Goal: Communication & Community: Answer question/provide support

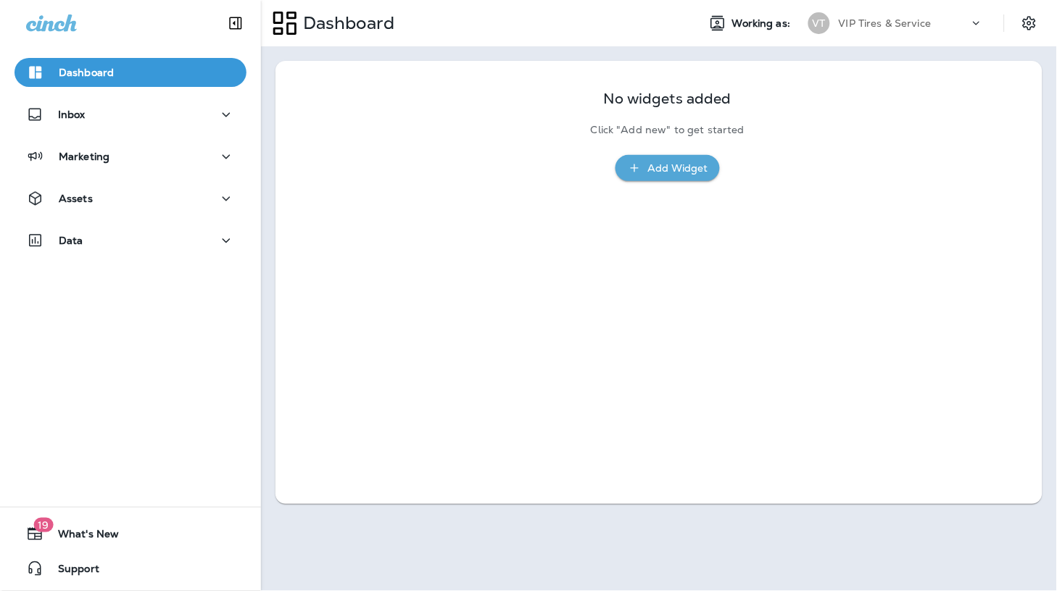
click at [75, 133] on div "Inbox" at bounding box center [130, 118] width 261 height 36
click at [67, 115] on p "Inbox" at bounding box center [72, 115] width 28 height 12
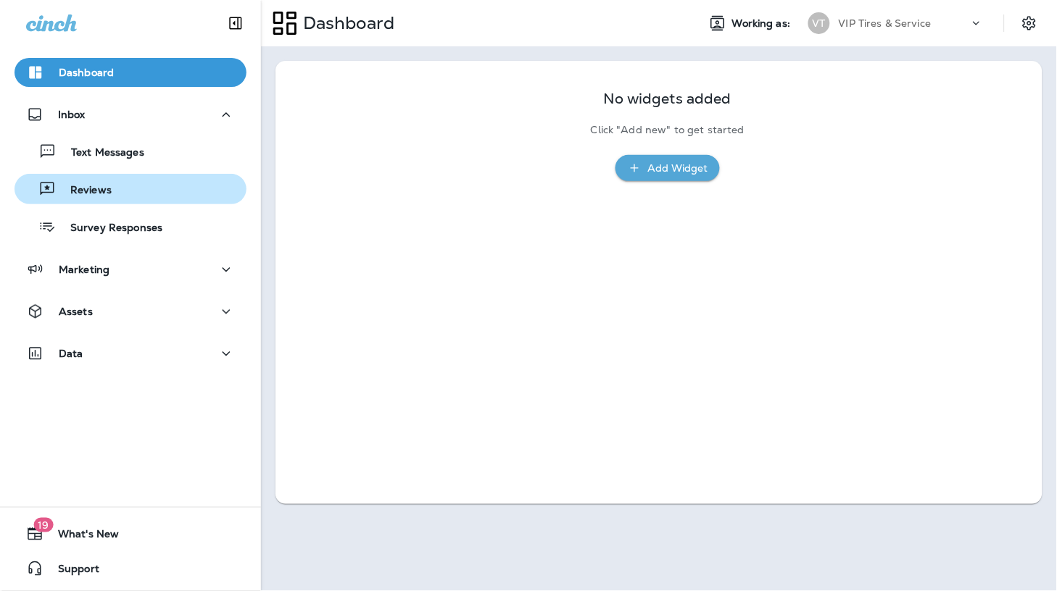
click at [87, 186] on p "Reviews" at bounding box center [84, 191] width 56 height 14
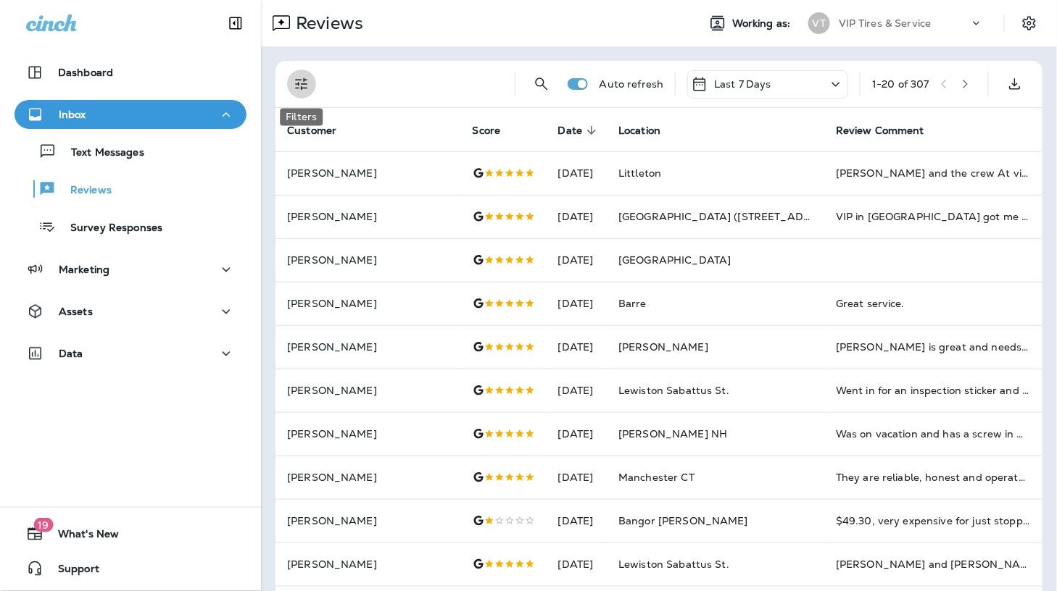
click at [310, 83] on button "Filters" at bounding box center [301, 84] width 29 height 29
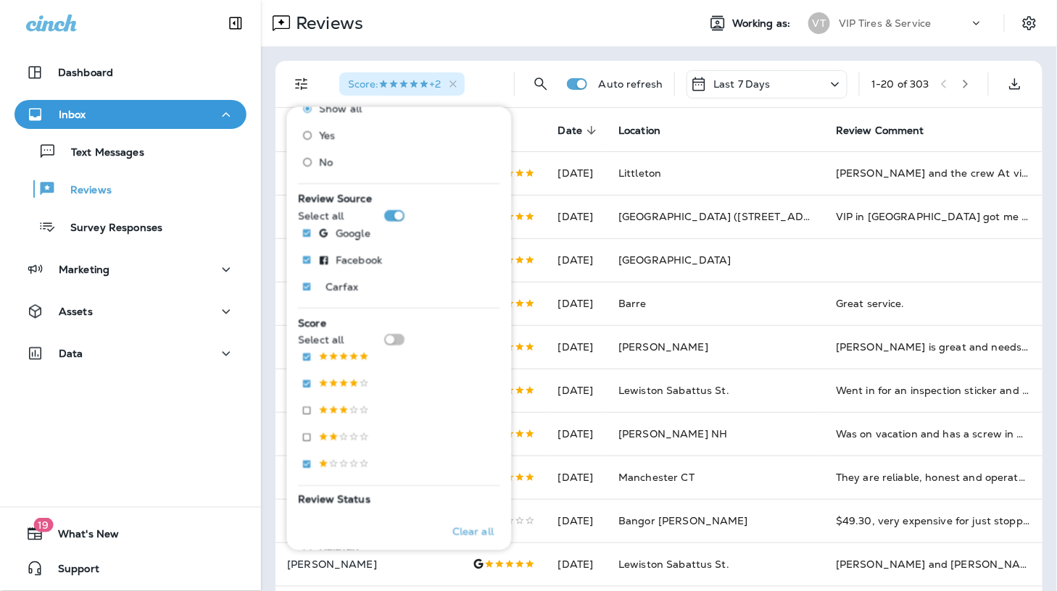
scroll to position [80, 0]
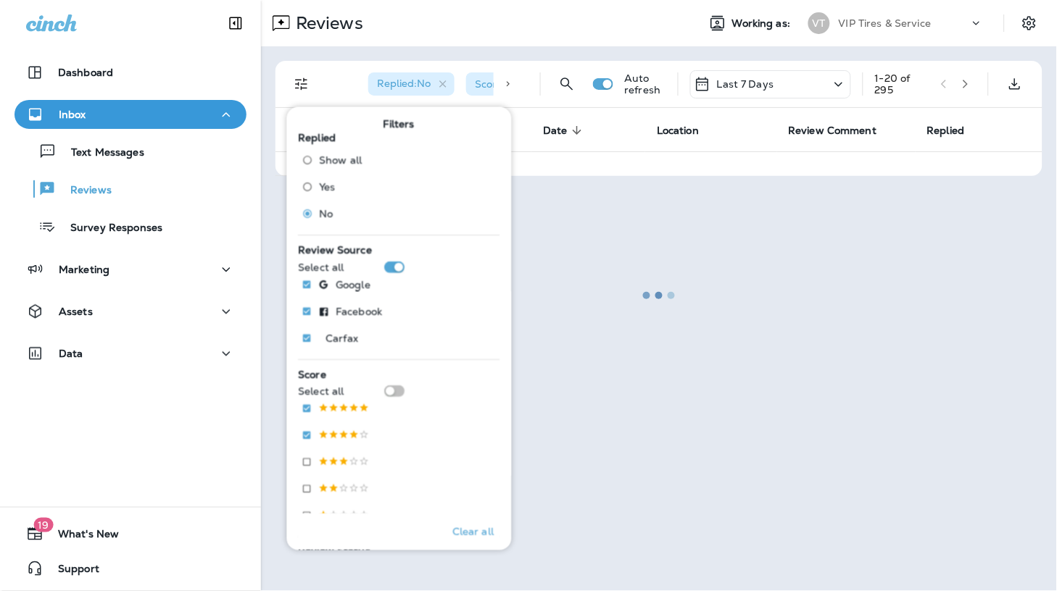
click at [380, 44] on div at bounding box center [658, 295] width 793 height 588
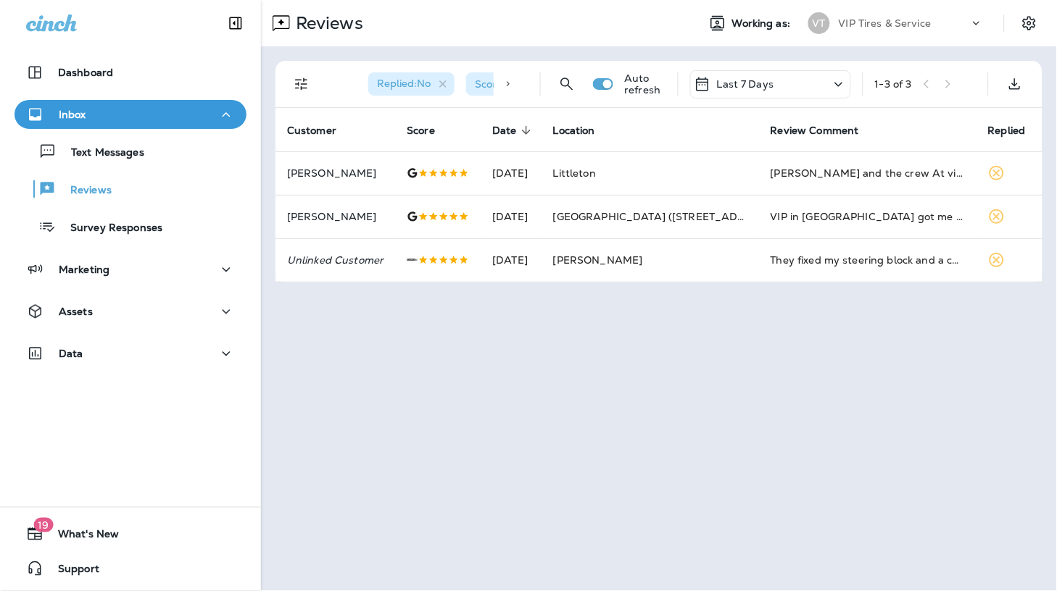
drag, startPoint x: 683, startPoint y: 2, endPoint x: 846, endPoint y: 367, distance: 399.7
click at [846, 367] on div "Reviews Working as: VT VIP Tires & Service Replied : No Score : +1 Auto refresh…" at bounding box center [659, 295] width 796 height 591
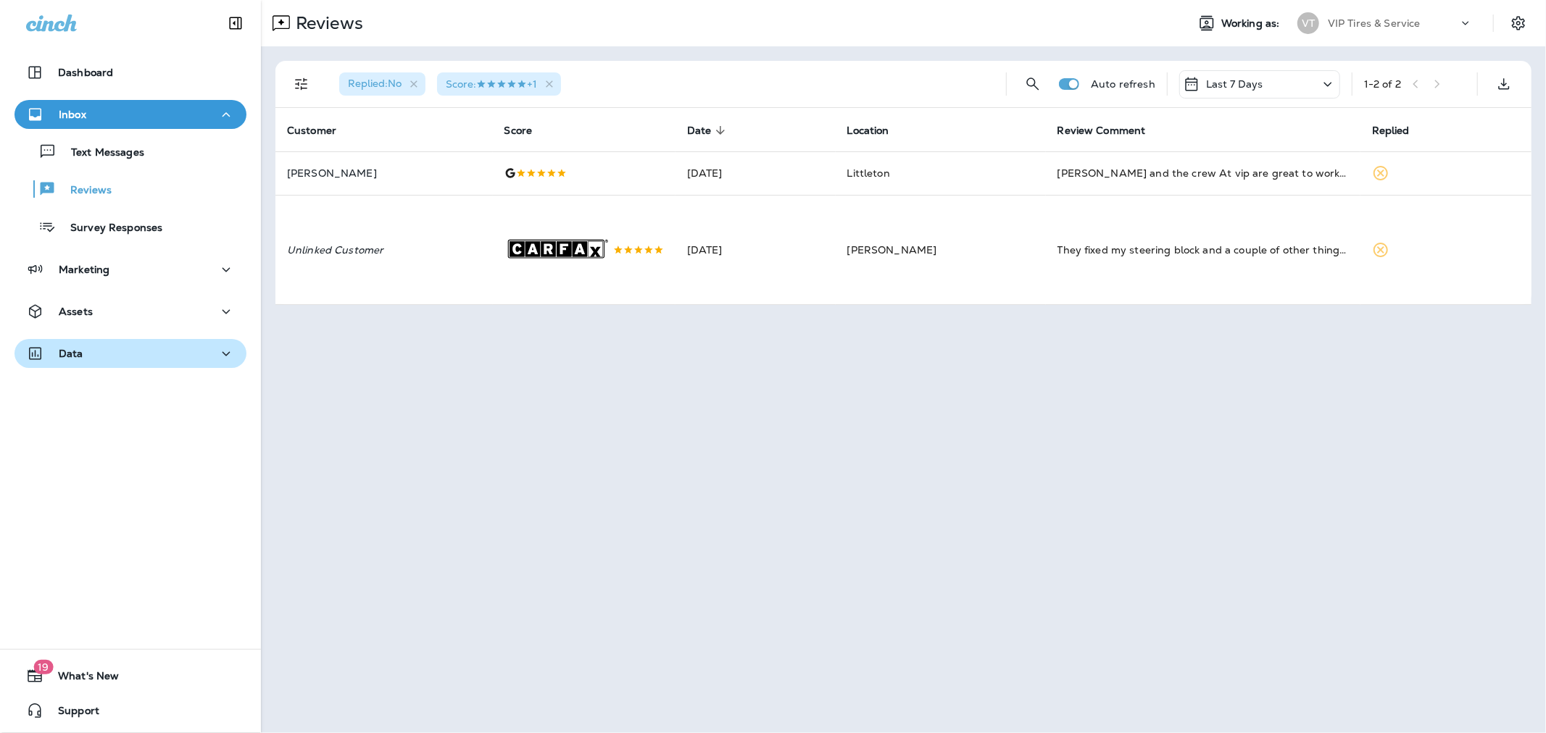
click at [112, 341] on button "Data" at bounding box center [130, 353] width 232 height 29
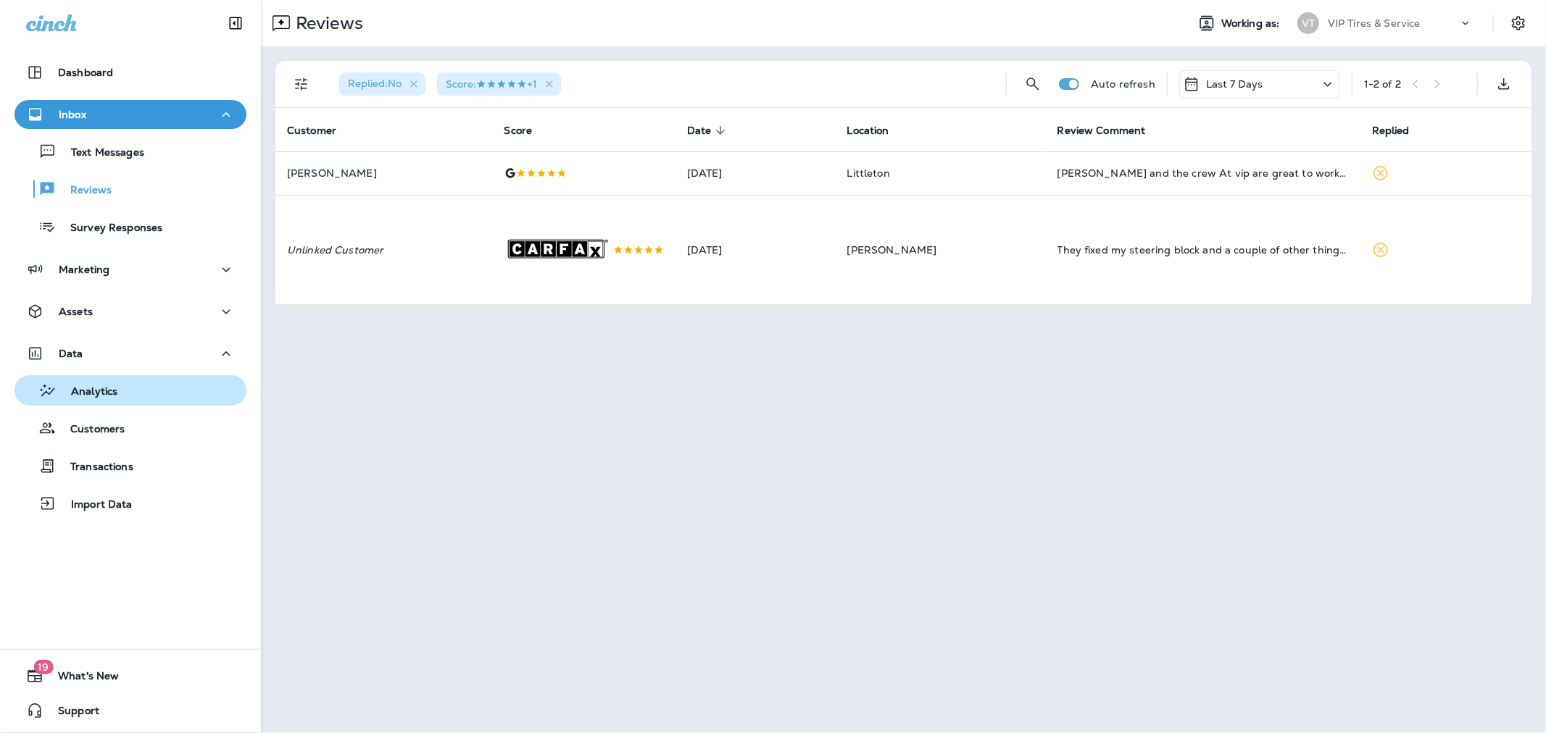
click at [113, 387] on p "Analytics" at bounding box center [87, 393] width 61 height 14
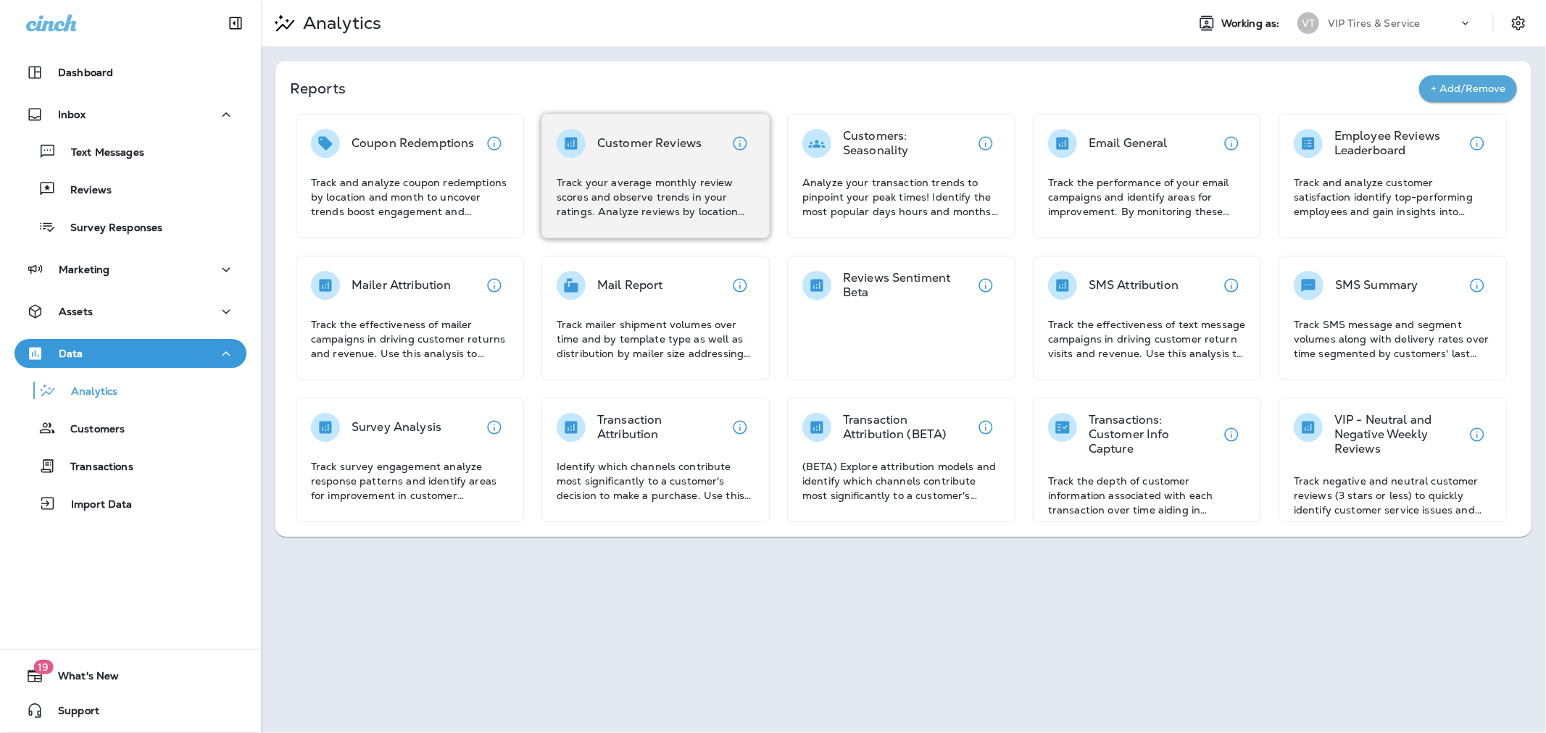
click at [667, 185] on p "Track your average monthly review scores and observe trends in your ratings. An…" at bounding box center [656, 196] width 198 height 43
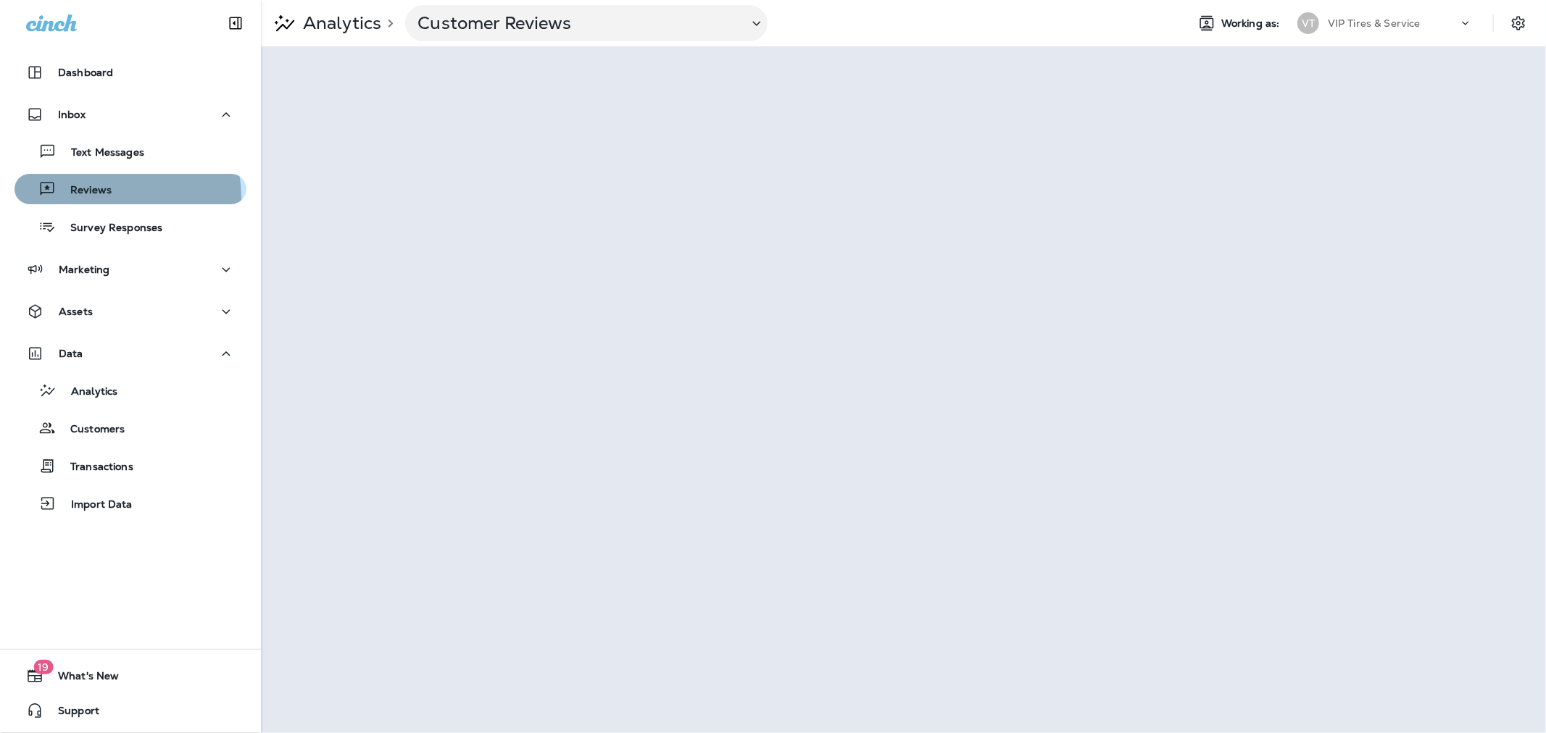
click at [99, 198] on div "Reviews" at bounding box center [65, 189] width 91 height 22
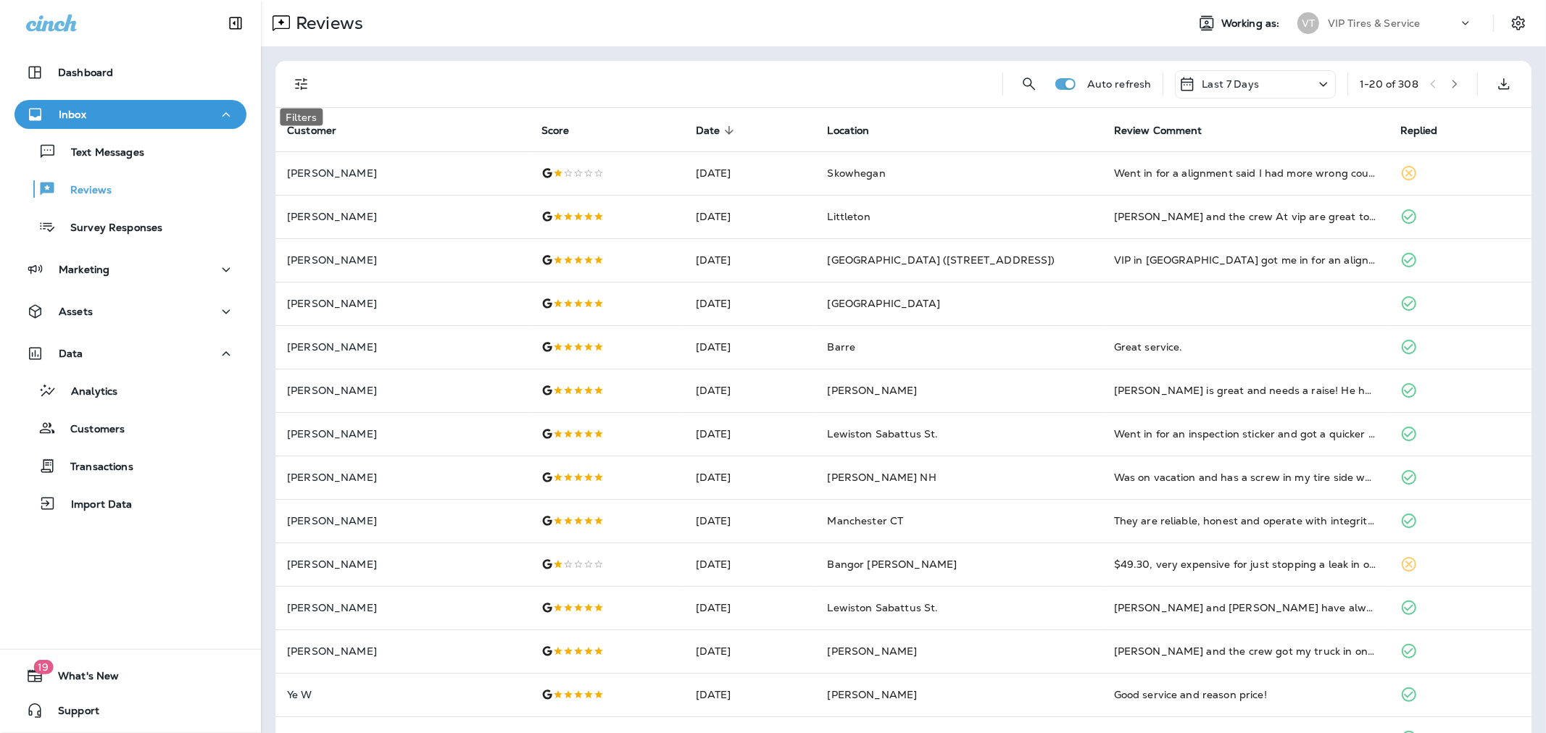
click at [304, 81] on icon "Filters" at bounding box center [301, 83] width 17 height 17
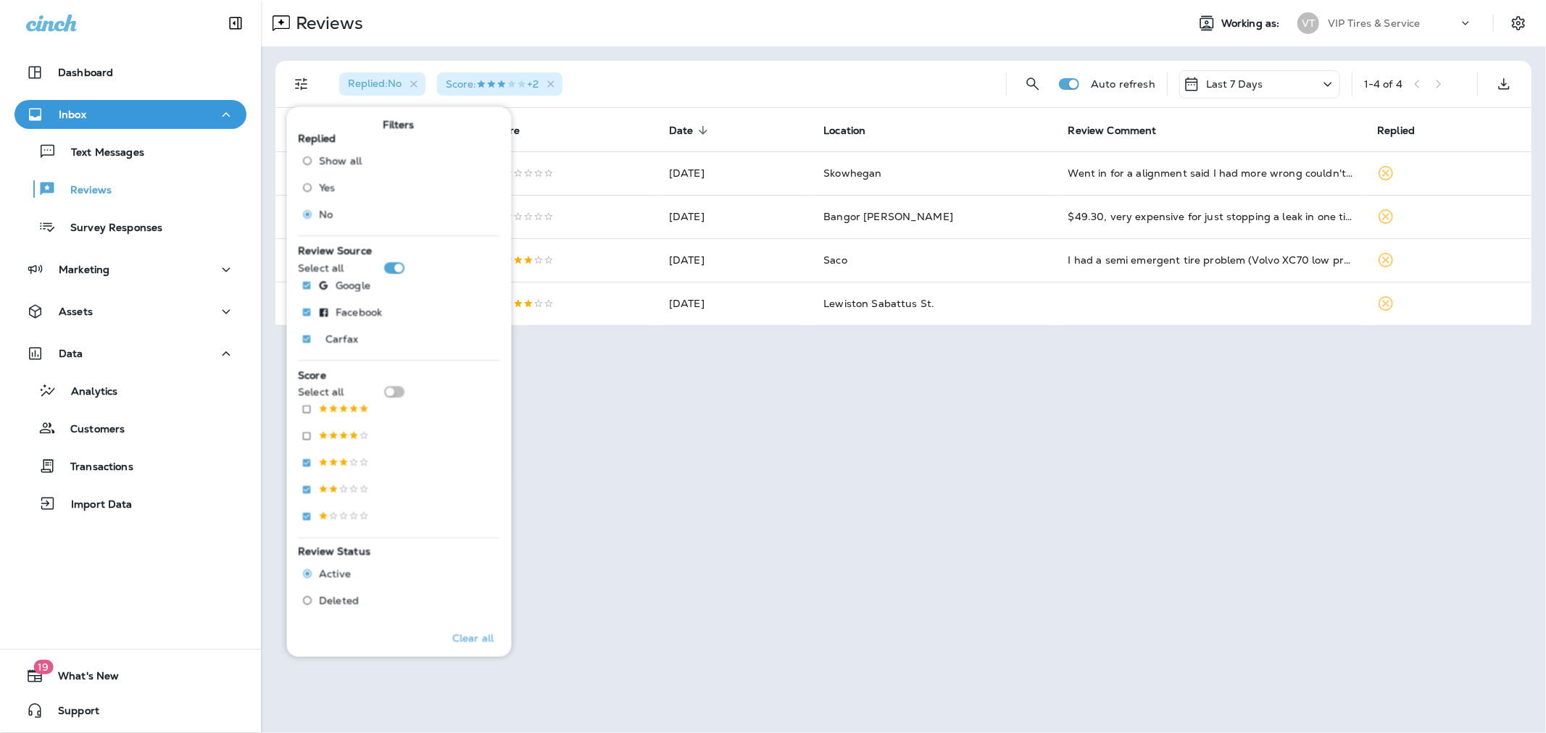
click at [633, 49] on div "Replied : No Score : +2 Auto refresh Last 7 Days 1 - 4 of 4 Customer Score Date…" at bounding box center [903, 193] width 1285 height 294
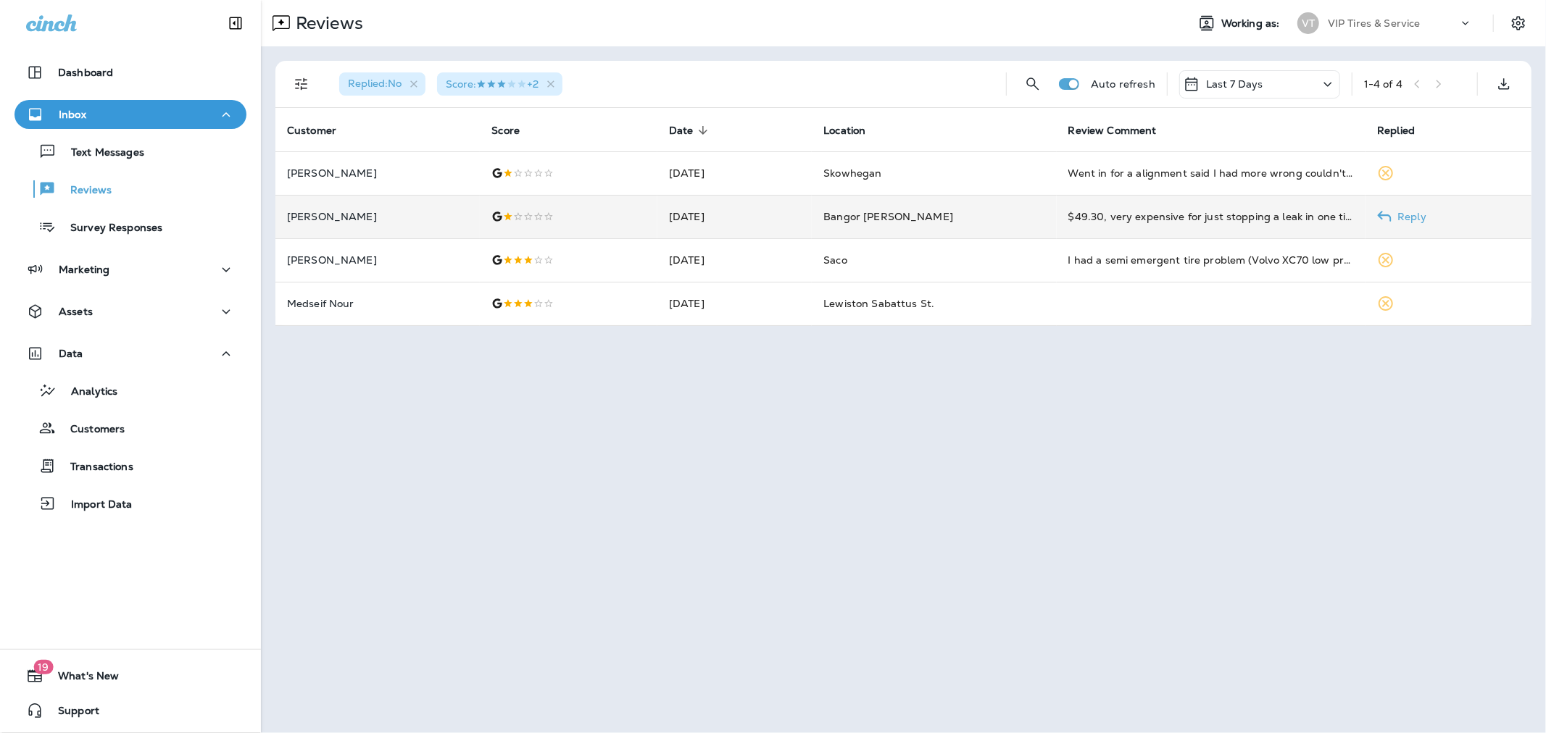
click at [388, 215] on p "[PERSON_NAME]" at bounding box center [377, 217] width 181 height 12
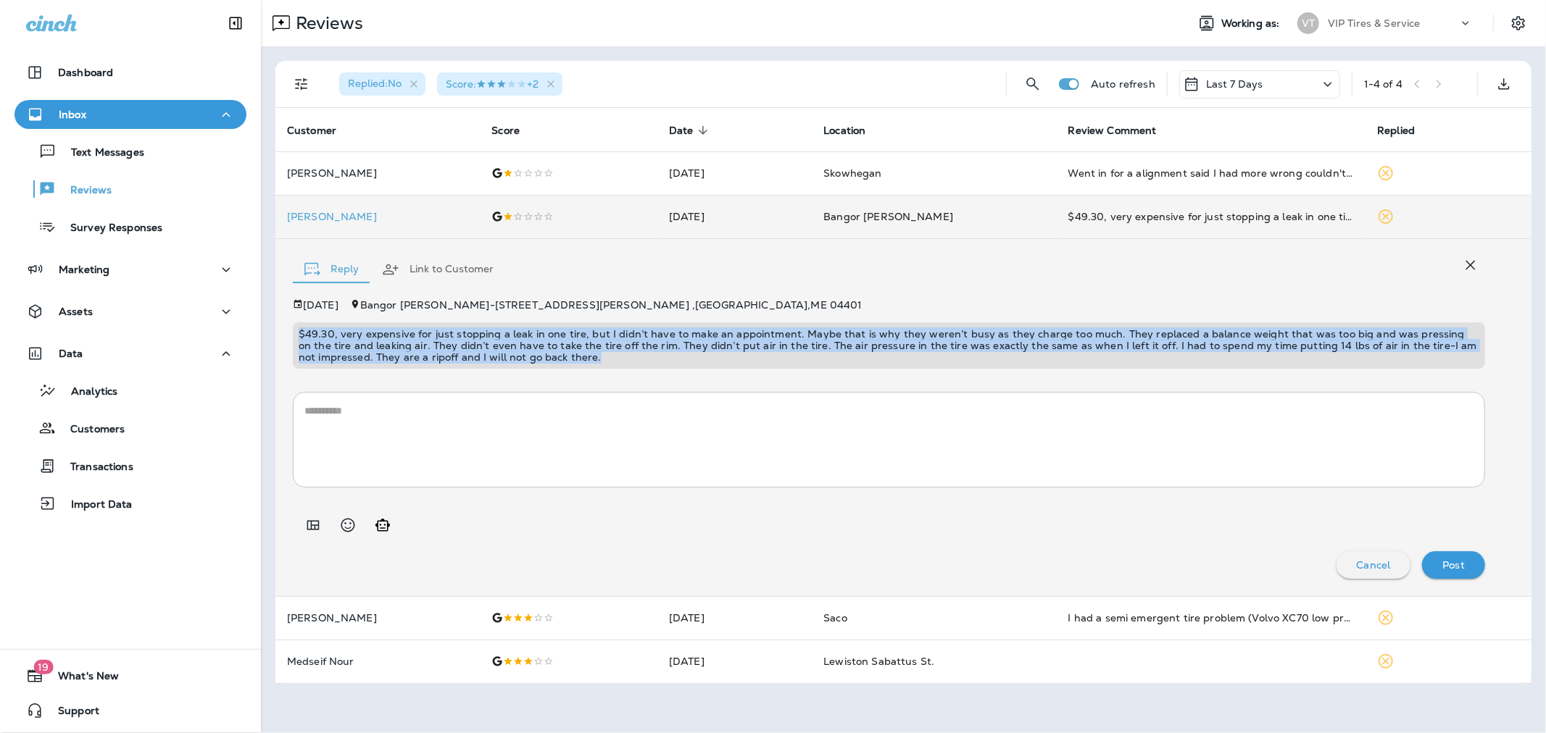
drag, startPoint x: 518, startPoint y: 354, endPoint x: 286, endPoint y: 328, distance: 234.1
click at [286, 328] on div "Reply Link to Customer [DATE] [GEOGRAPHIC_DATA][PERSON_NAME] - [STREET_ADDRESS]…" at bounding box center [903, 417] width 1256 height 357
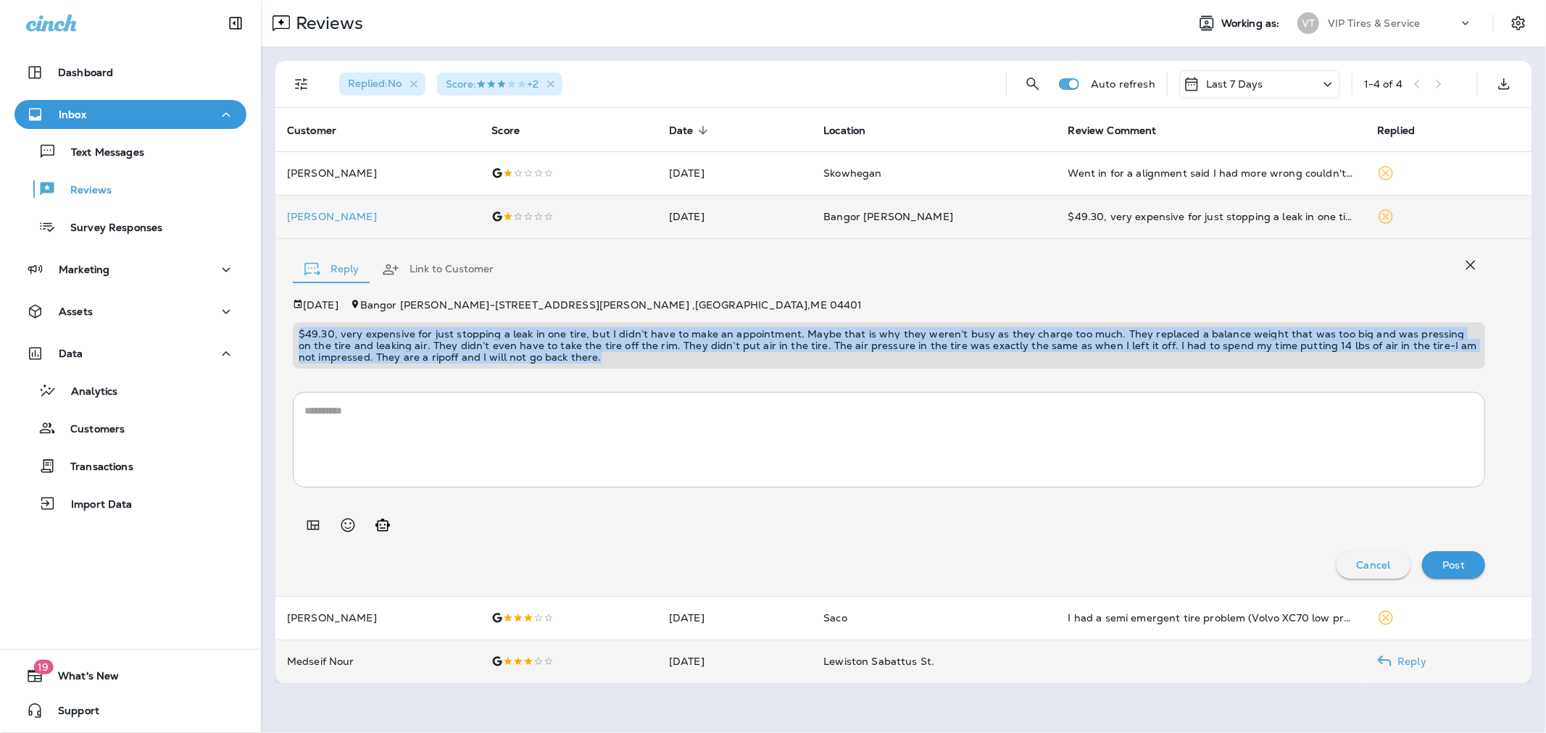
click at [407, 591] on td "Medseif Nour" at bounding box center [377, 661] width 204 height 43
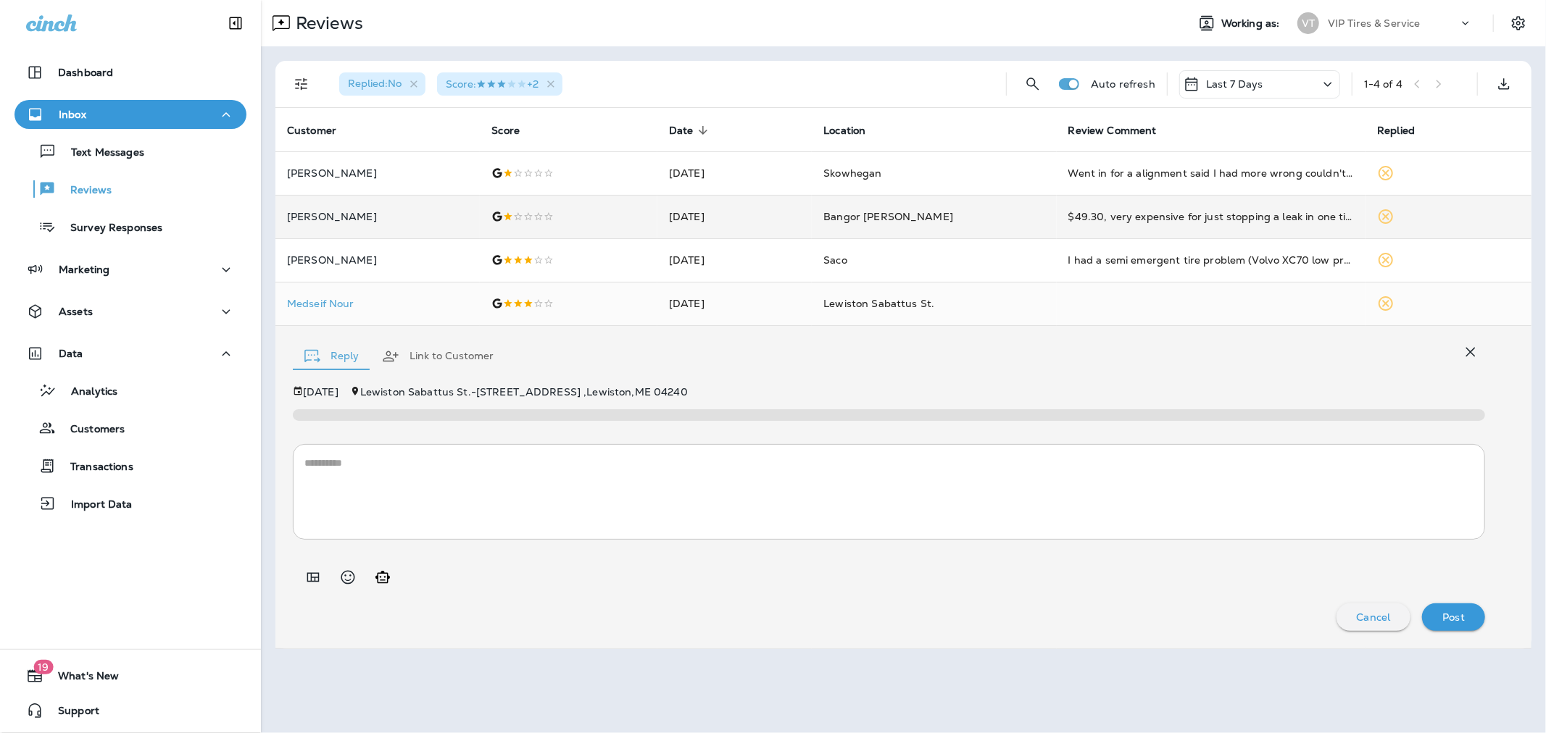
click at [443, 480] on textarea at bounding box center [888, 492] width 1169 height 72
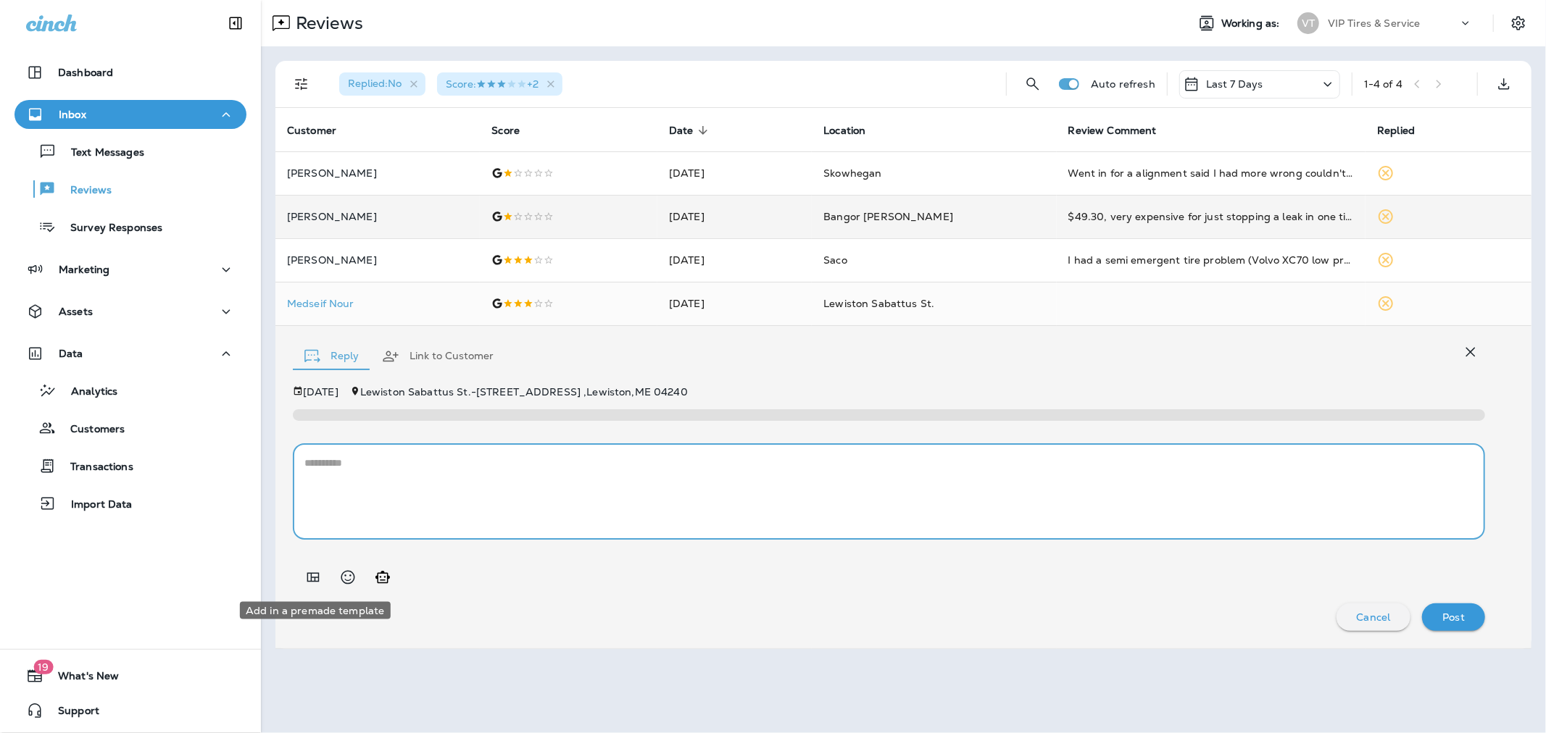
click at [310, 563] on button "Add in a premade template" at bounding box center [313, 577] width 29 height 29
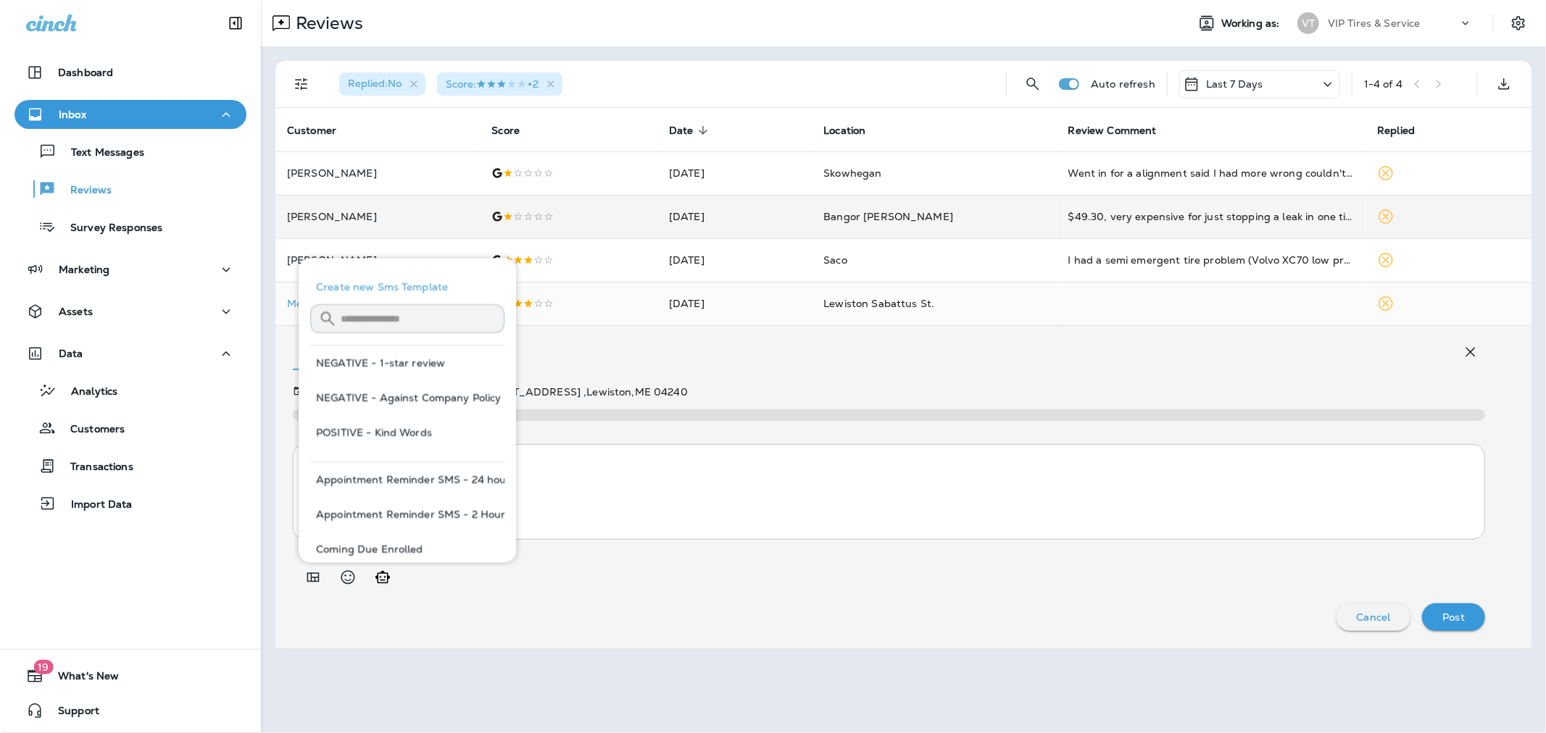
click at [380, 352] on button "NEGATIVE - 1-star review" at bounding box center [407, 363] width 194 height 35
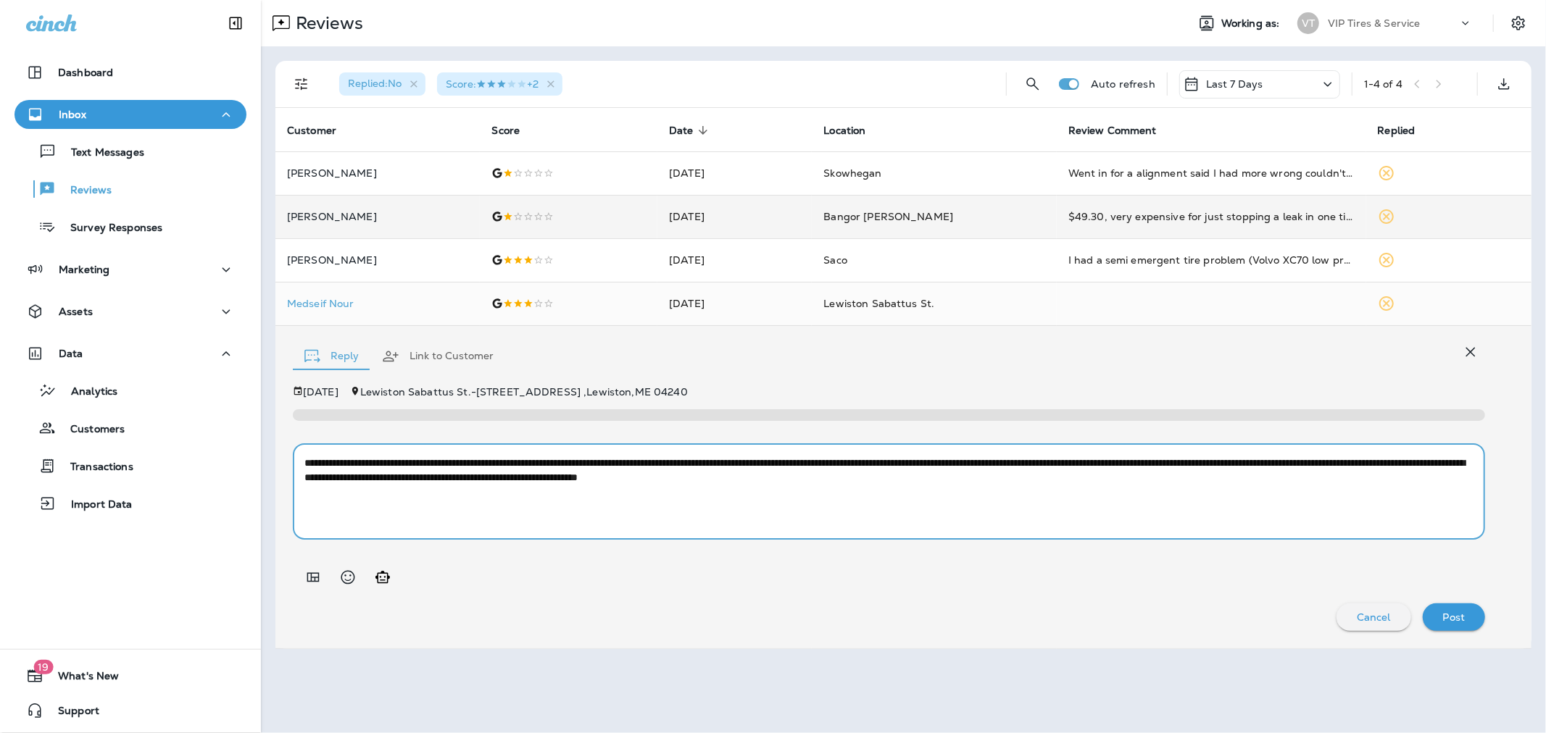
drag, startPoint x: 578, startPoint y: 459, endPoint x: 549, endPoint y: 459, distance: 29.0
click at [549, 459] on textarea "**********" at bounding box center [888, 492] width 1169 height 72
drag, startPoint x: 483, startPoint y: 475, endPoint x: 443, endPoint y: 473, distance: 39.9
click at [443, 473] on textarea "**********" at bounding box center [888, 492] width 1169 height 72
type textarea "**********"
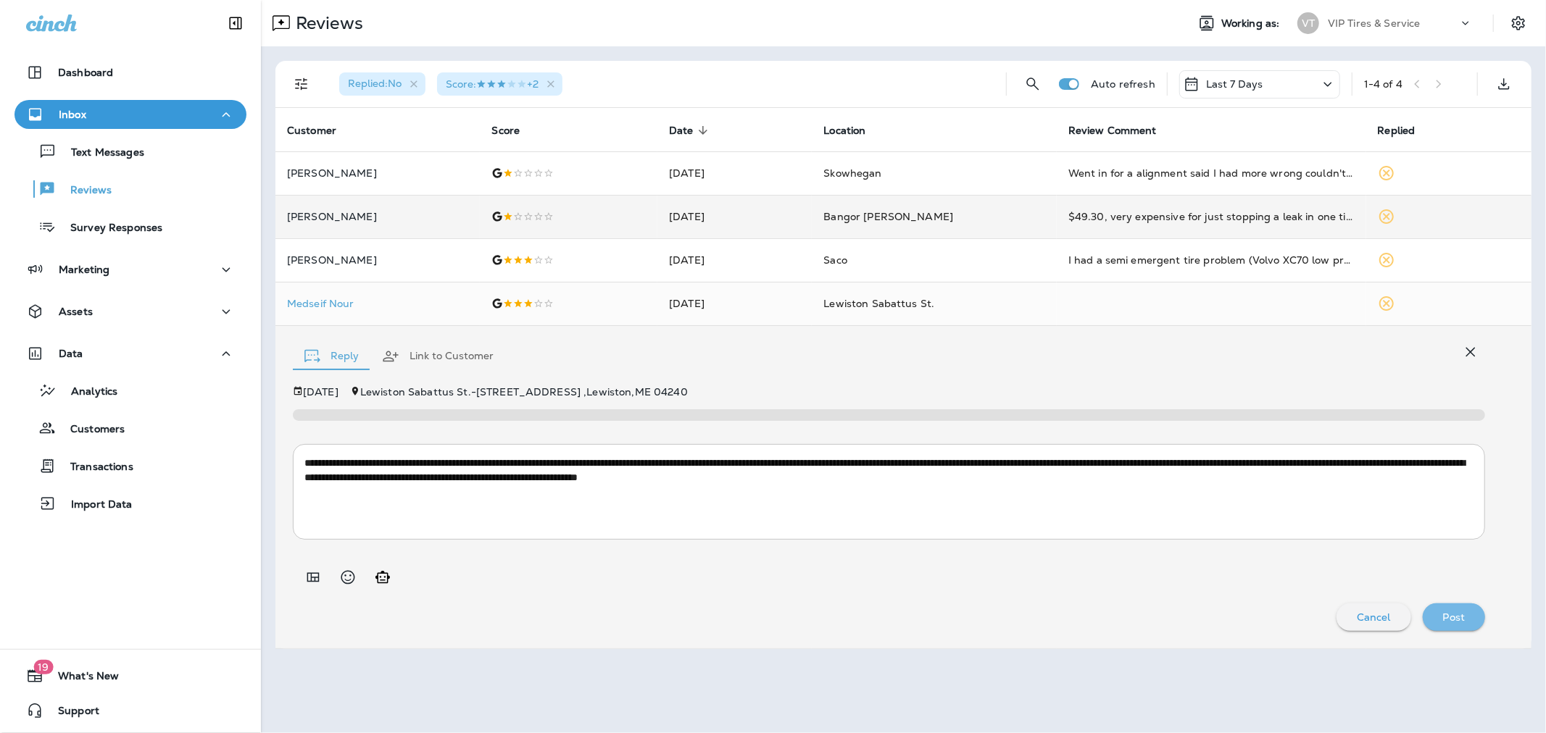
click at [1056, 591] on p "Post" at bounding box center [1454, 618] width 22 height 12
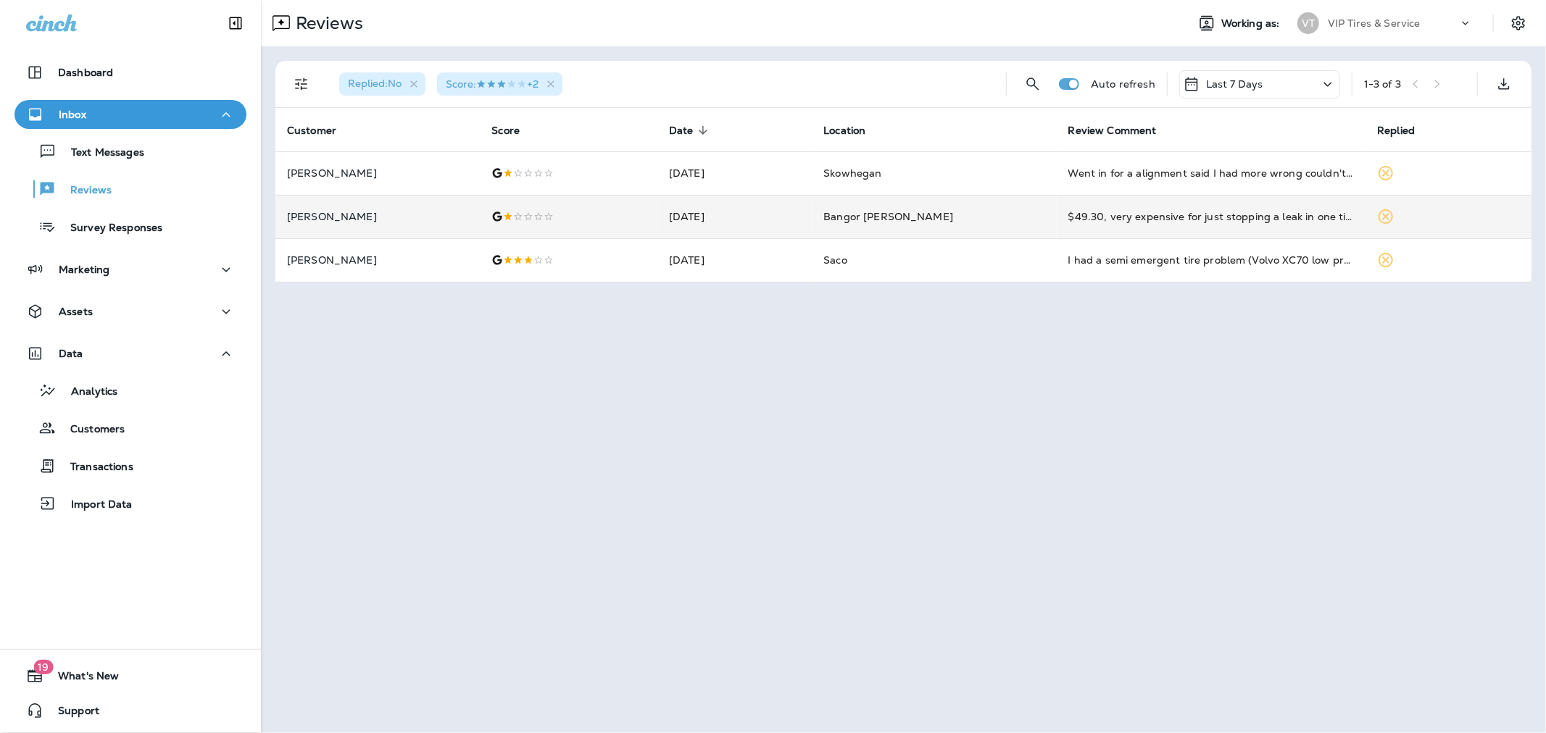
click at [367, 81] on span "Replied : No" at bounding box center [375, 83] width 54 height 13
click at [416, 82] on icon "button" at bounding box center [414, 84] width 12 height 12
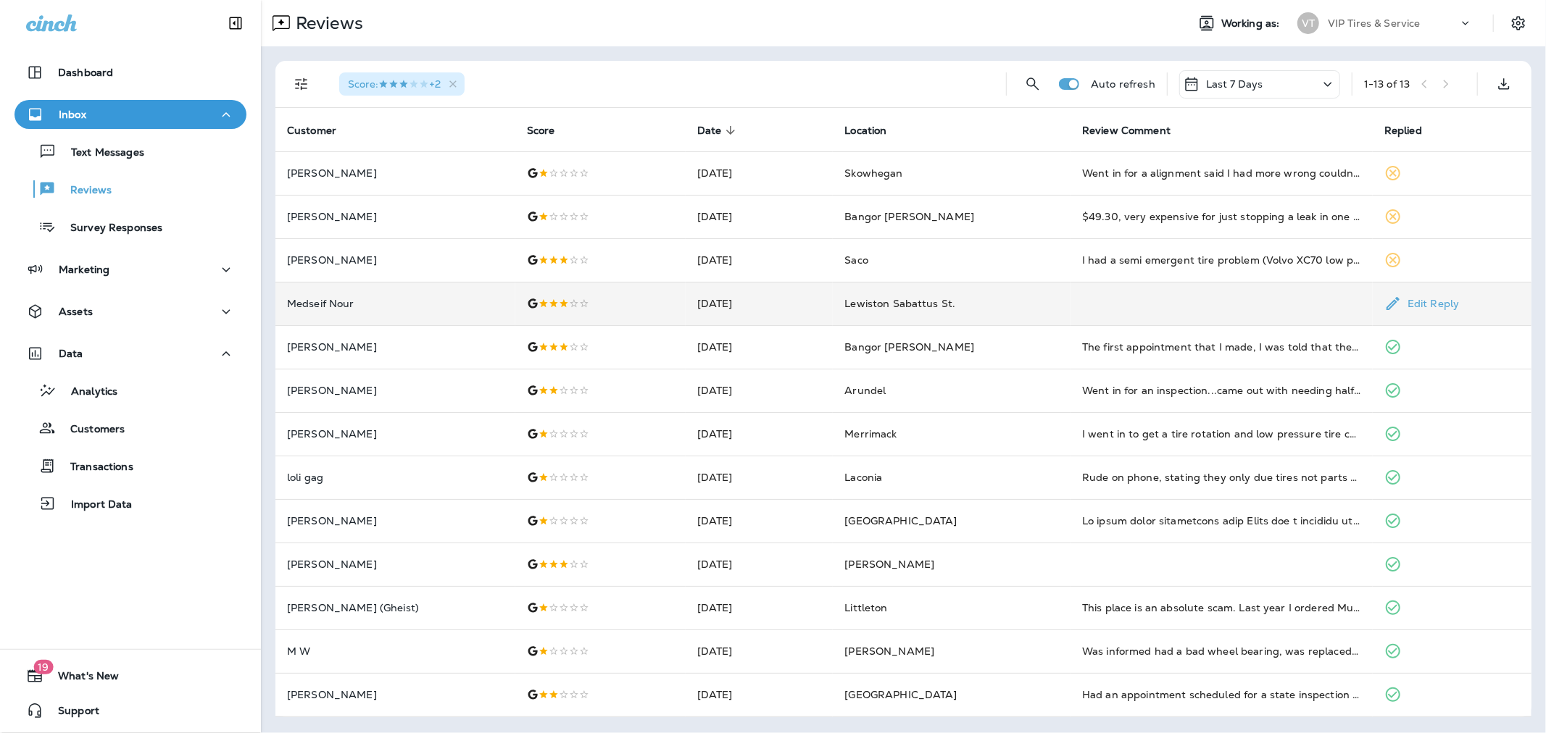
click at [342, 300] on p "Medseif Nour" at bounding box center [395, 304] width 217 height 12
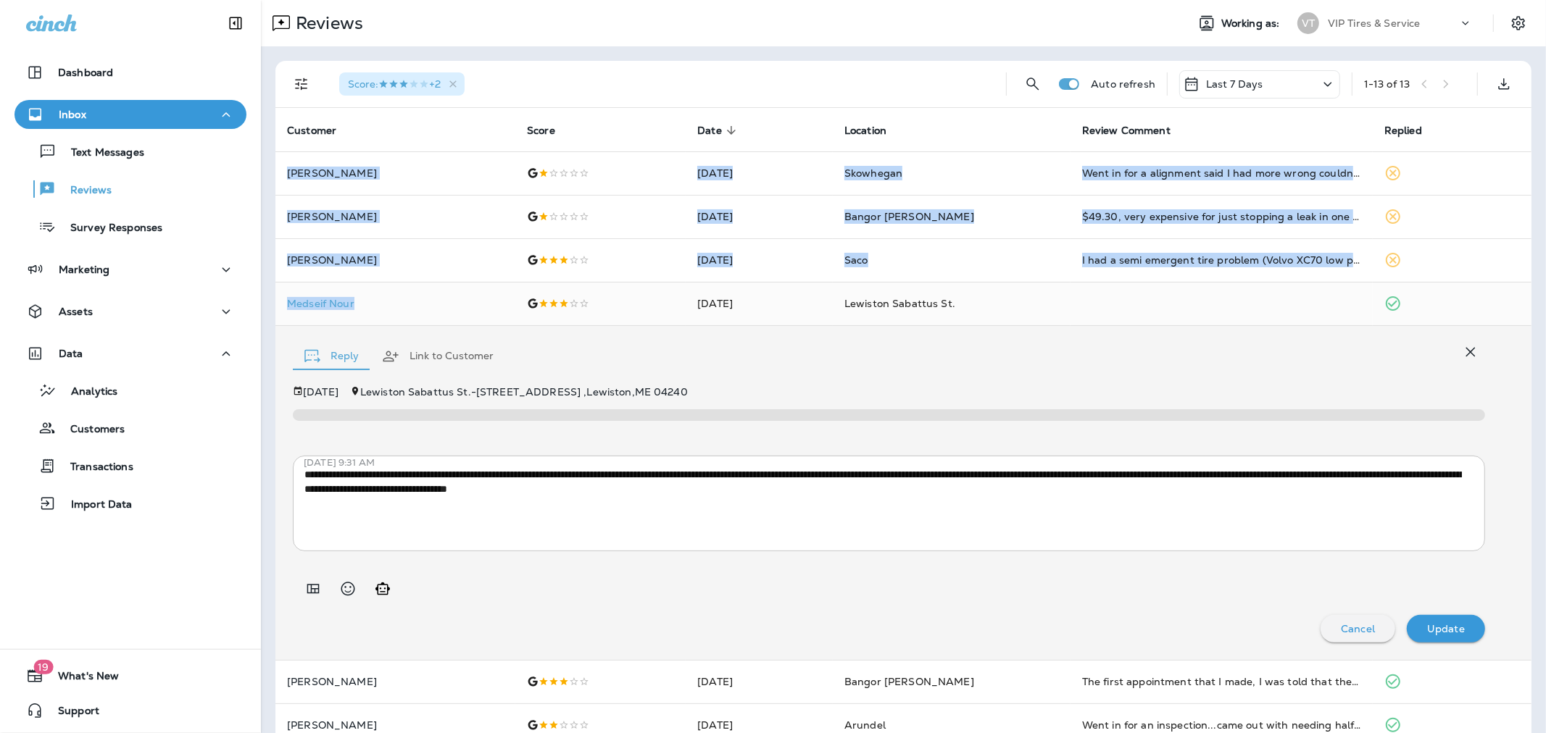
drag, startPoint x: 350, startPoint y: 300, endPoint x: 273, endPoint y: 288, distance: 77.7
click at [273, 288] on div "Score : +2 Auto refresh Last 7 Days 1 - 13 of 13 Customer Score Date sorted des…" at bounding box center [903, 556] width 1285 height 1020
click at [399, 0] on body "Dashboard Inbox Text Messages Reviews Survey Responses Marketing Assets Data An…" at bounding box center [773, 0] width 1546 height 0
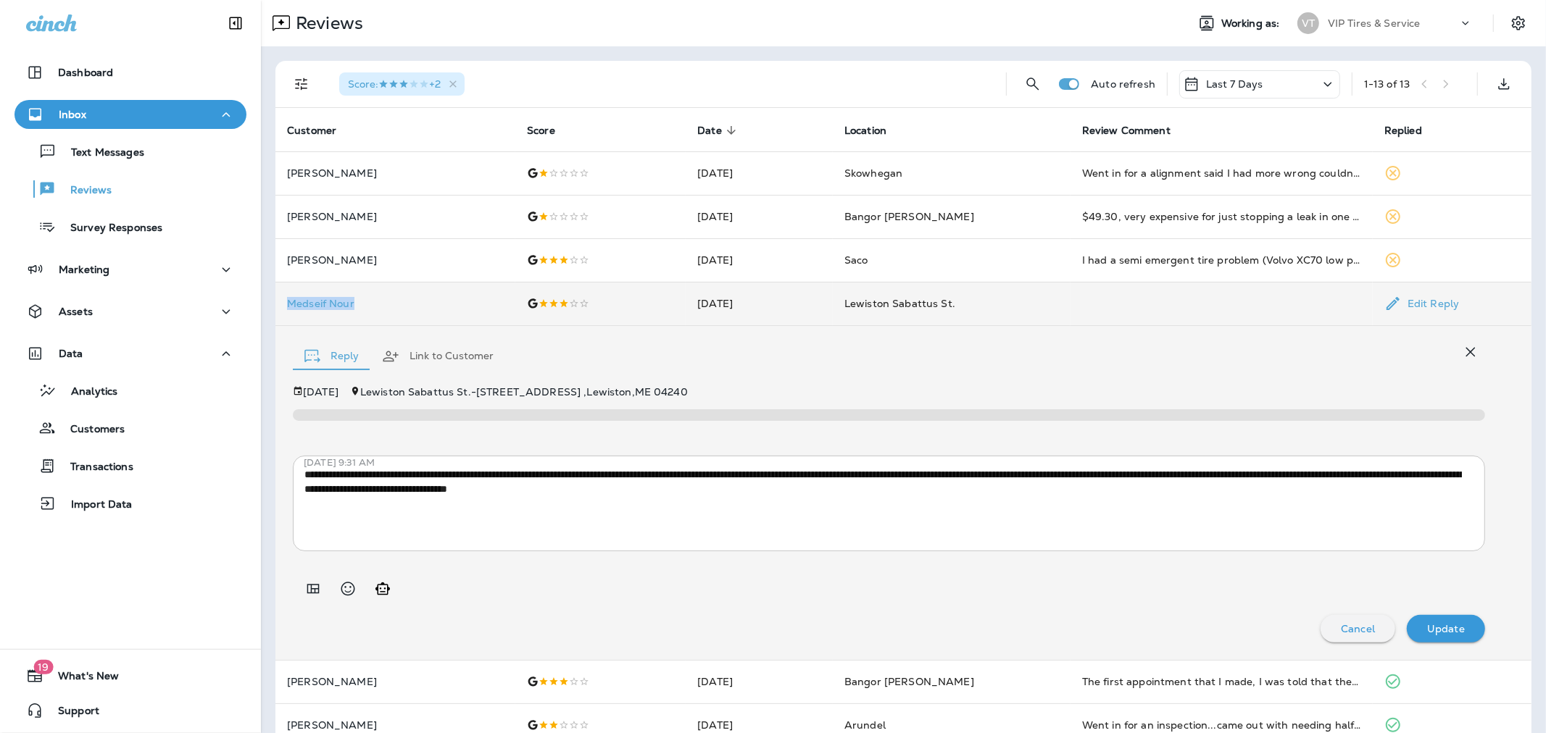
drag, startPoint x: 365, startPoint y: 301, endPoint x: 279, endPoint y: 300, distance: 85.5
click at [279, 300] on td "Medseif Nour" at bounding box center [395, 303] width 240 height 43
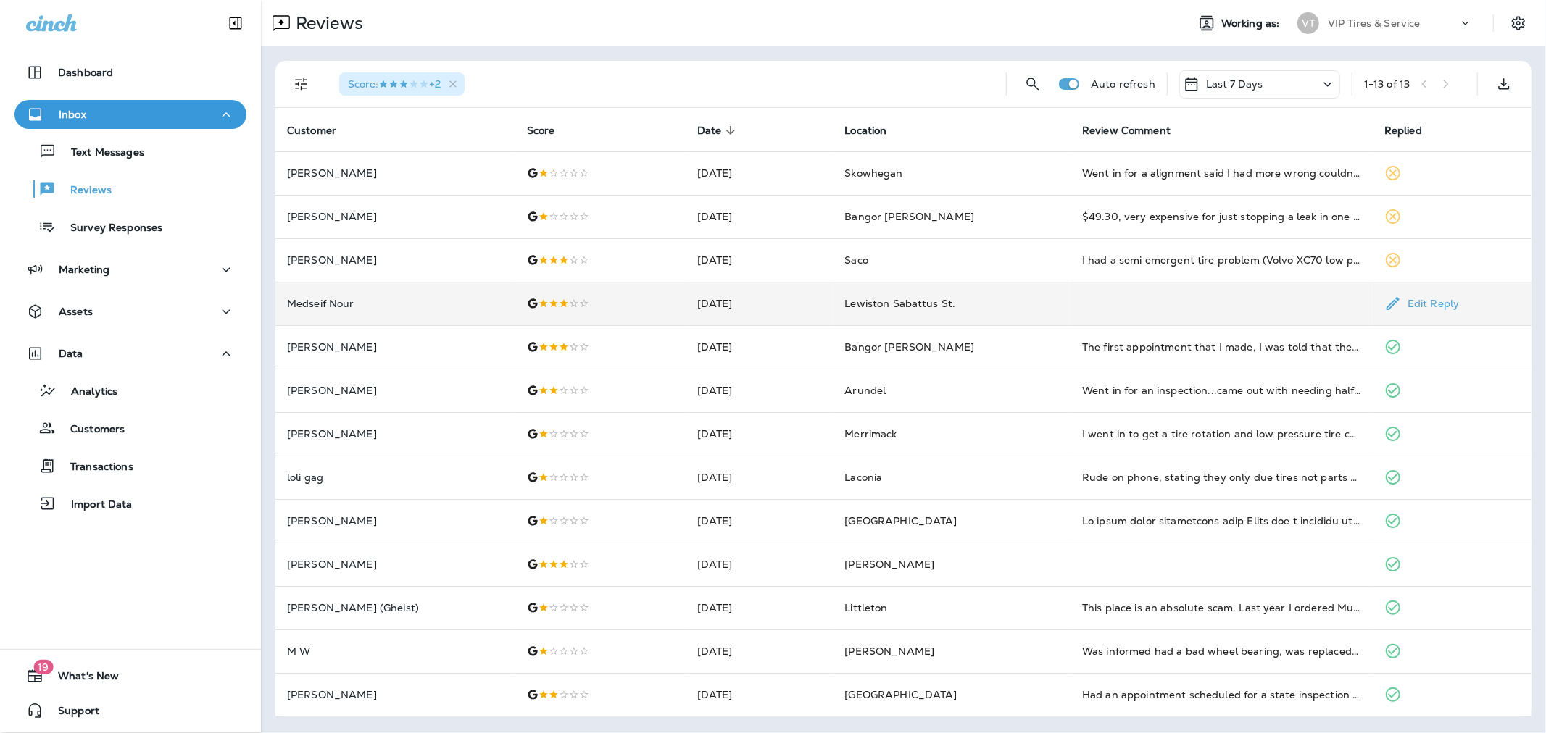
copy p "Medseif Nour"
drag, startPoint x: 279, startPoint y: 300, endPoint x: 356, endPoint y: 299, distance: 76.8
click at [356, 299] on td "Medseif Nour" at bounding box center [395, 303] width 240 height 43
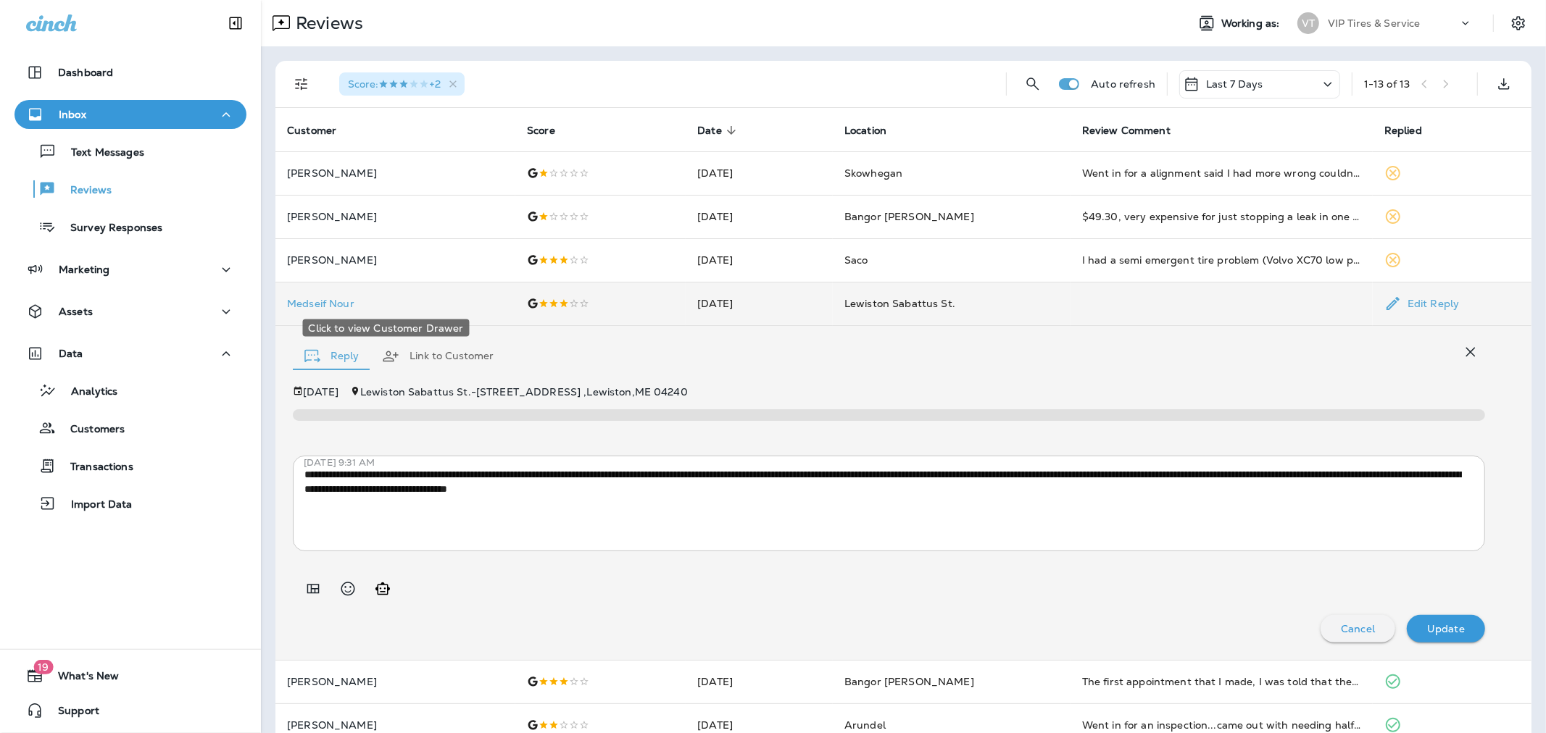
click at [335, 302] on p "Medseif Nour" at bounding box center [395, 304] width 217 height 12
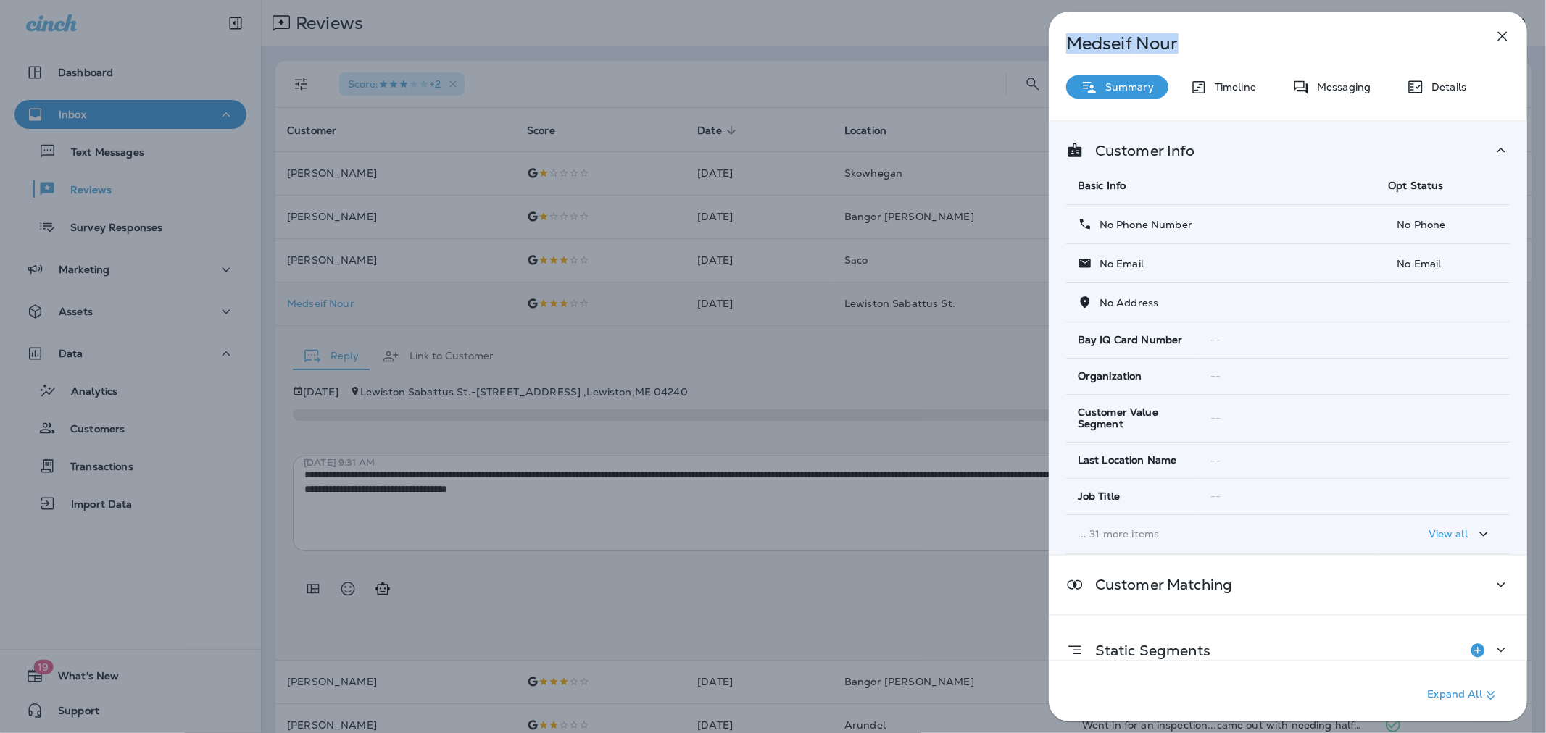
drag, startPoint x: 1183, startPoint y: 45, endPoint x: 1063, endPoint y: 49, distance: 119.7
click at [1056, 49] on div "Medseif Nour" at bounding box center [1264, 43] width 430 height 20
copy p "Medseif Nour"
click at [1056, 34] on icon "button" at bounding box center [1502, 36] width 17 height 17
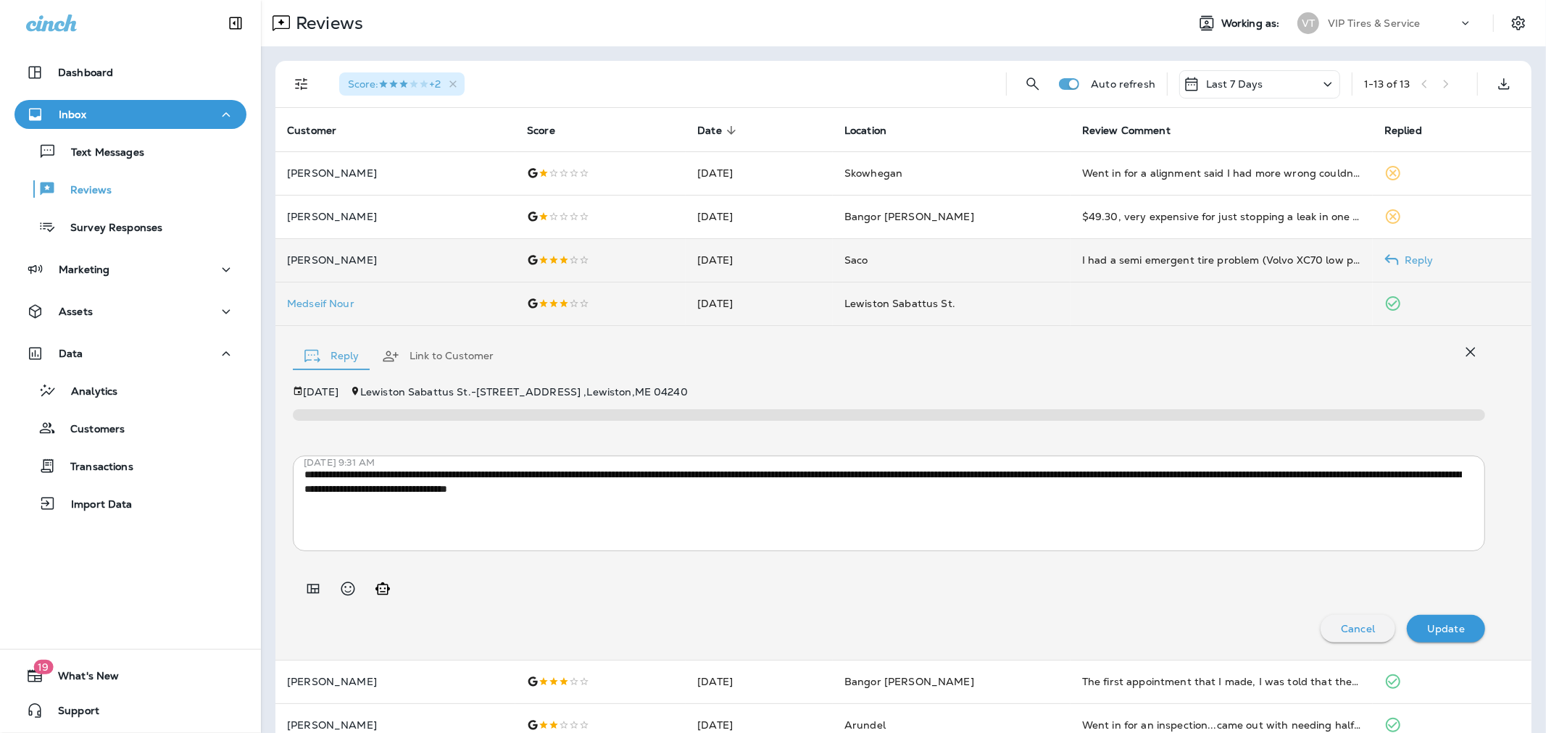
click at [394, 262] on p "[PERSON_NAME]" at bounding box center [395, 260] width 217 height 12
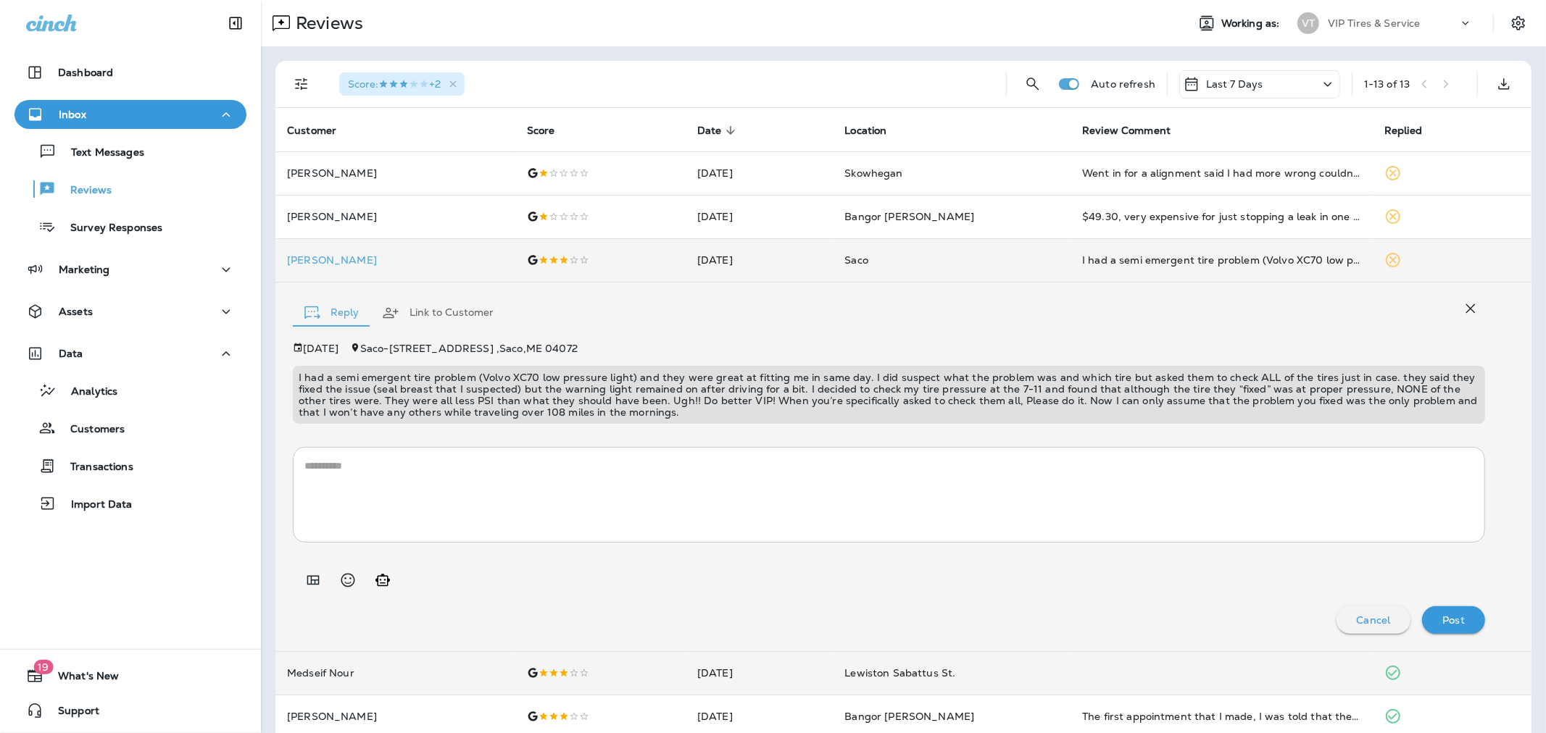
click at [422, 504] on textarea at bounding box center [888, 495] width 1169 height 72
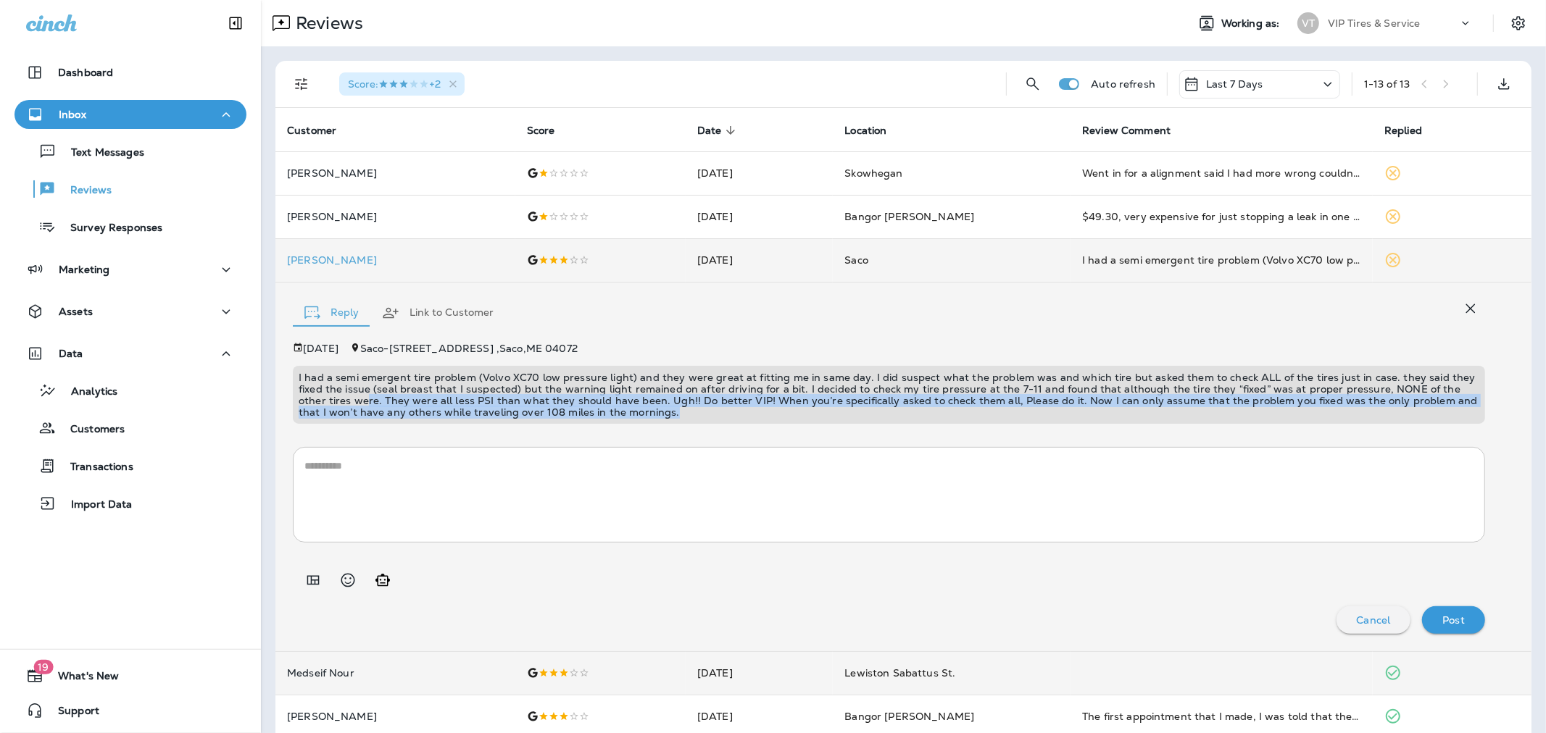
drag, startPoint x: 620, startPoint y: 412, endPoint x: 310, endPoint y: 397, distance: 310.5
click at [310, 397] on p "I had a semi emergent tire problem (Volvo XC70 low pressure light) and they wer…" at bounding box center [889, 395] width 1181 height 46
click at [425, 487] on textarea at bounding box center [888, 495] width 1169 height 72
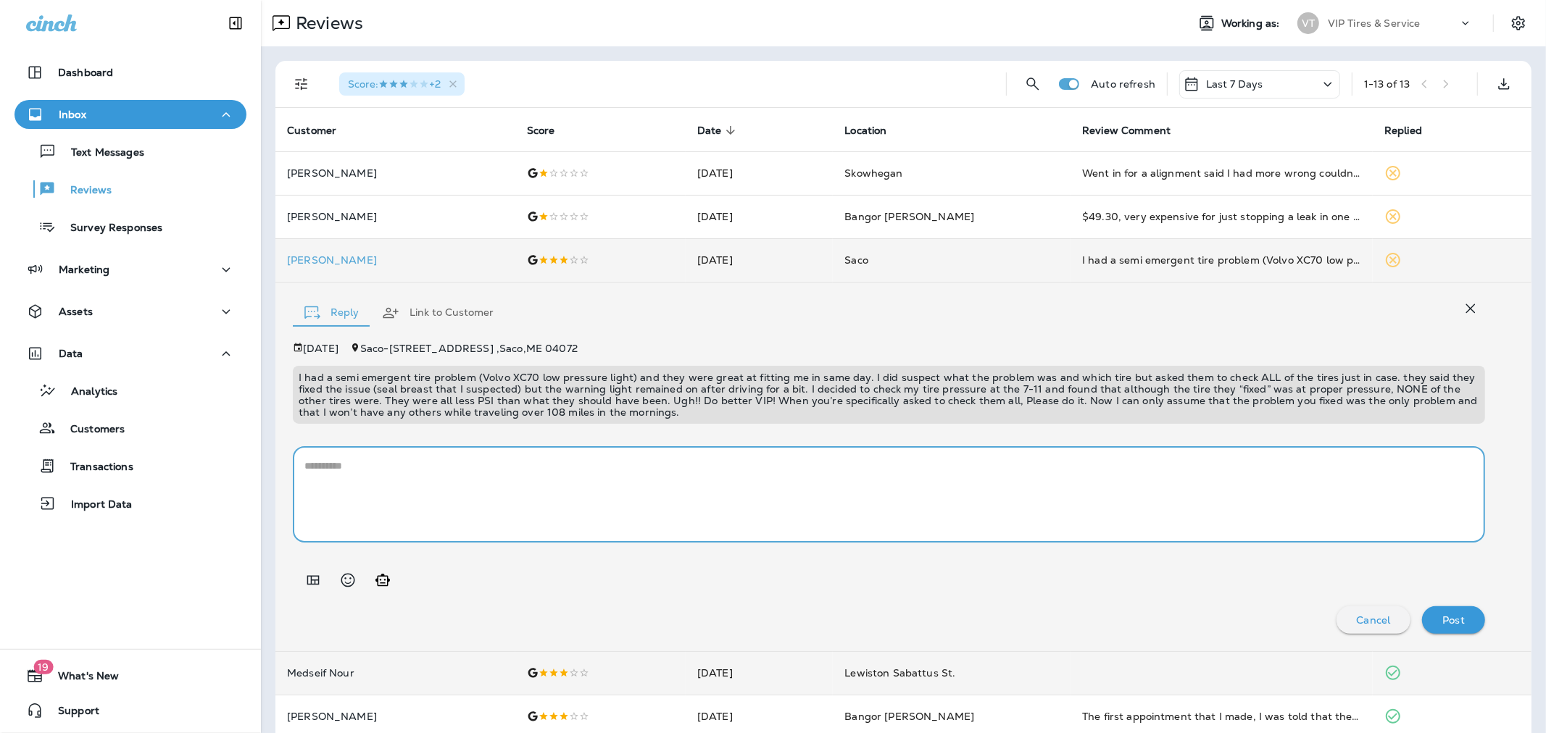
click at [312, 578] on icon "Add in a premade template" at bounding box center [313, 579] width 12 height 9
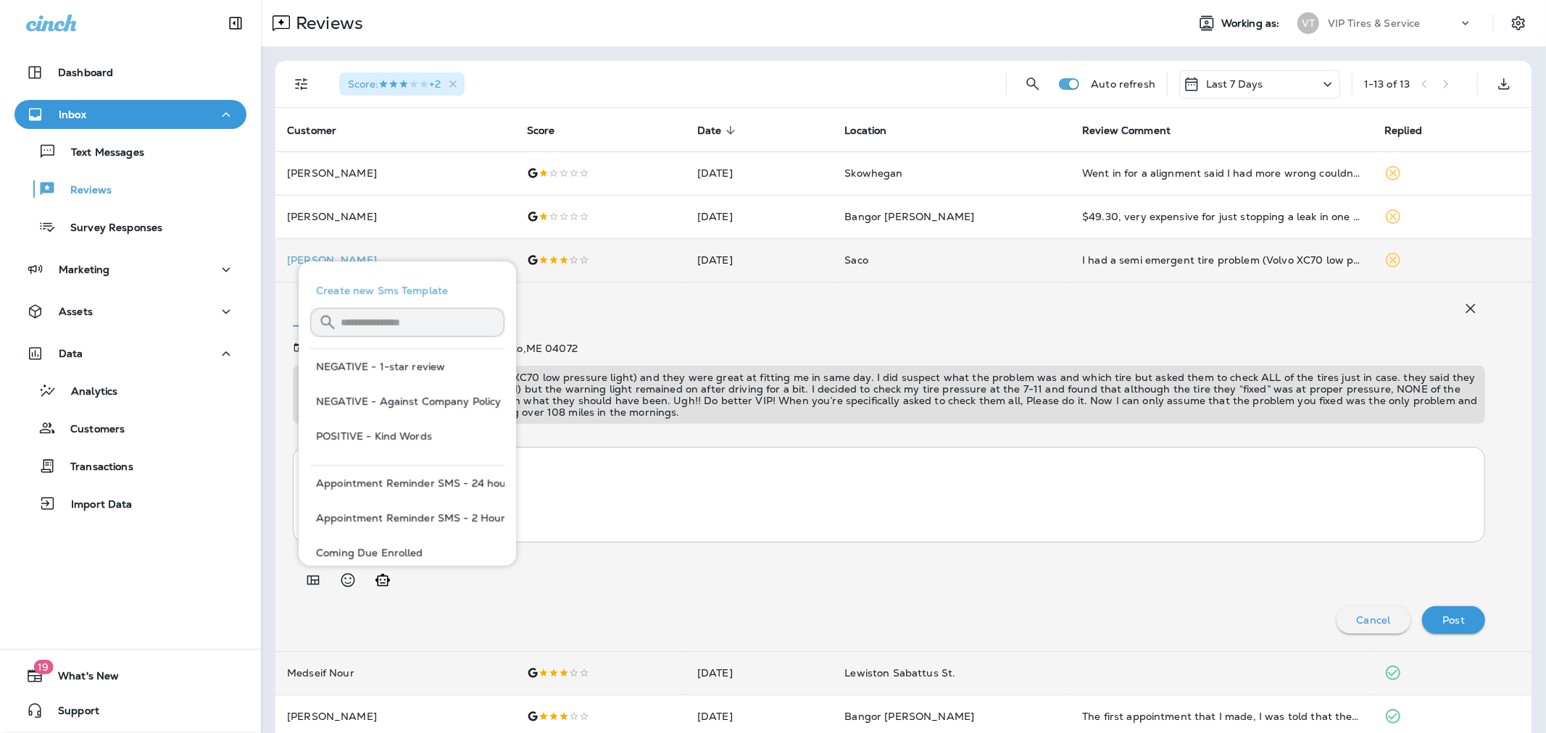
click at [378, 370] on button "NEGATIVE - 1-star review" at bounding box center [407, 366] width 194 height 35
type textarea "**********"
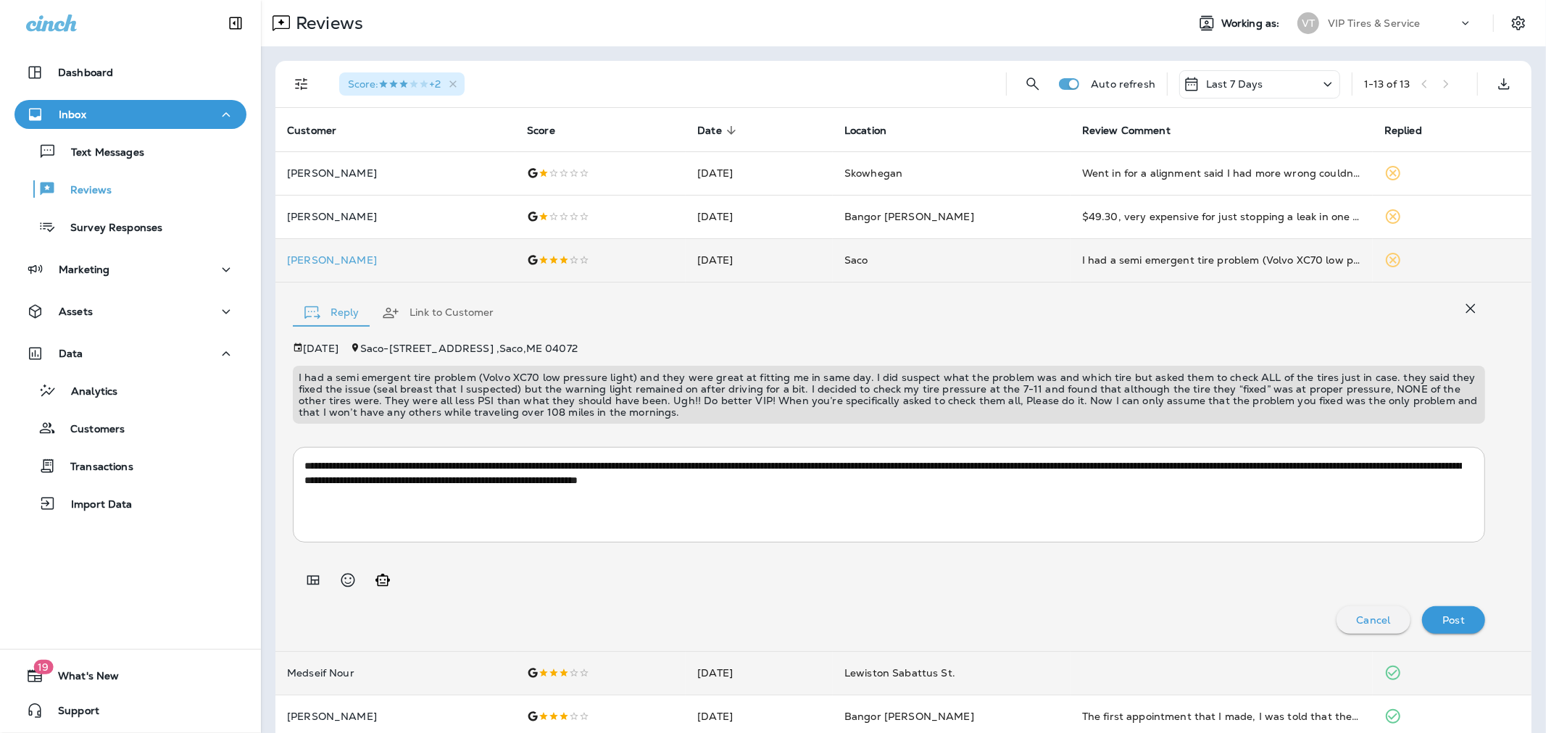
click at [378, 471] on textarea "**********" at bounding box center [882, 495] width 1157 height 72
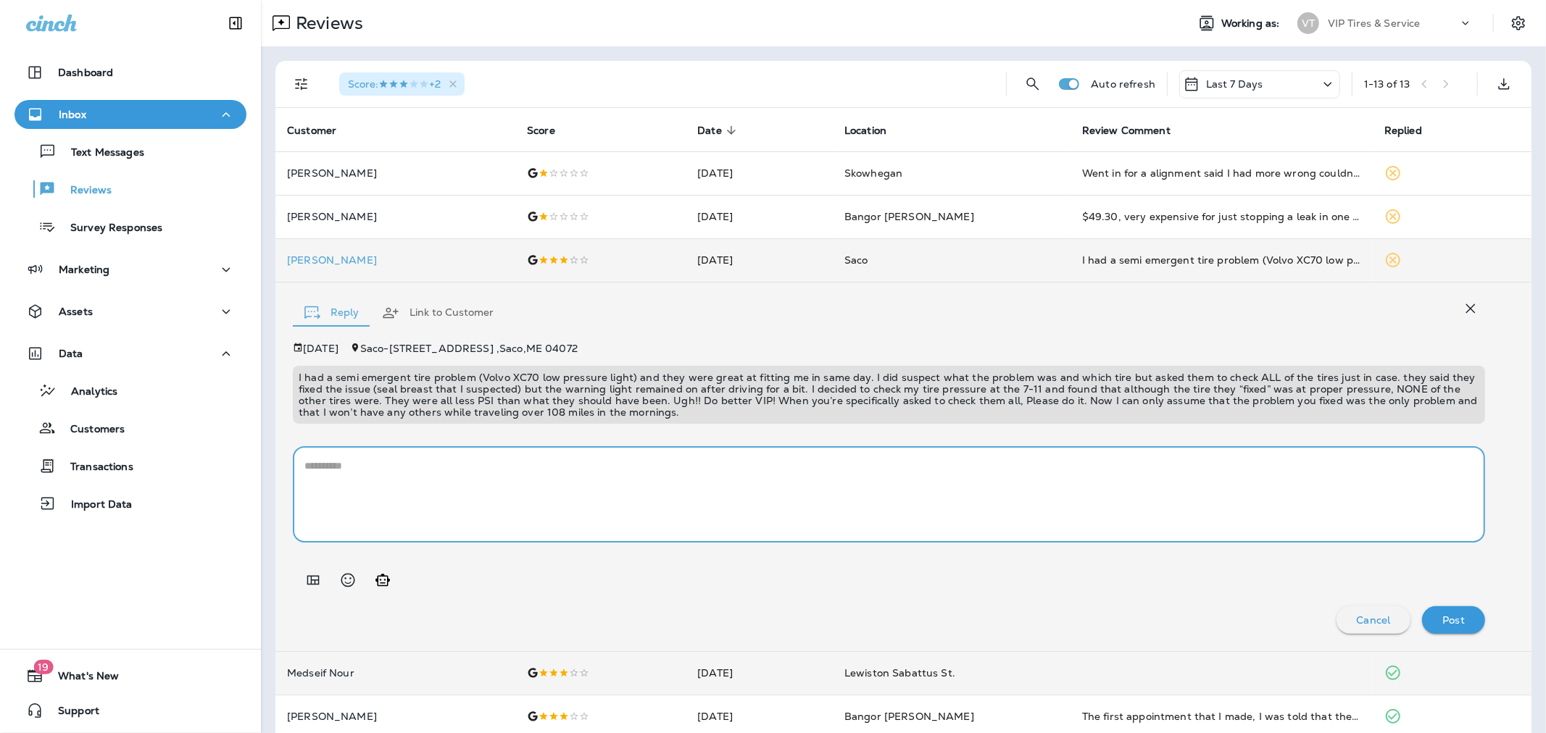
click at [310, 582] on icon "Add in a premade template" at bounding box center [313, 579] width 12 height 9
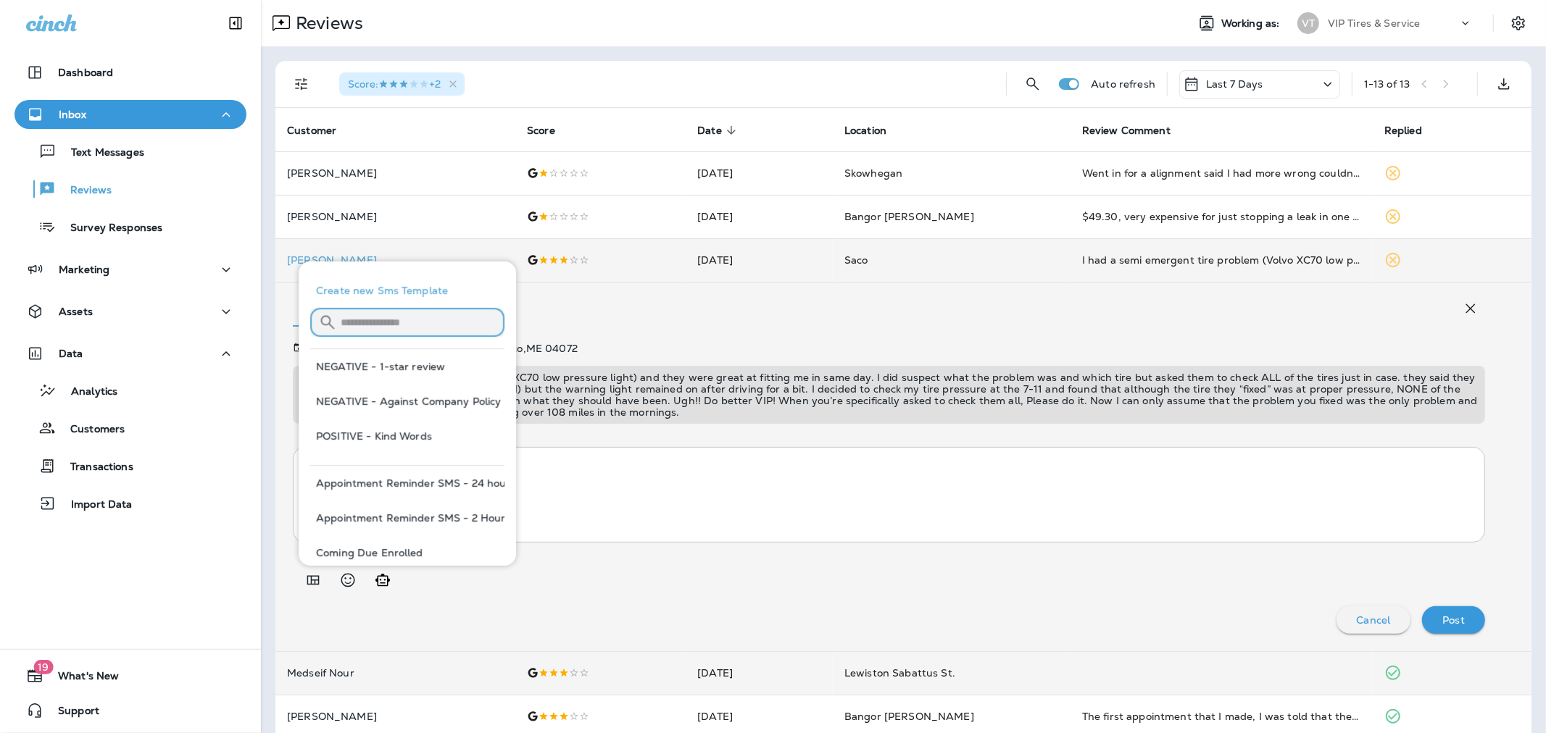
click at [423, 316] on input "text" at bounding box center [423, 322] width 164 height 38
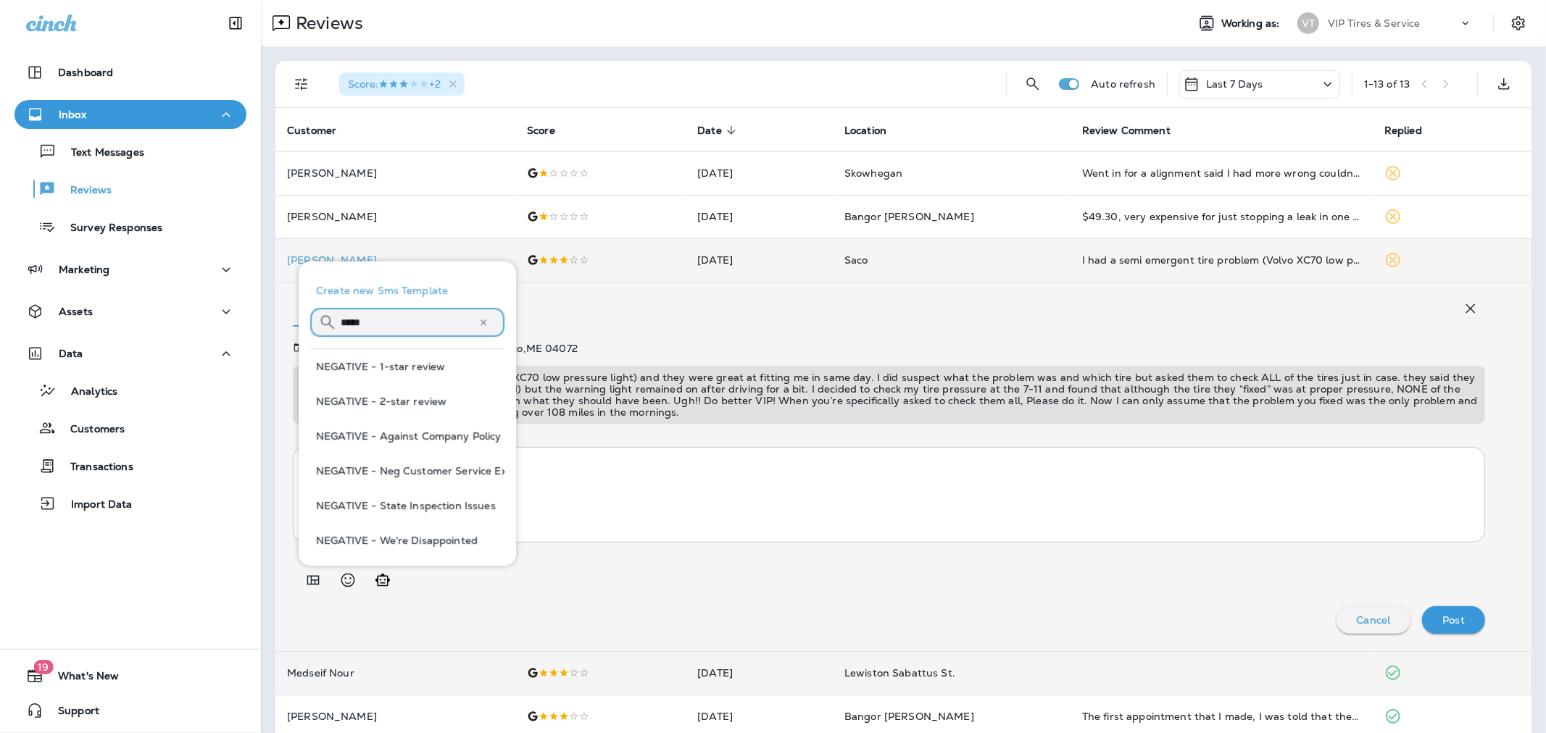
type input "*****"
click at [423, 392] on button "NEGATIVE - 2-star review" at bounding box center [407, 401] width 194 height 35
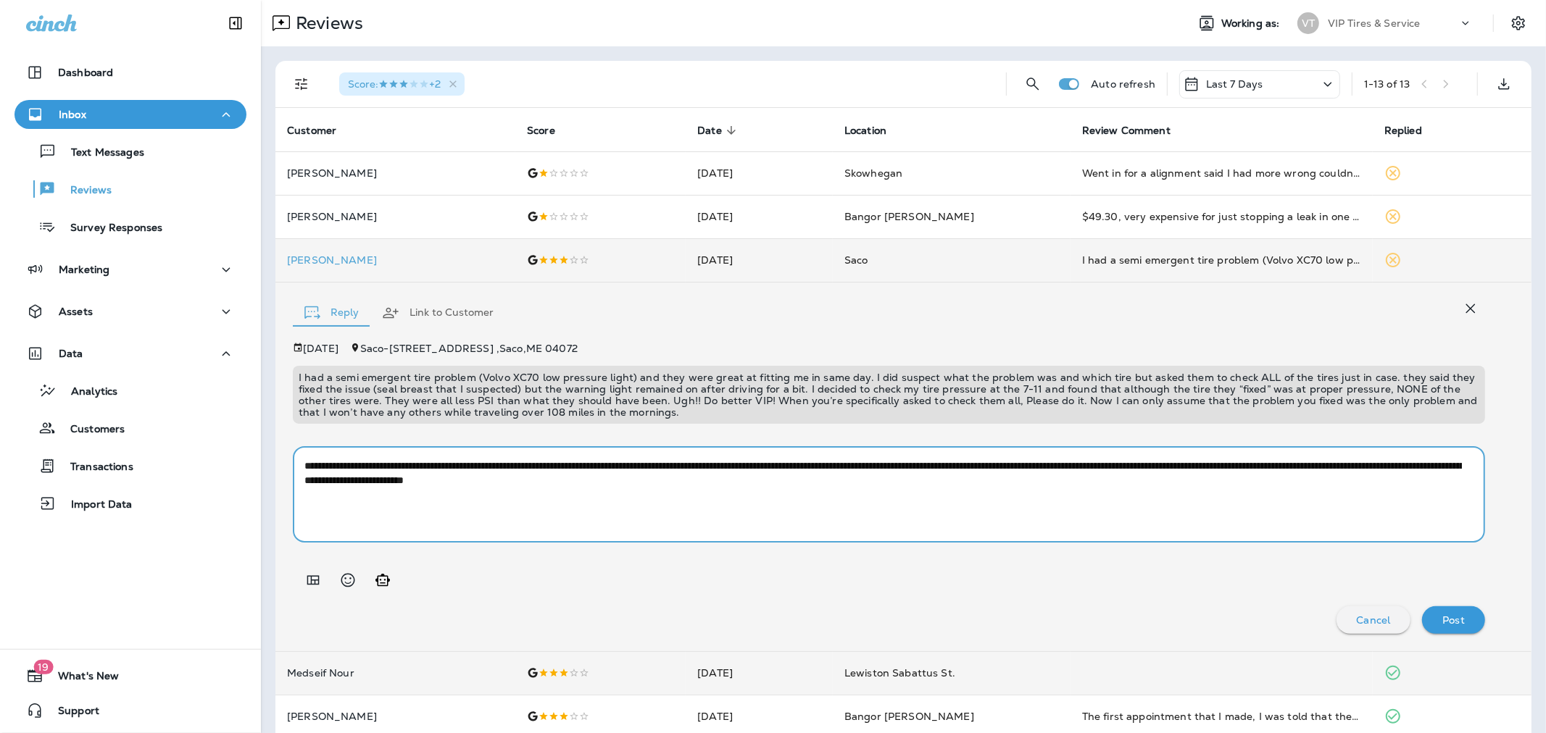
drag, startPoint x: 662, startPoint y: 466, endPoint x: 694, endPoint y: 469, distance: 32.0
click at [694, 469] on textarea "**********" at bounding box center [882, 495] width 1157 height 72
click at [700, 461] on textarea "**********" at bounding box center [882, 495] width 1157 height 72
click at [694, 461] on textarea "**********" at bounding box center [882, 495] width 1157 height 72
drag, startPoint x: 486, startPoint y: 478, endPoint x: 442, endPoint y: 475, distance: 44.4
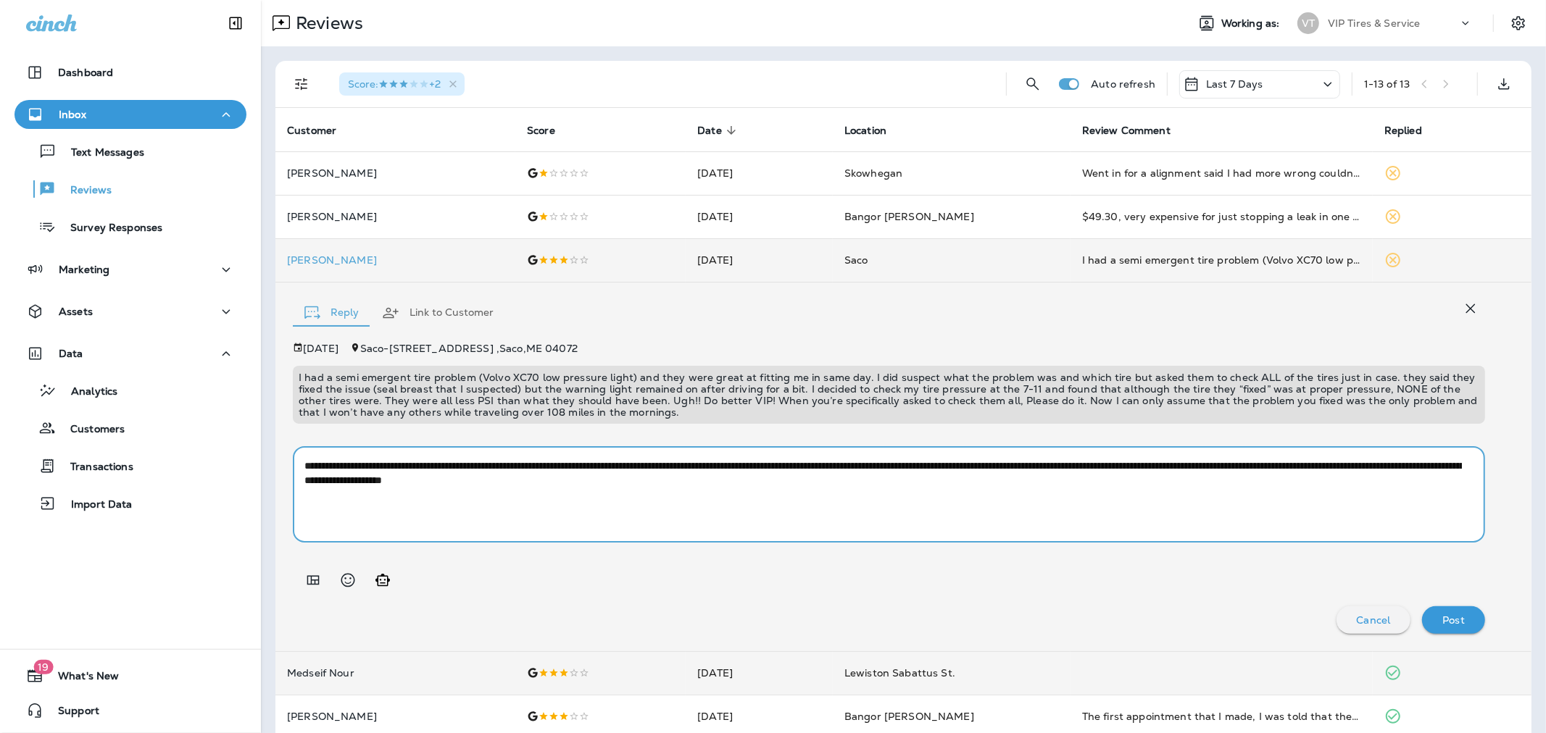
click at [442, 475] on textarea "**********" at bounding box center [882, 495] width 1157 height 72
type textarea "**********"
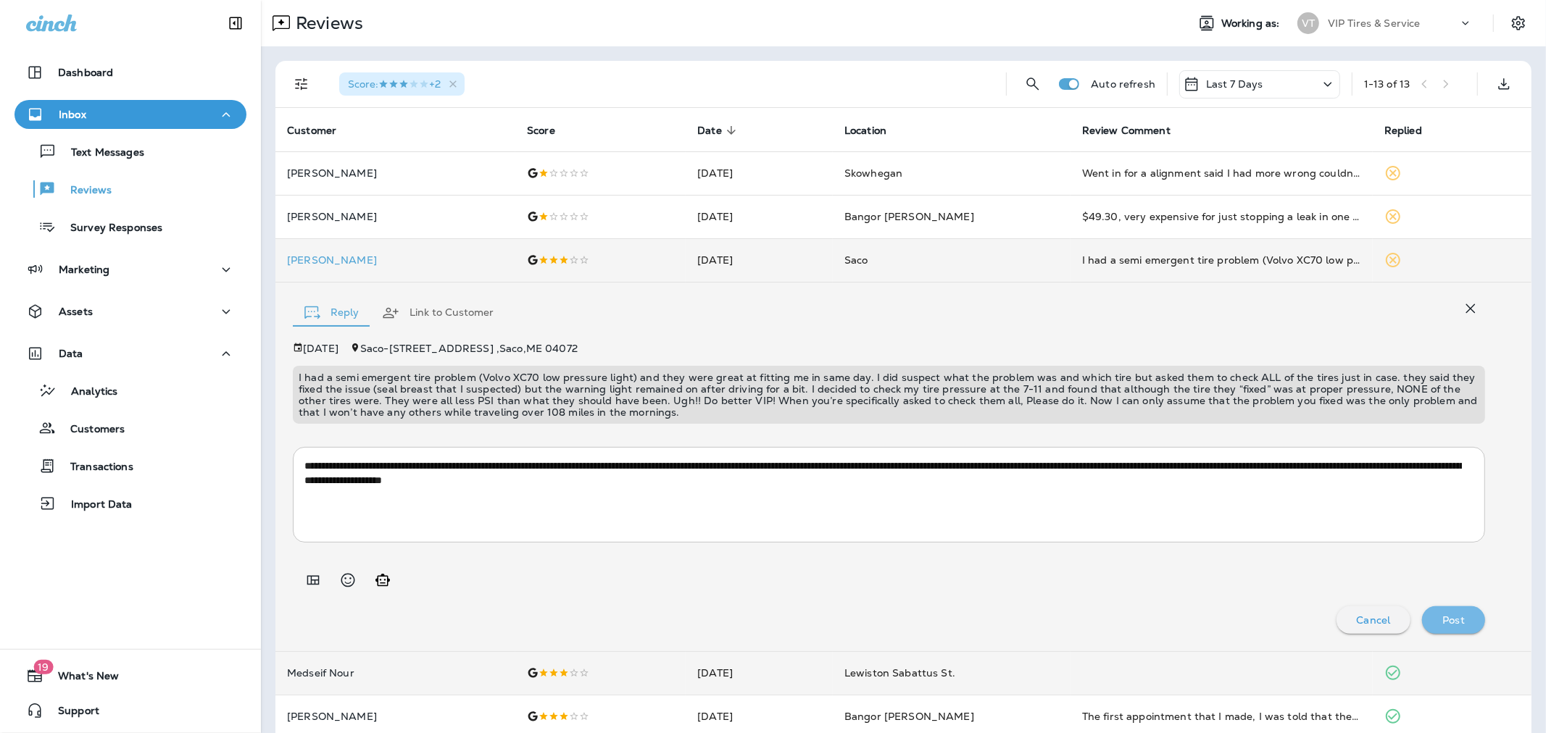
click at [1056, 591] on p "Post" at bounding box center [1453, 621] width 22 height 12
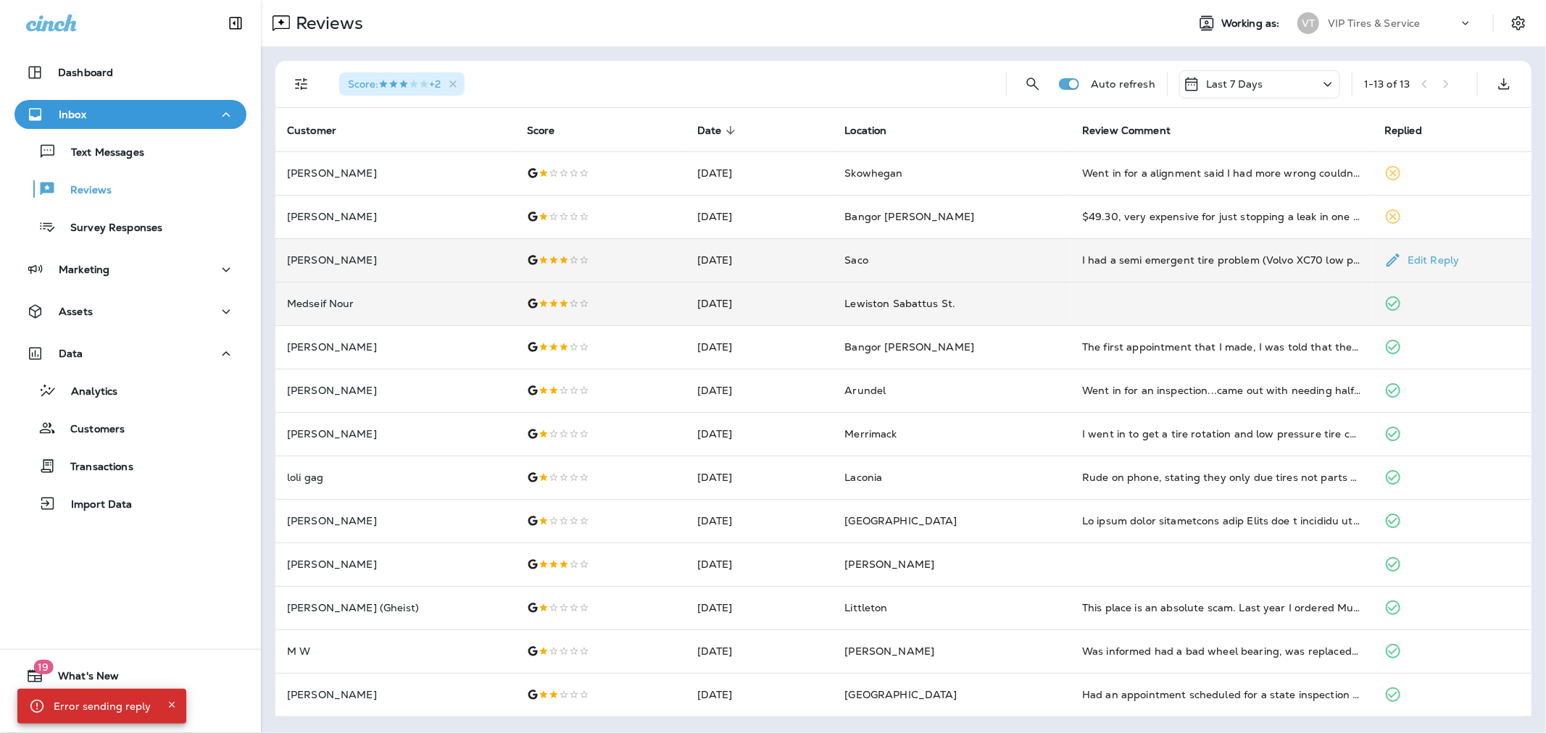
click at [367, 267] on td "[PERSON_NAME]" at bounding box center [395, 259] width 240 height 43
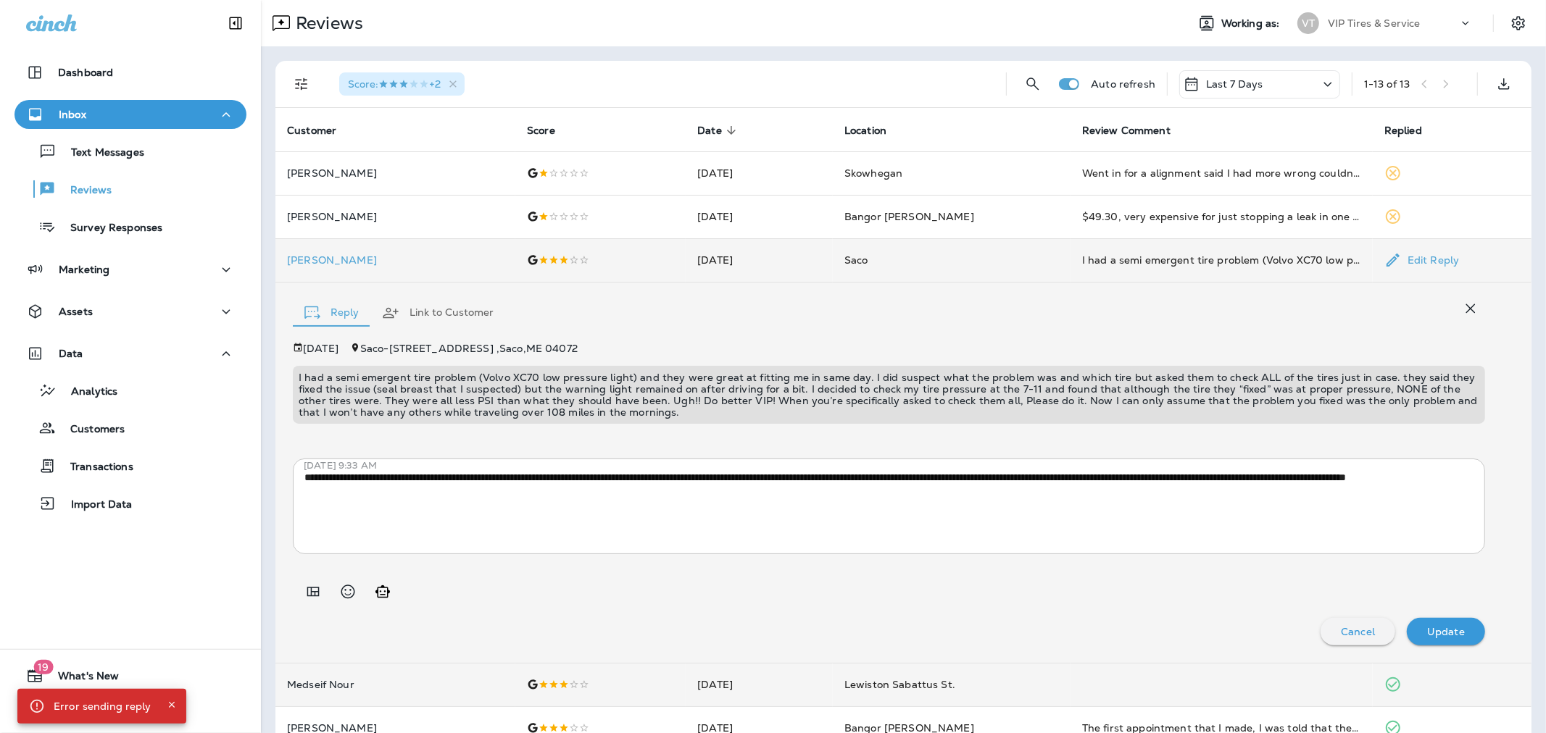
click at [339, 263] on p "[PERSON_NAME]" at bounding box center [395, 260] width 217 height 12
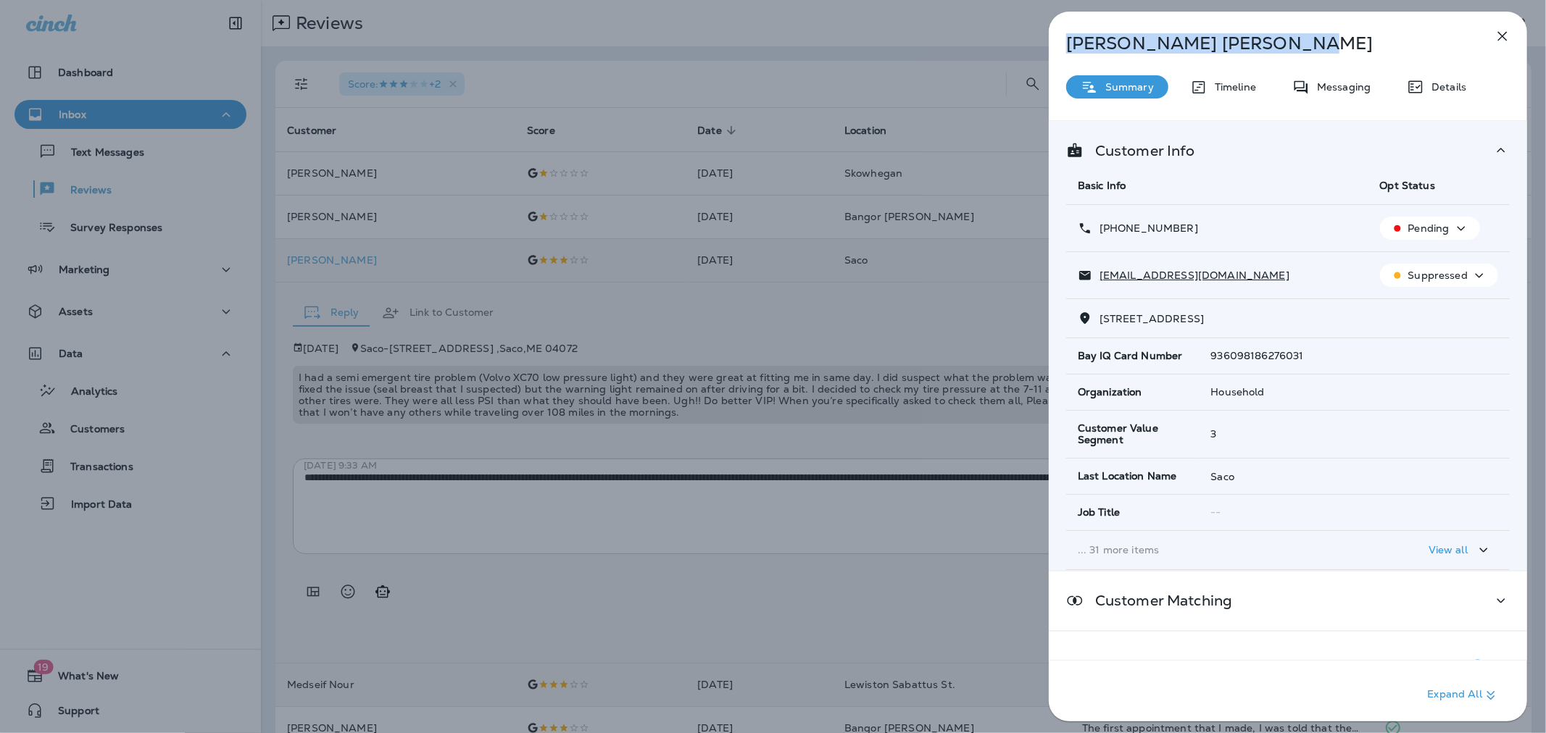
drag, startPoint x: 1249, startPoint y: 43, endPoint x: 1028, endPoint y: 53, distance: 222.0
click at [1028, 53] on div "[PERSON_NAME] Summary Timeline Messaging Details Customer Info Basic Info Opt S…" at bounding box center [773, 366] width 1546 height 733
copy p "[PERSON_NAME]"
drag, startPoint x: 1194, startPoint y: 232, endPoint x: 1112, endPoint y: 233, distance: 81.2
click at [1056, 233] on div "[PHONE_NUMBER]" at bounding box center [1217, 228] width 279 height 15
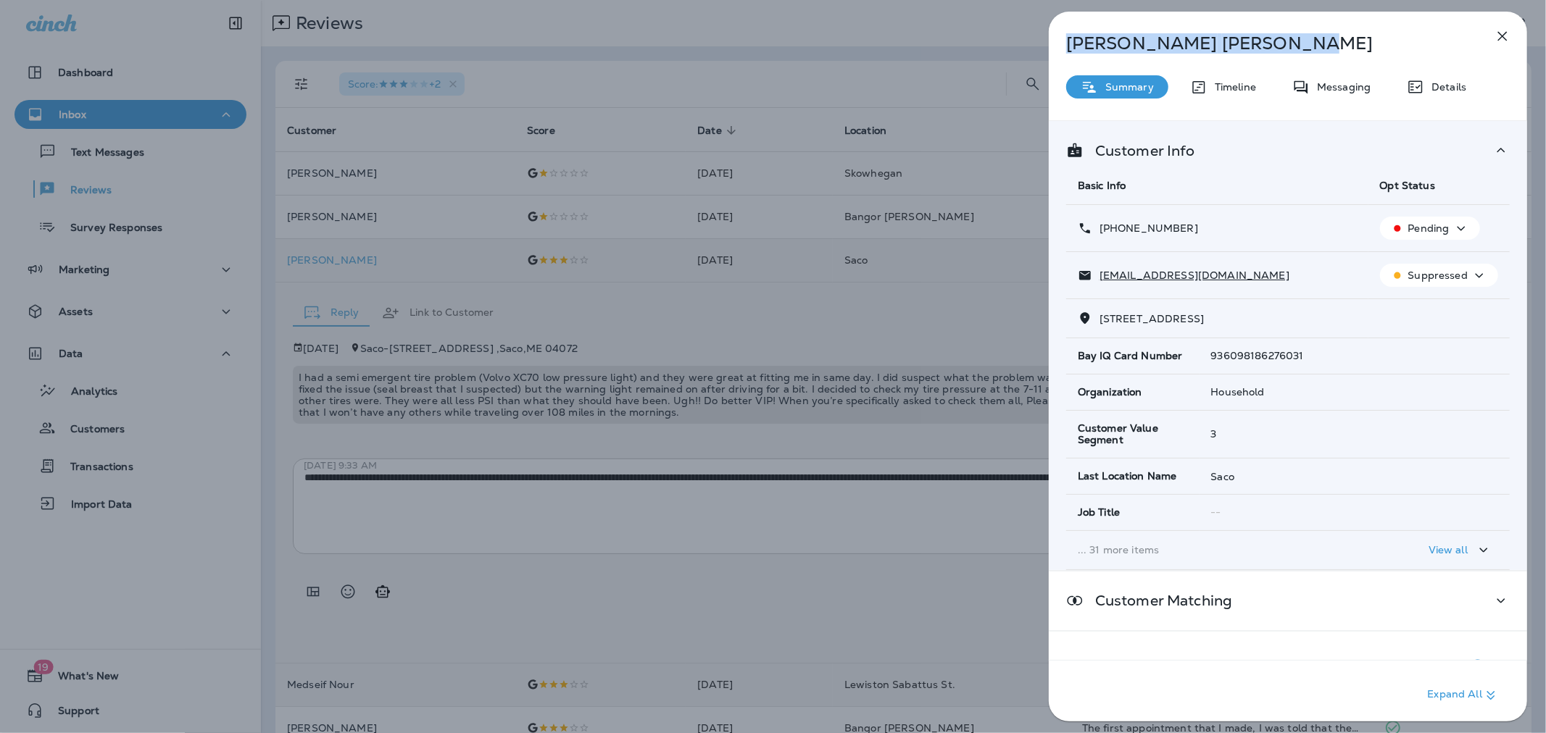
copy p "[PHONE_NUMBER]"
drag, startPoint x: 1203, startPoint y: 279, endPoint x: 1099, endPoint y: 278, distance: 104.4
click at [1056, 278] on div "[EMAIL_ADDRESS][DOMAIN_NAME]" at bounding box center [1217, 275] width 279 height 15
copy p "[EMAIL_ADDRESS][DOMAIN_NAME]"
drag, startPoint x: 1156, startPoint y: 320, endPoint x: 1094, endPoint y: 320, distance: 61.6
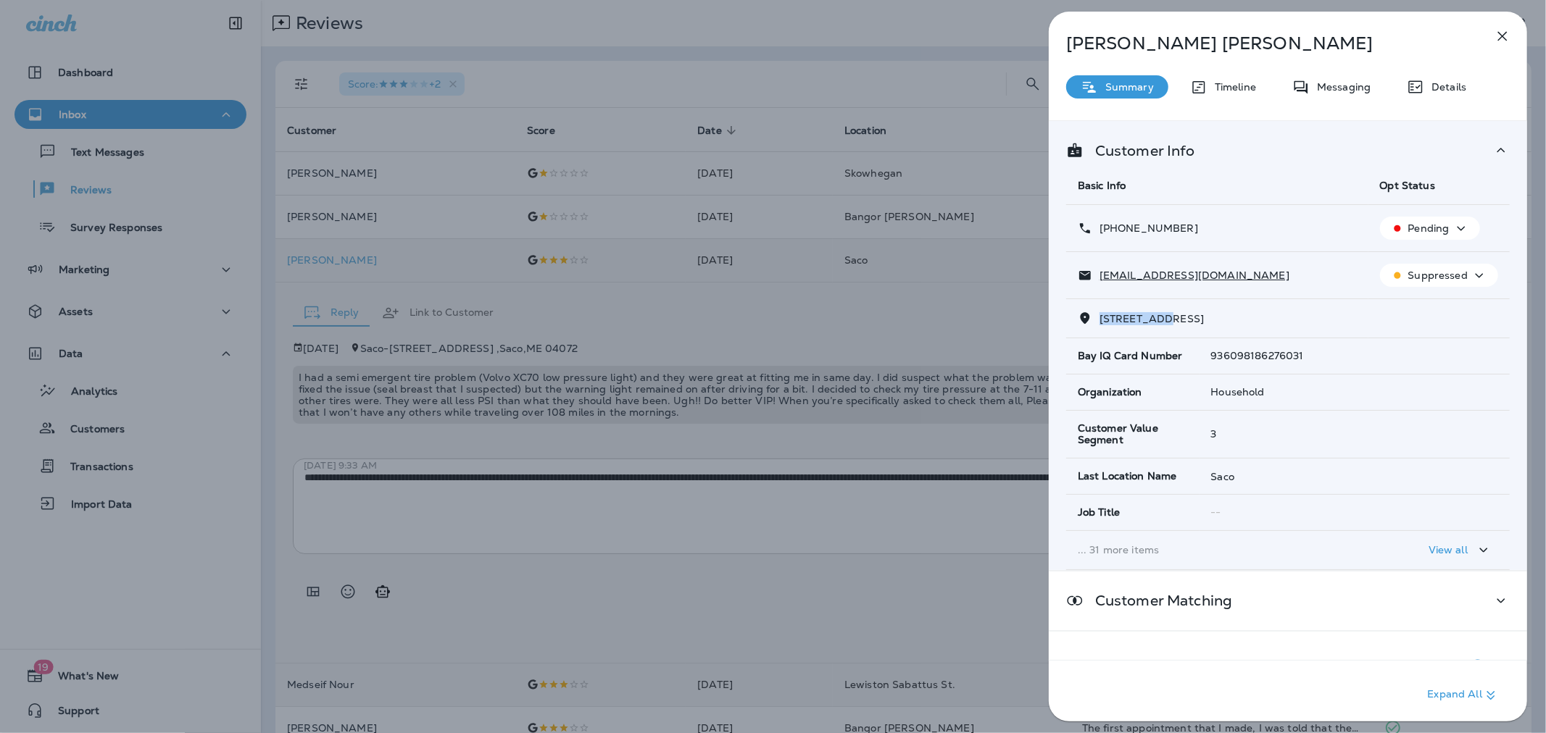
click at [1056, 320] on p "[STREET_ADDRESS]" at bounding box center [1148, 319] width 112 height 12
copy span "[STREET_ADDRESS]"
click at [860, 352] on div "[PERSON_NAME] Summary Timeline Messaging Details Customer Info Basic Info Opt S…" at bounding box center [773, 366] width 1546 height 733
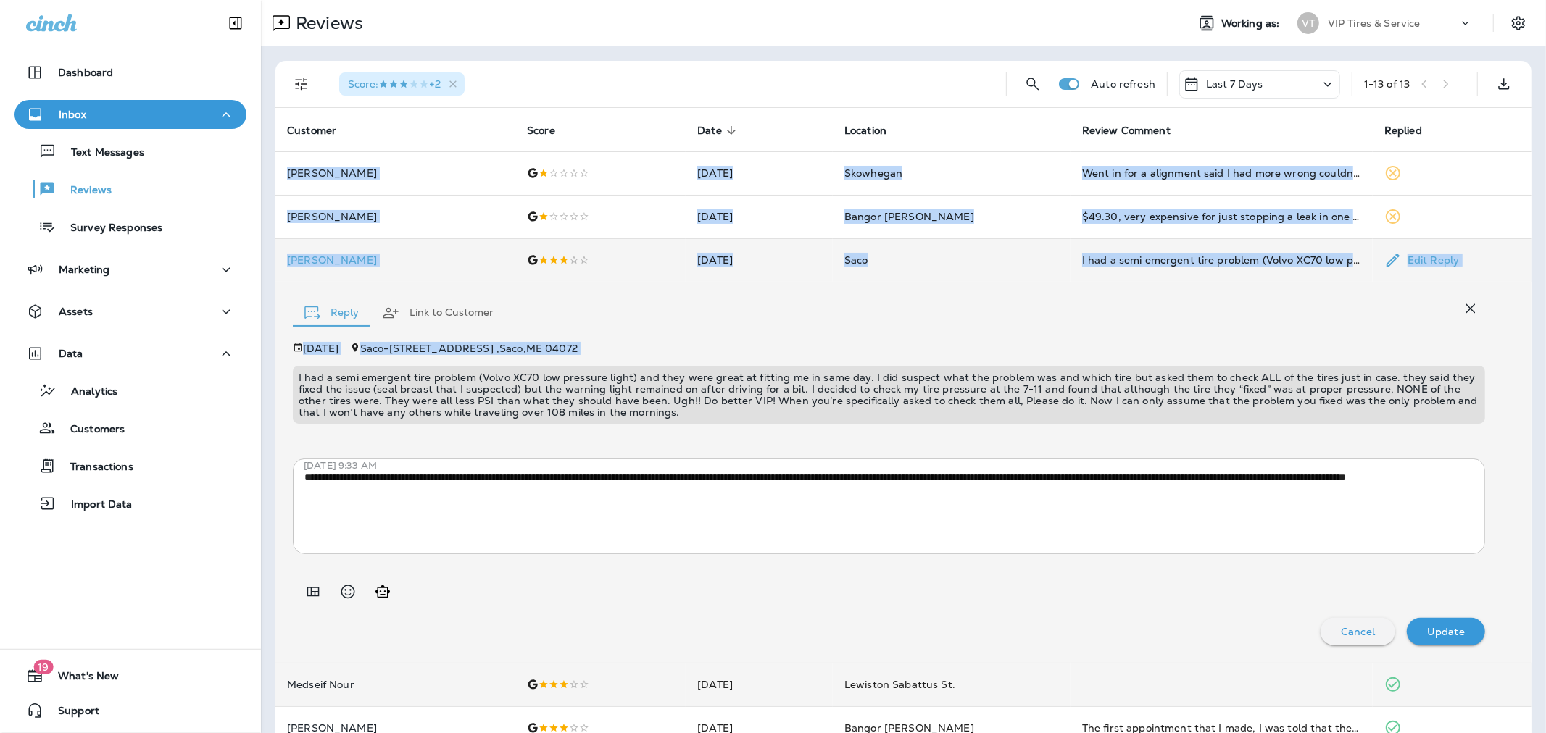
drag, startPoint x: 638, startPoint y: 416, endPoint x: 284, endPoint y: 371, distance: 356.5
click at [299, 379] on p "I had a semi emergent tire problem (Volvo XC70 low pressure light) and they wer…" at bounding box center [889, 395] width 1181 height 46
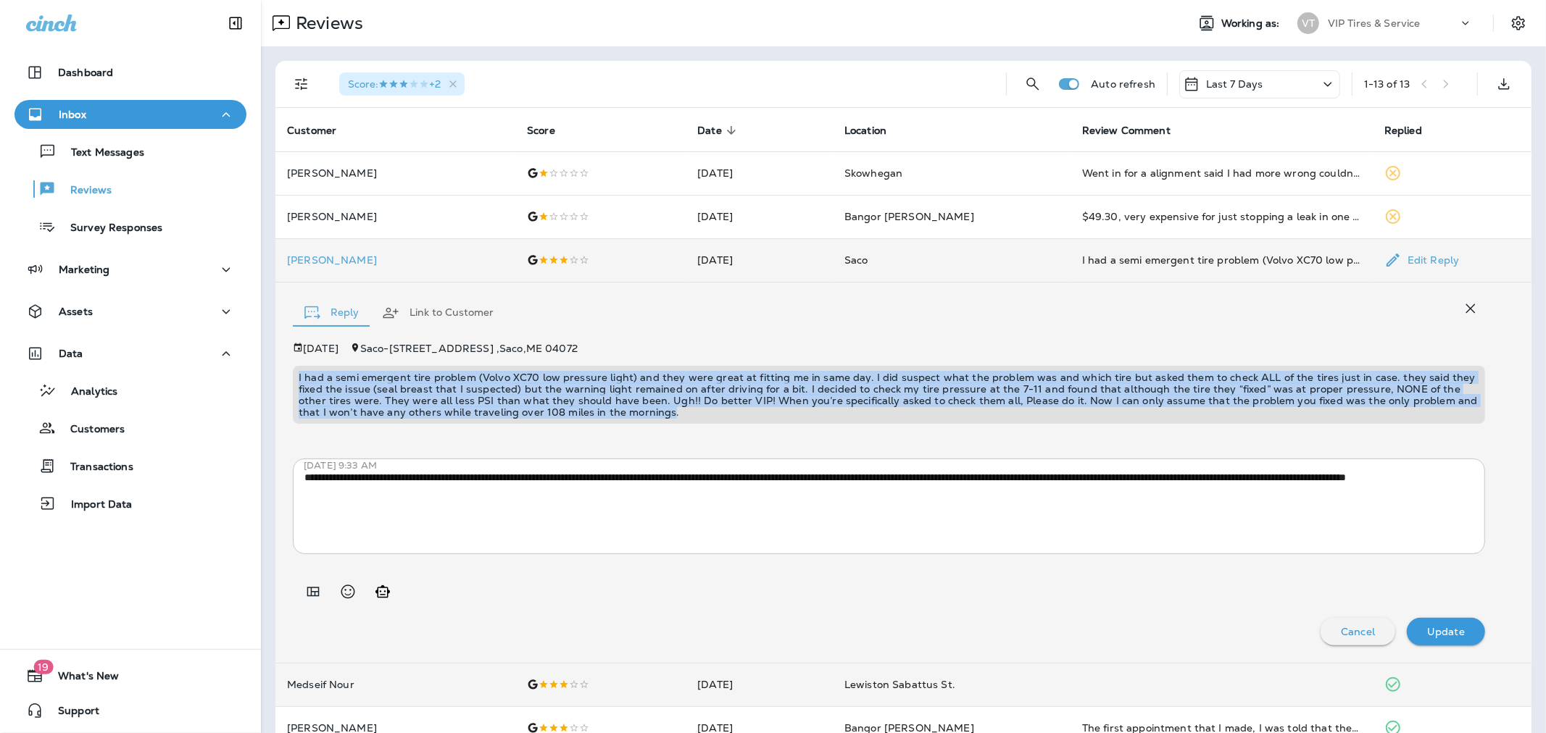
drag, startPoint x: 566, startPoint y: 403, endPoint x: 293, endPoint y: 373, distance: 274.9
click at [293, 373] on div "I had a semi emergent tire problem (Volvo XC70 low pressure light) and they wer…" at bounding box center [889, 395] width 1192 height 58
copy p "I had a semi emergent tire problem (Volvo XC70 low pressure light) and they wer…"
click at [301, 89] on icon "Filters" at bounding box center [301, 83] width 17 height 17
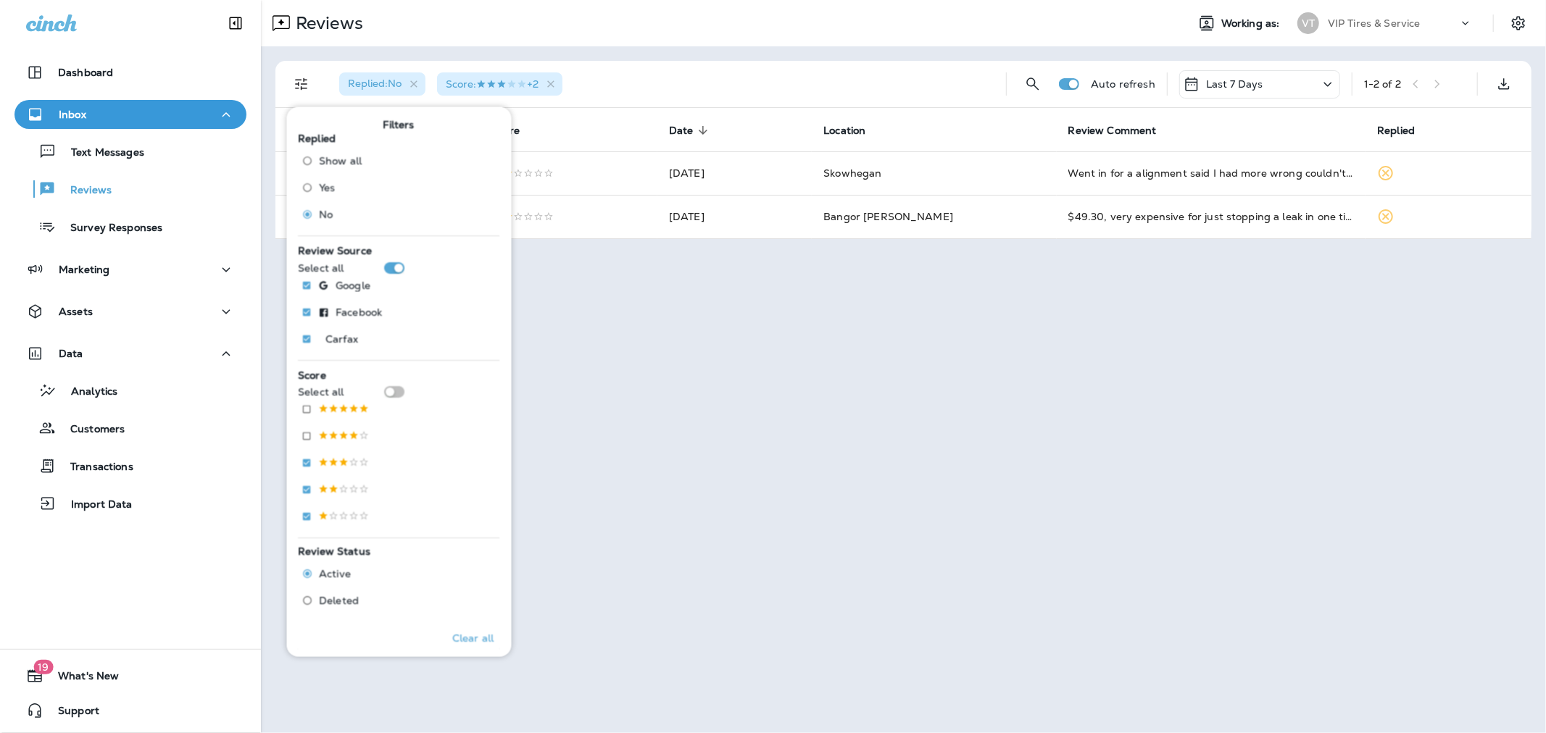
click at [559, 43] on div "Reviews Working as: VT VIP Tires & Service" at bounding box center [903, 23] width 1285 height 46
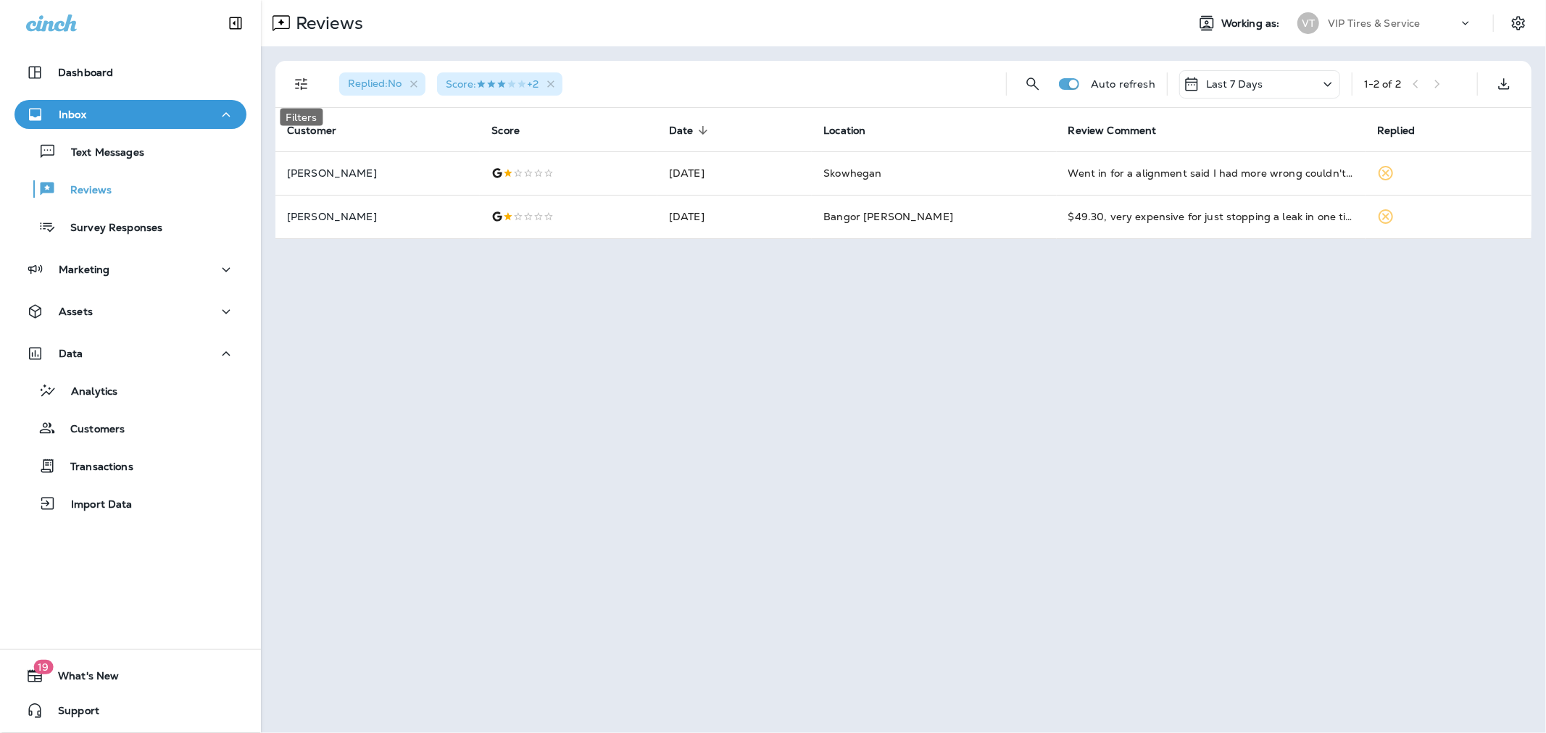
click at [305, 88] on icon "Filters" at bounding box center [301, 84] width 12 height 12
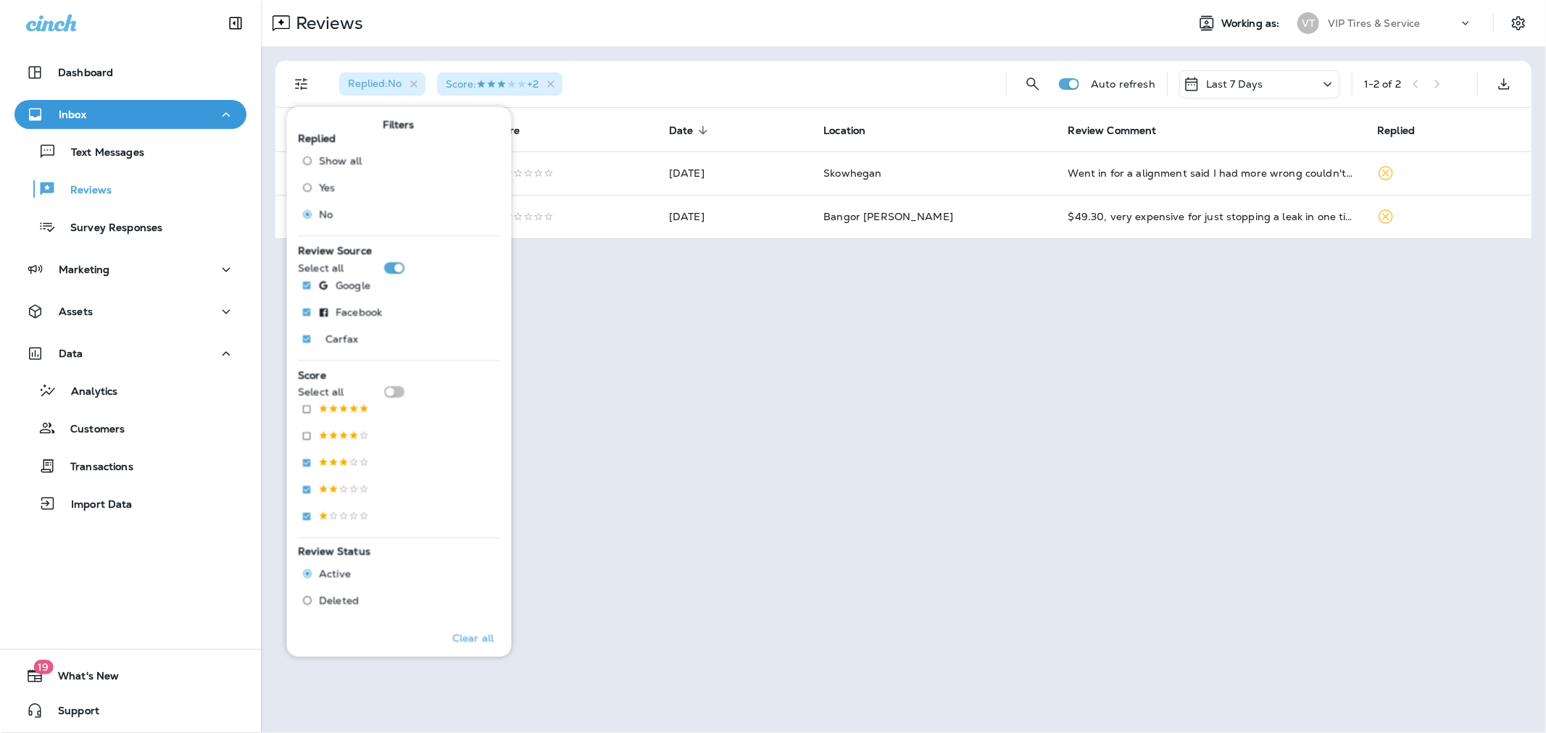
click at [595, 341] on div "Reviews Working as: VT VIP Tires & Service Replied : No Score : +2 Auto refresh…" at bounding box center [903, 366] width 1285 height 733
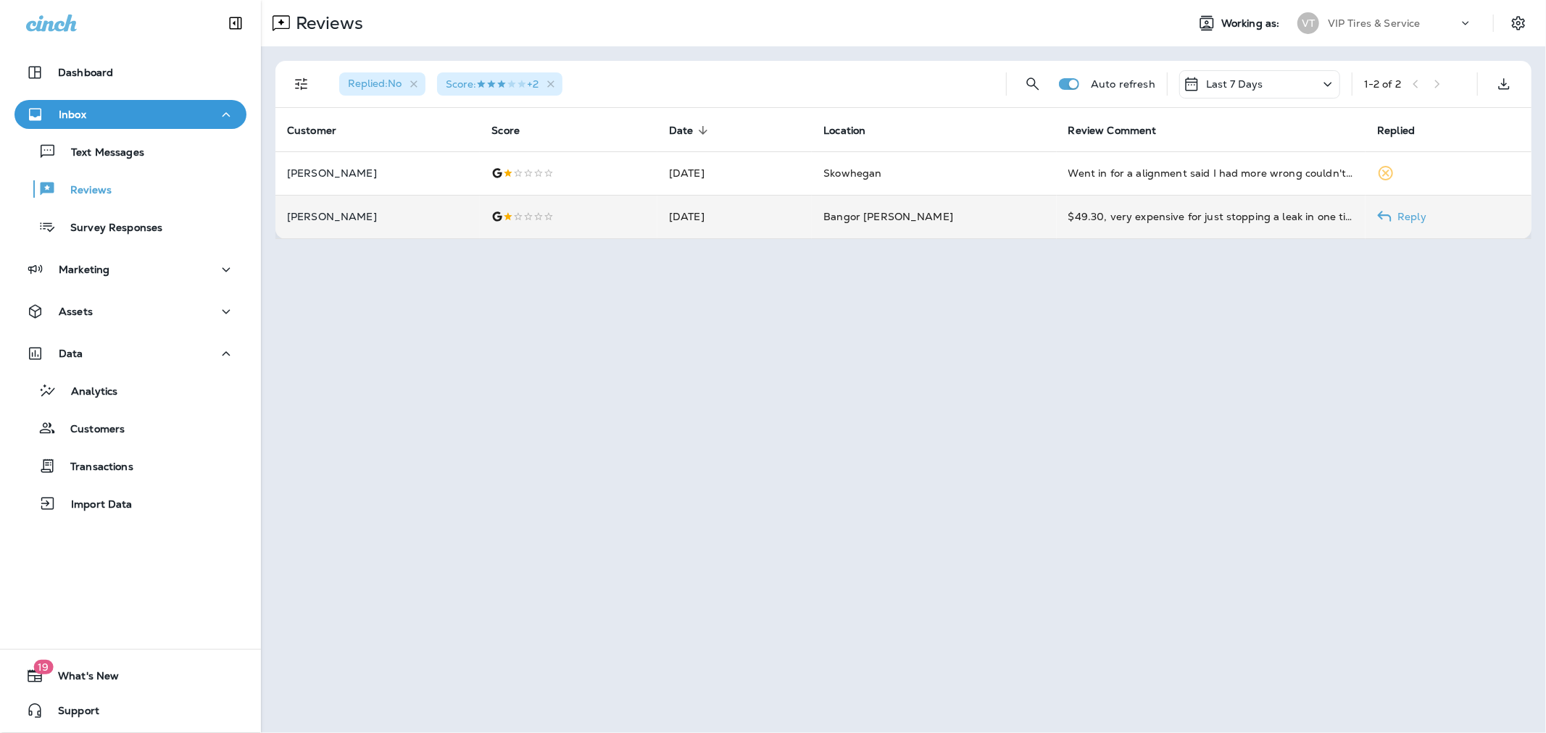
click at [399, 219] on p "[PERSON_NAME]" at bounding box center [377, 217] width 181 height 12
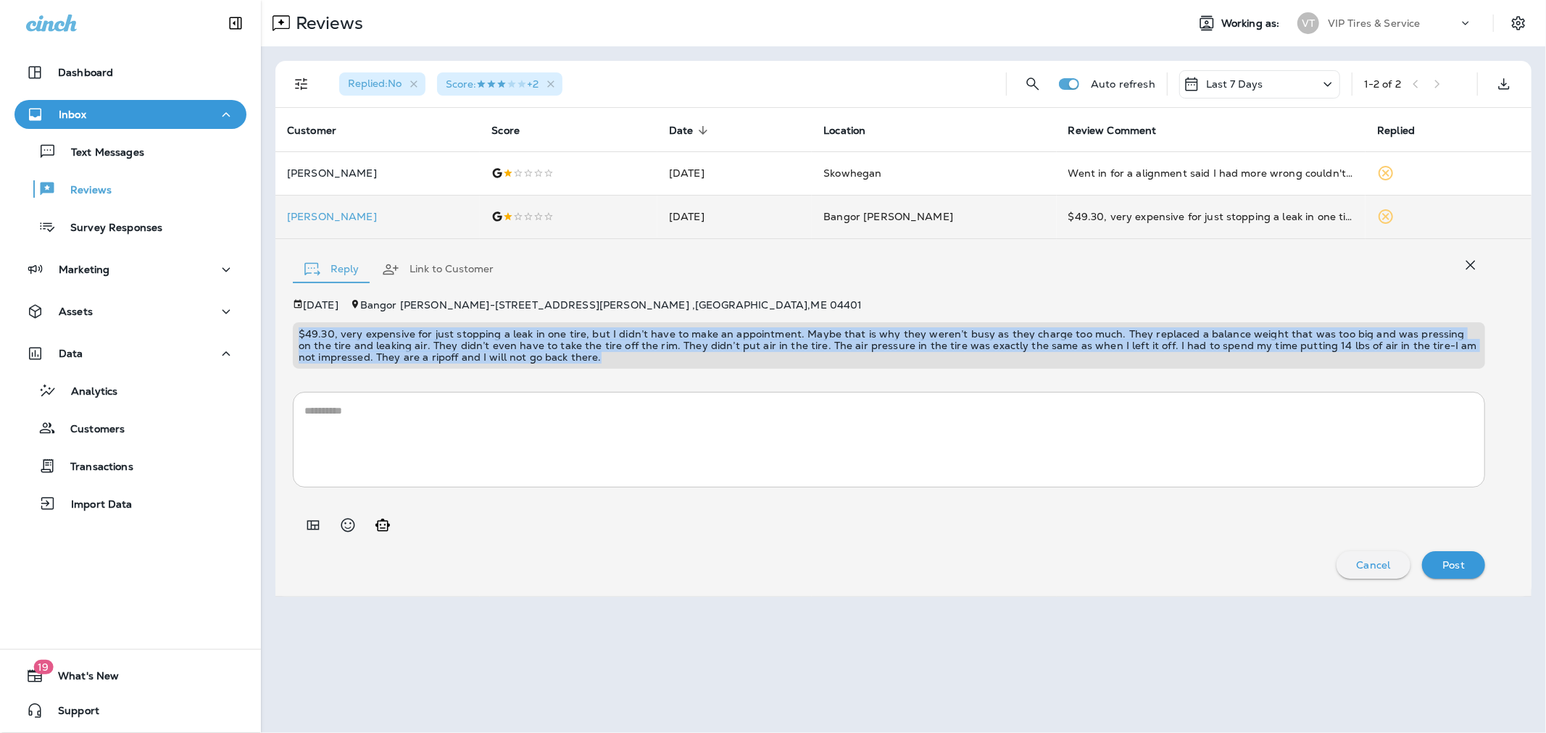
drag, startPoint x: 459, startPoint y: 356, endPoint x: 280, endPoint y: 338, distance: 180.6
click at [280, 338] on div "Reply Link to Customer [DATE] [GEOGRAPHIC_DATA][PERSON_NAME] - [STREET_ADDRESS]…" at bounding box center [903, 417] width 1256 height 357
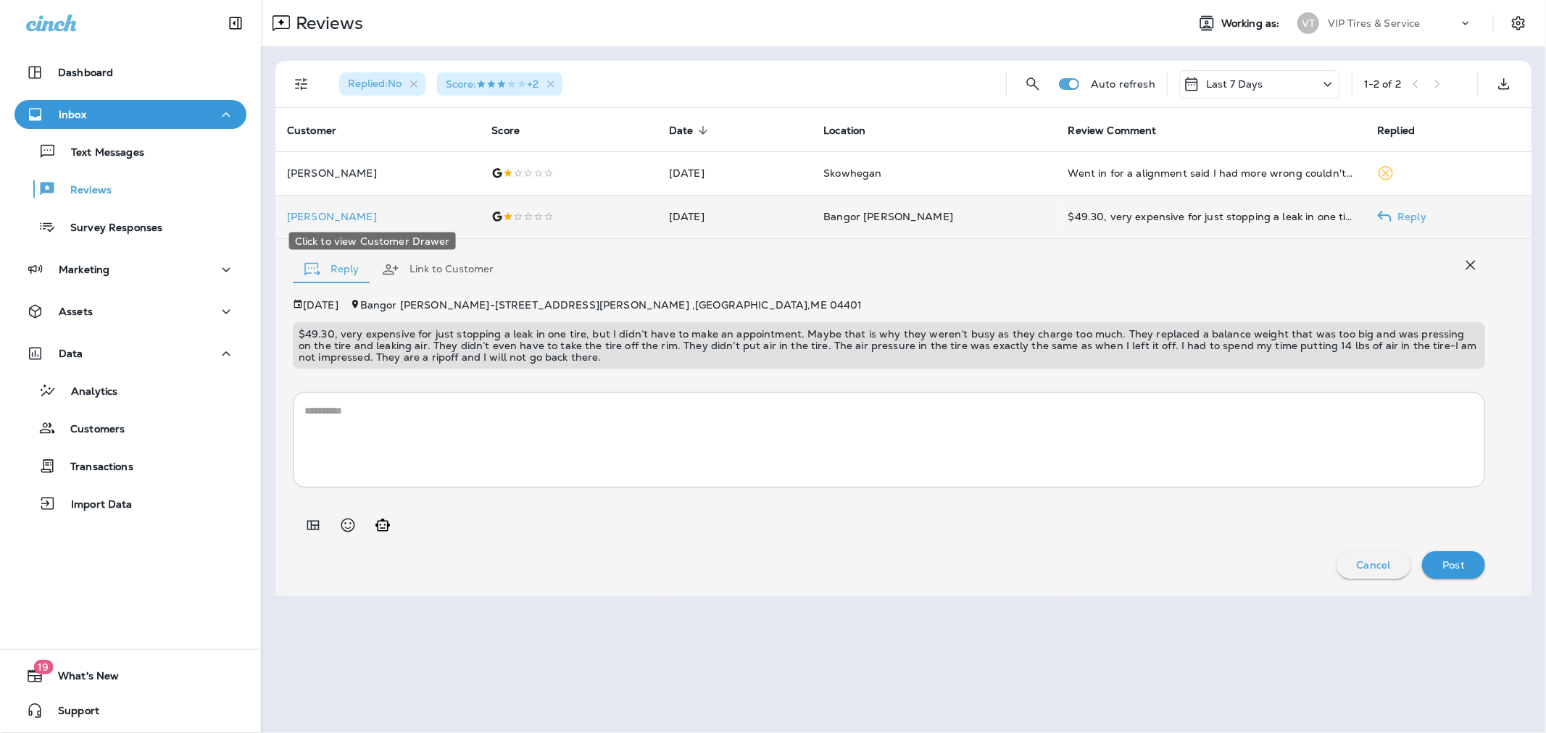
click at [307, 213] on p "[PERSON_NAME]" at bounding box center [377, 217] width 181 height 12
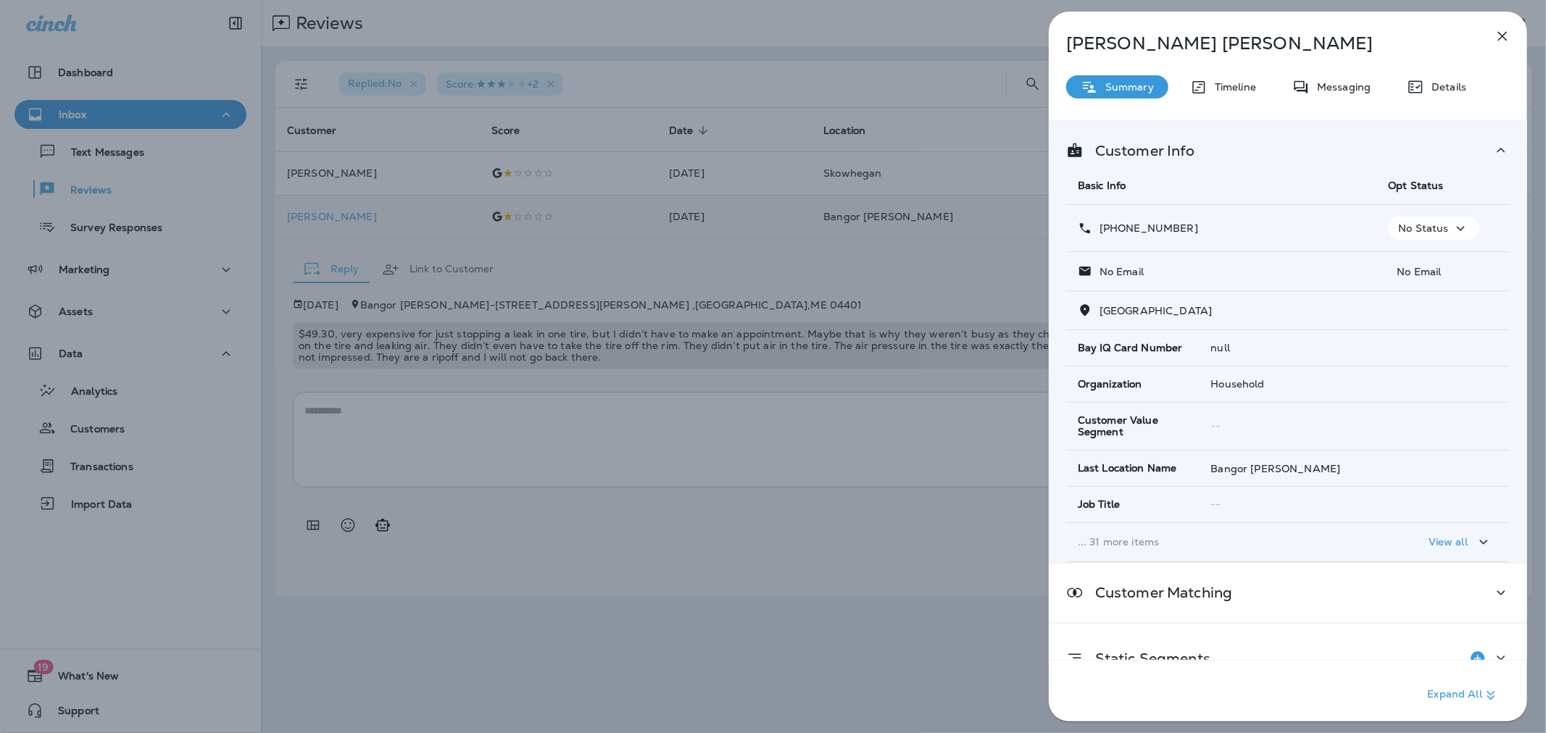
drag, startPoint x: 1207, startPoint y: 223, endPoint x: 1112, endPoint y: 227, distance: 95.0
click at [1056, 227] on div "[PHONE_NUMBER]" at bounding box center [1221, 228] width 287 height 15
copy p "[PHONE_NUMBER]"
drag, startPoint x: 1199, startPoint y: 309, endPoint x: 1097, endPoint y: 319, distance: 102.7
click at [1056, 319] on td "[GEOGRAPHIC_DATA]" at bounding box center [1288, 310] width 444 height 39
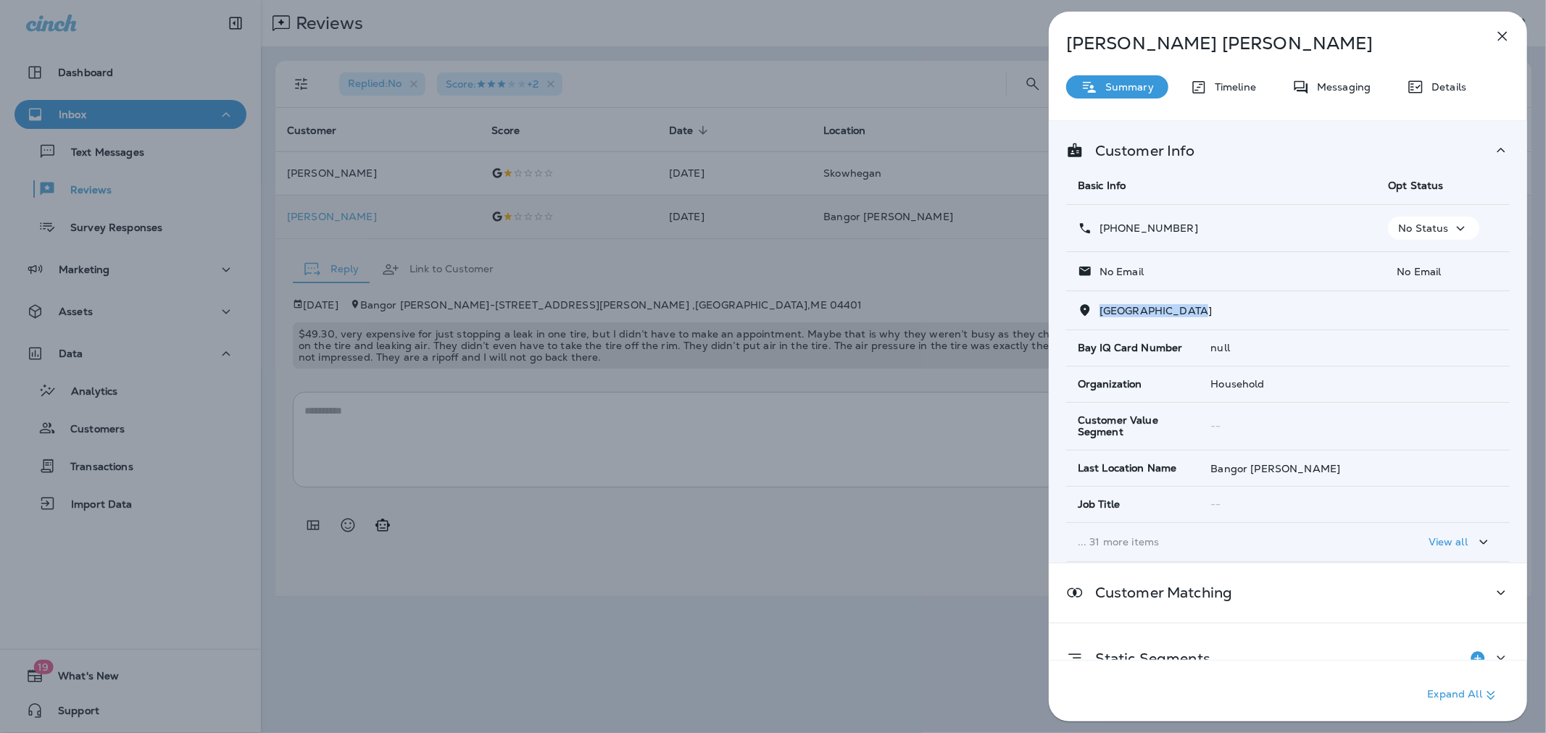
click at [1056, 317] on div "[GEOGRAPHIC_DATA]" at bounding box center [1288, 310] width 420 height 15
drag, startPoint x: 1155, startPoint y: 307, endPoint x: 1099, endPoint y: 314, distance: 56.2
click at [1056, 314] on span "[GEOGRAPHIC_DATA]" at bounding box center [1155, 310] width 112 height 13
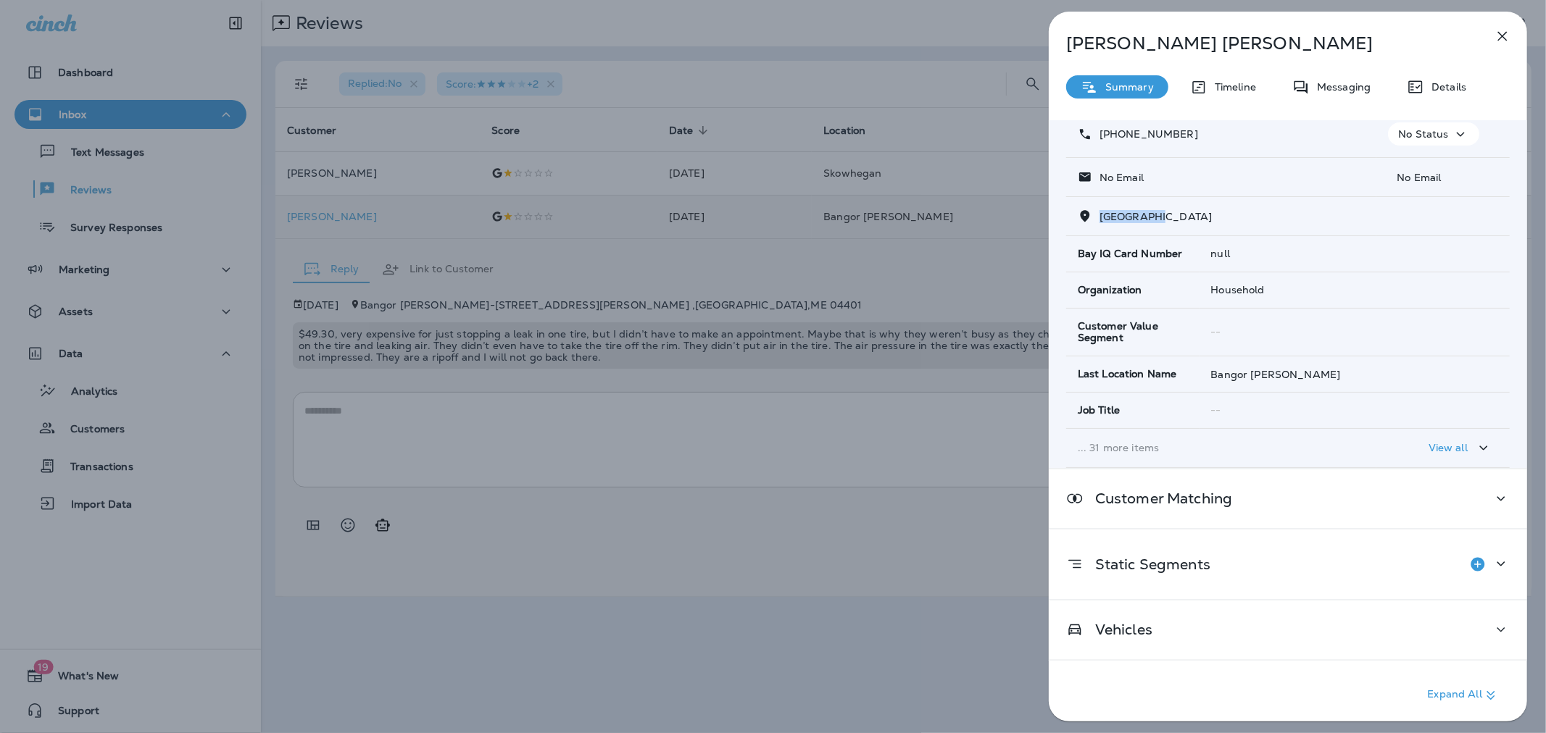
scroll to position [95, 0]
click at [841, 409] on div "[PERSON_NAME] Summary Timeline Messaging Details Customer Info Basic Info Opt S…" at bounding box center [773, 366] width 1546 height 733
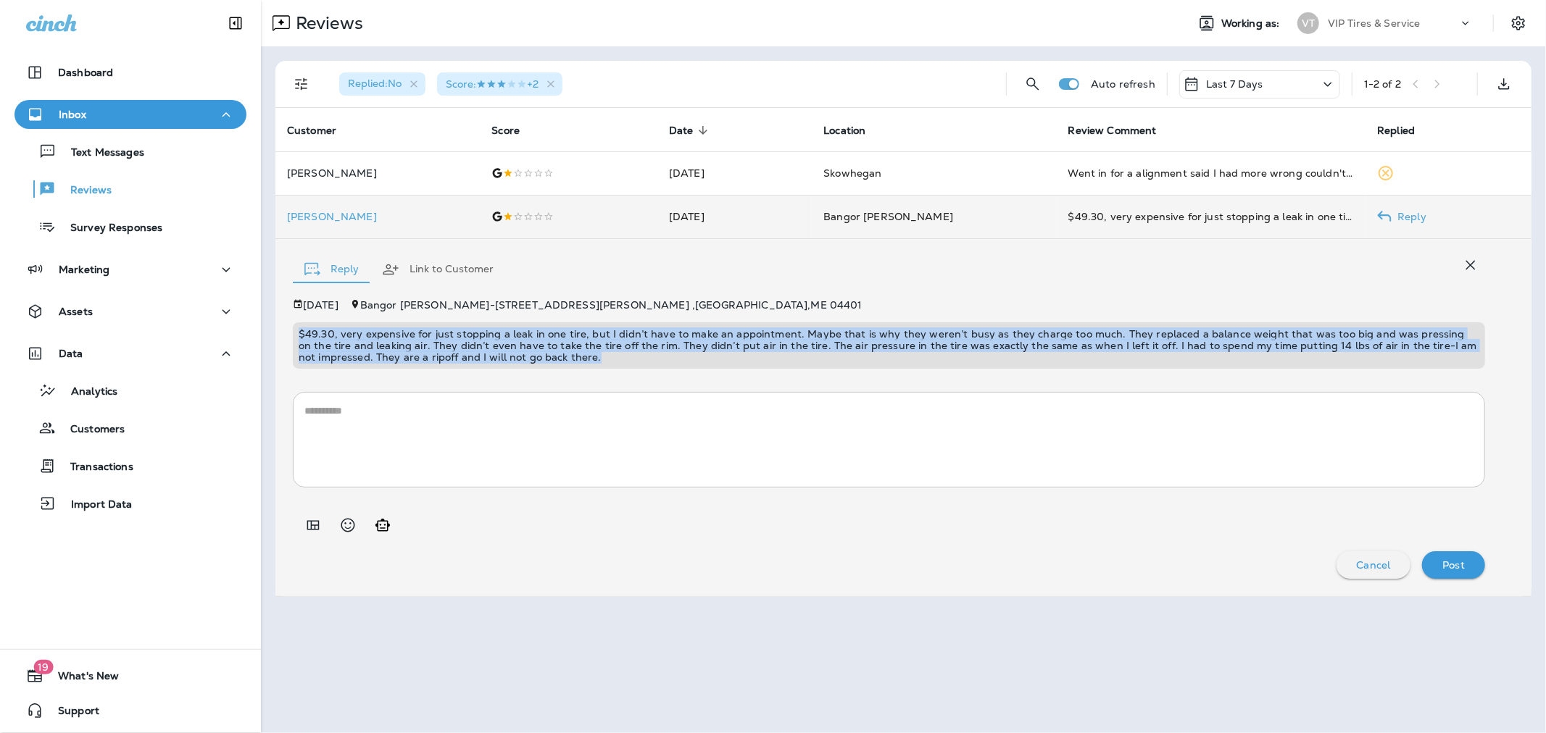
drag, startPoint x: 528, startPoint y: 352, endPoint x: 279, endPoint y: 338, distance: 249.0
click at [279, 338] on div "Reply Link to Customer [DATE] [GEOGRAPHIC_DATA][PERSON_NAME] - [STREET_ADDRESS]…" at bounding box center [903, 417] width 1256 height 357
copy p "$49.30, very expensive for just stopping a leak in one tire, but I didn’t have …"
click at [319, 217] on p "[PERSON_NAME]" at bounding box center [377, 217] width 181 height 12
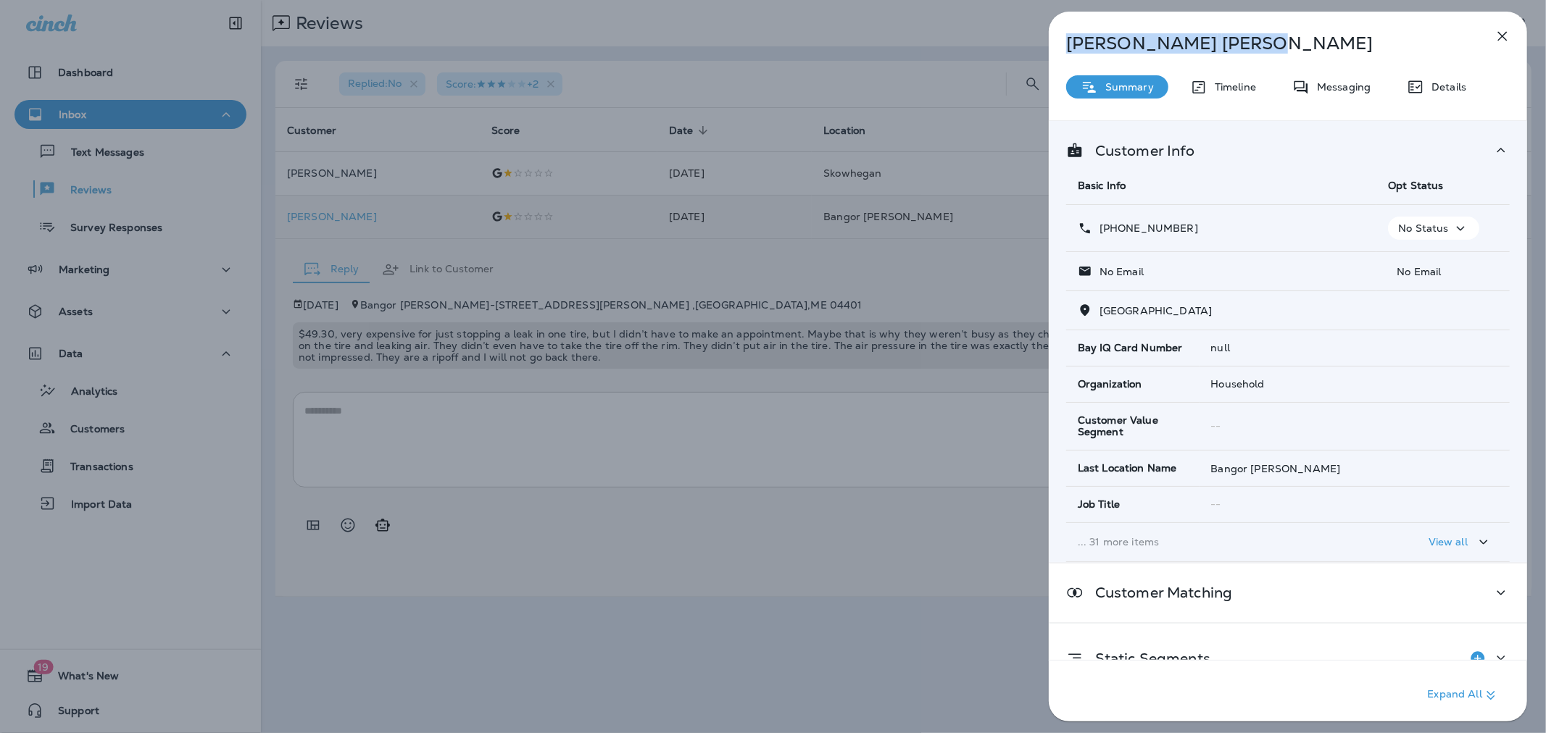
drag, startPoint x: 1160, startPoint y: 44, endPoint x: 1062, endPoint y: 36, distance: 97.4
click at [1056, 36] on div "[PERSON_NAME]" at bounding box center [1264, 43] width 430 height 20
copy p "[PERSON_NAME]"
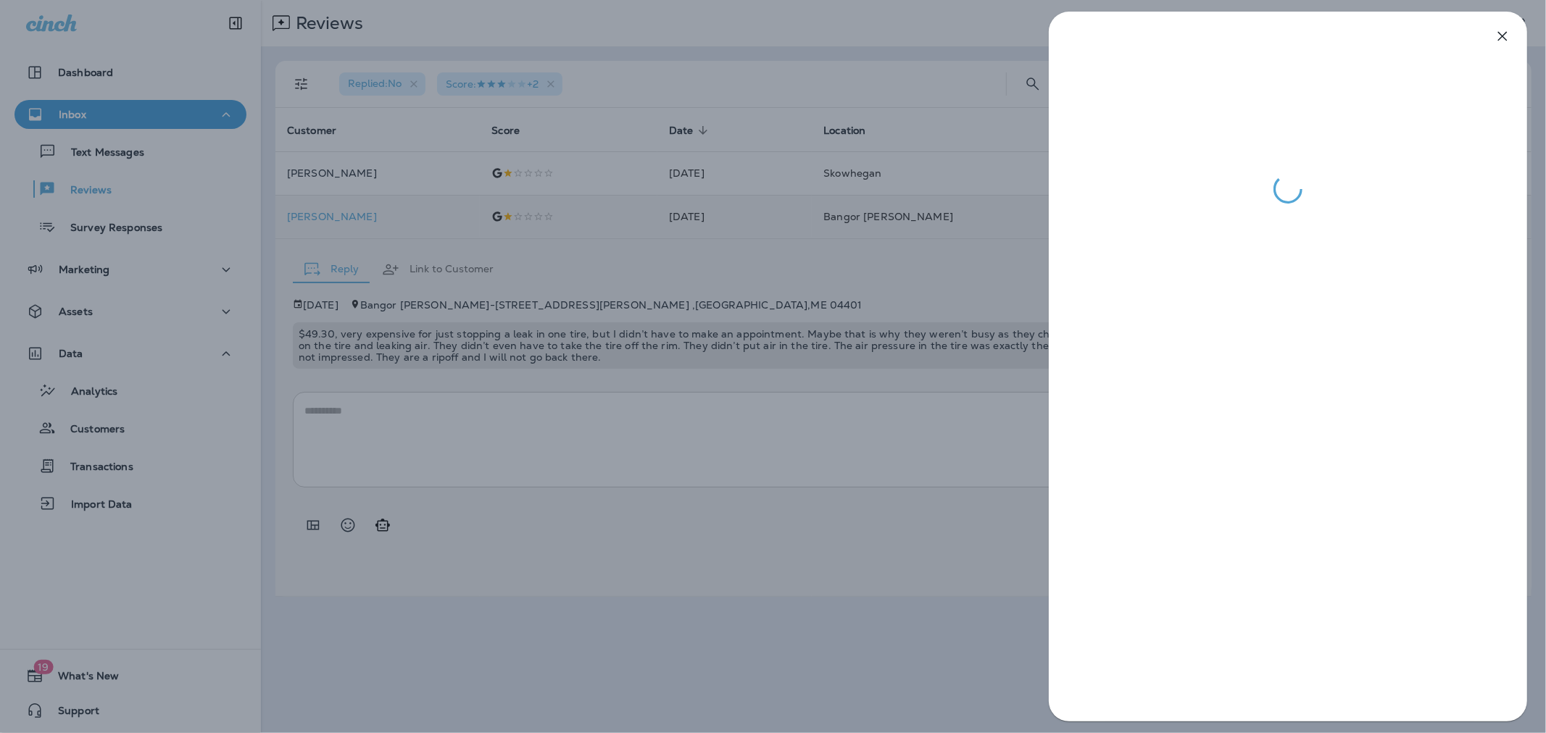
click at [418, 341] on div at bounding box center [773, 366] width 1546 height 733
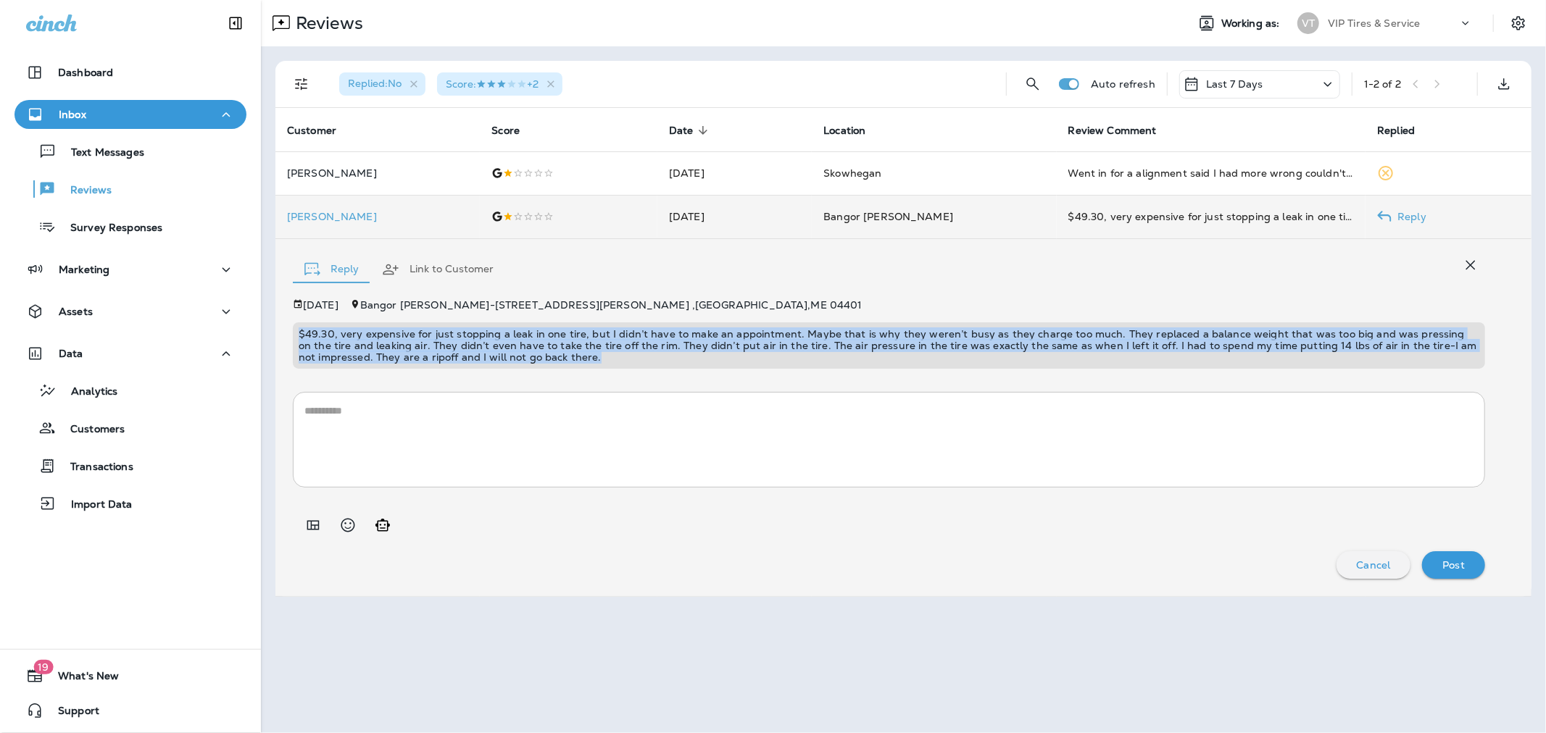
drag, startPoint x: 531, startPoint y: 357, endPoint x: 290, endPoint y: 331, distance: 241.9
click at [290, 331] on div "Reply Link to Customer [DATE] [GEOGRAPHIC_DATA][PERSON_NAME] - [STREET_ADDRESS]…" at bounding box center [903, 417] width 1256 height 357
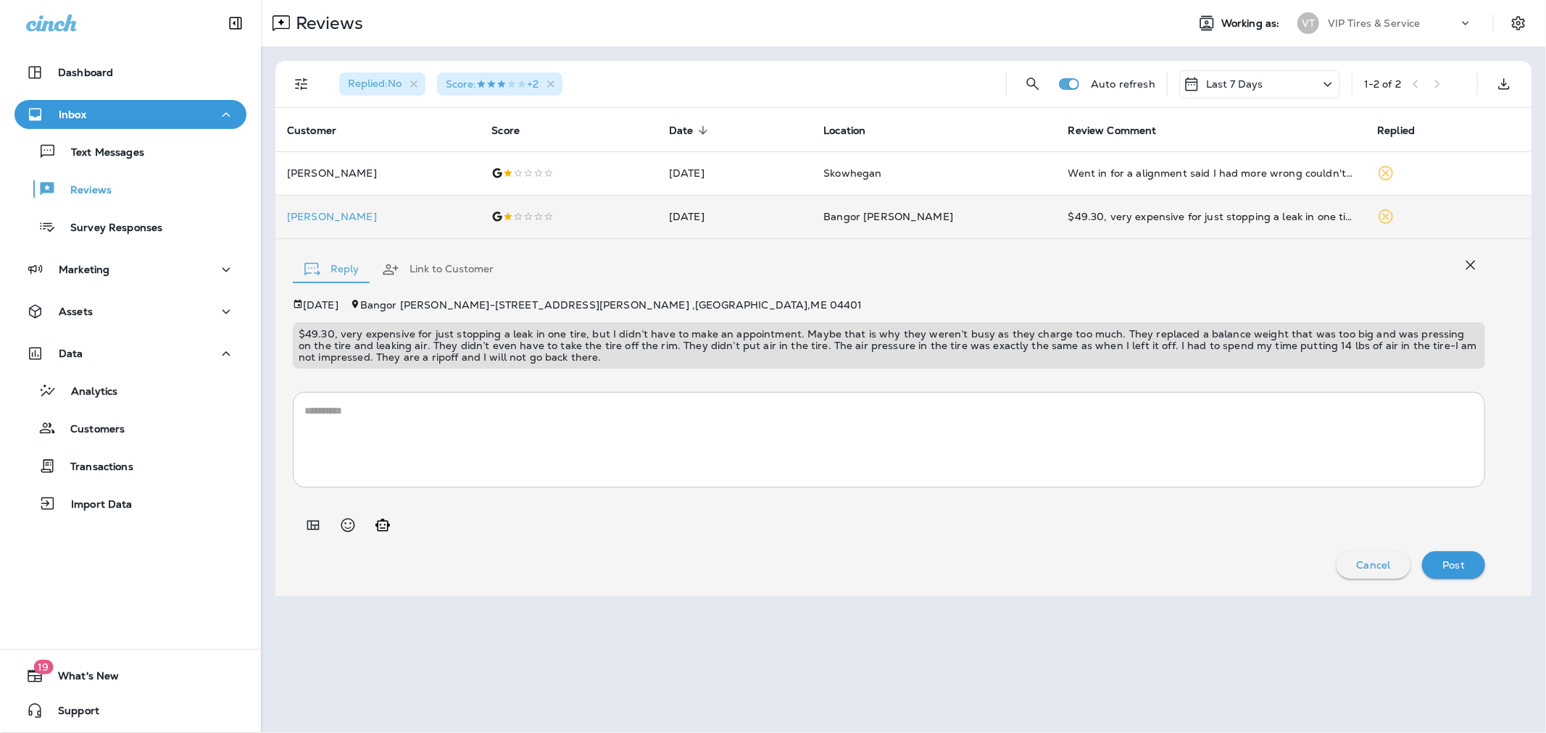
click at [450, 389] on div "* ​" at bounding box center [889, 433] width 1192 height 107
click at [312, 535] on button "Add in a premade template" at bounding box center [313, 525] width 29 height 29
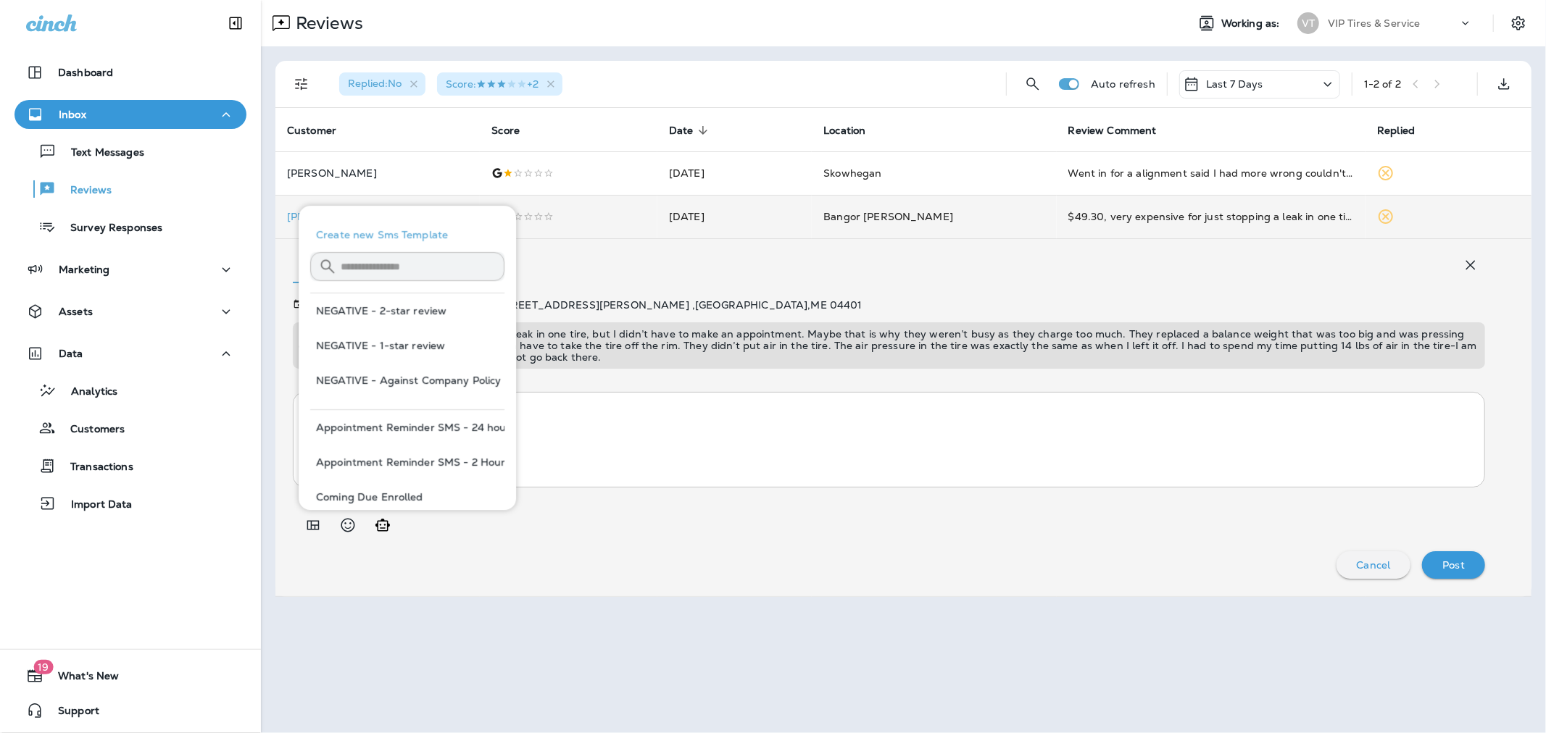
click at [395, 343] on button "NEGATIVE - 1-star review" at bounding box center [407, 345] width 194 height 35
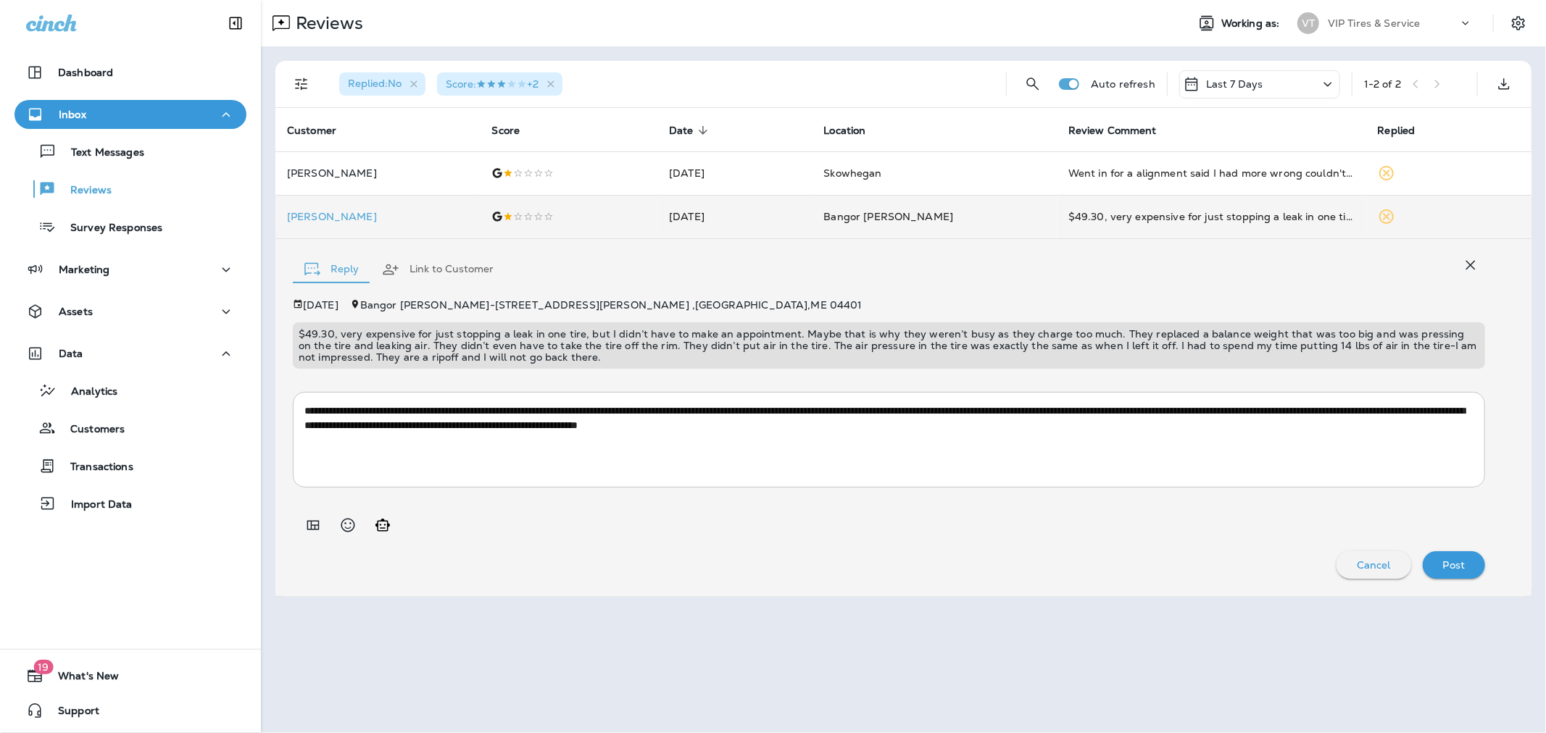
click at [482, 422] on textarea "**********" at bounding box center [888, 440] width 1169 height 72
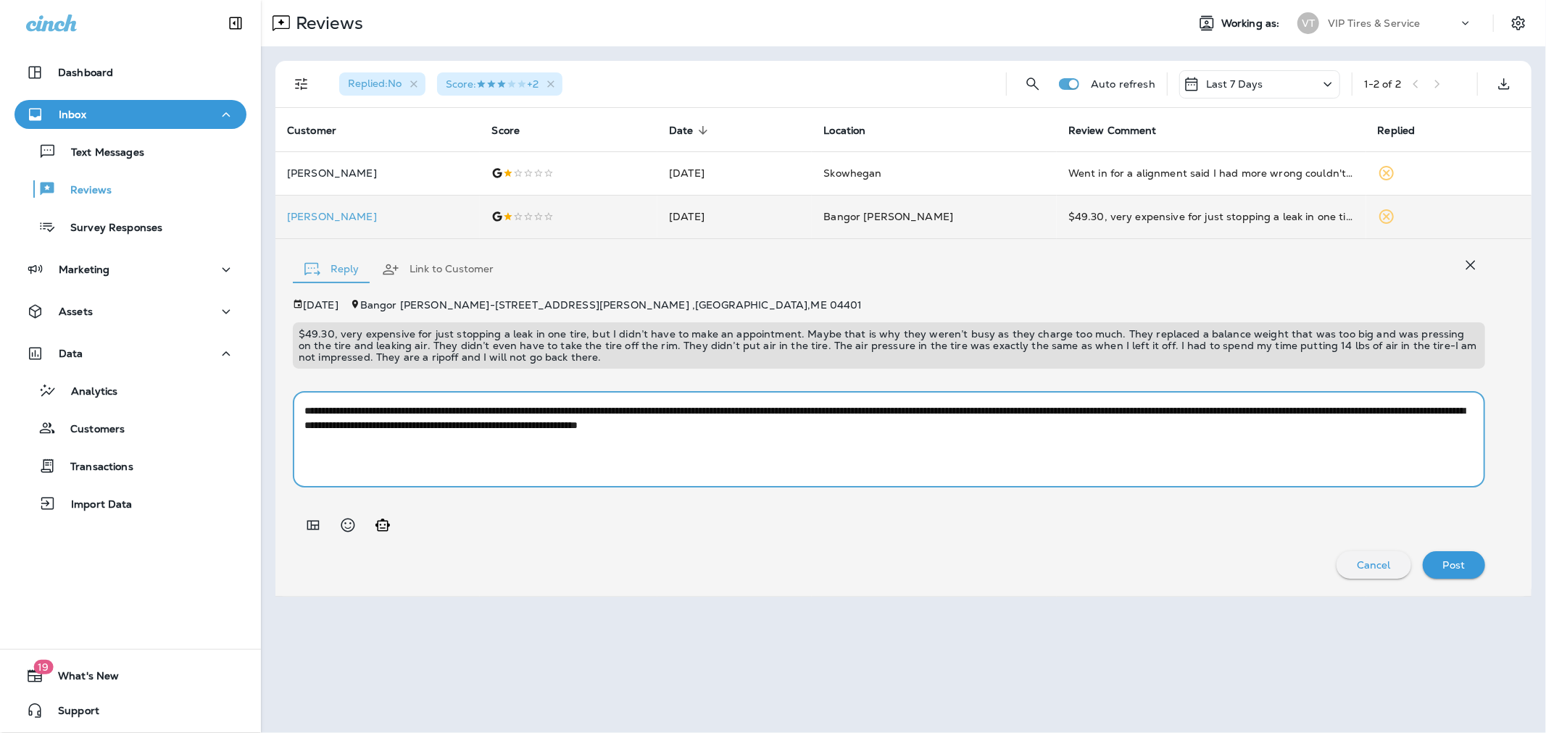
drag, startPoint x: 482, startPoint y: 422, endPoint x: 441, endPoint y: 420, distance: 41.3
click at [441, 420] on textarea "**********" at bounding box center [888, 440] width 1169 height 72
click at [459, 454] on textarea "**********" at bounding box center [888, 440] width 1169 height 72
type textarea "**********"
click at [1056, 559] on p "Post" at bounding box center [1454, 565] width 22 height 12
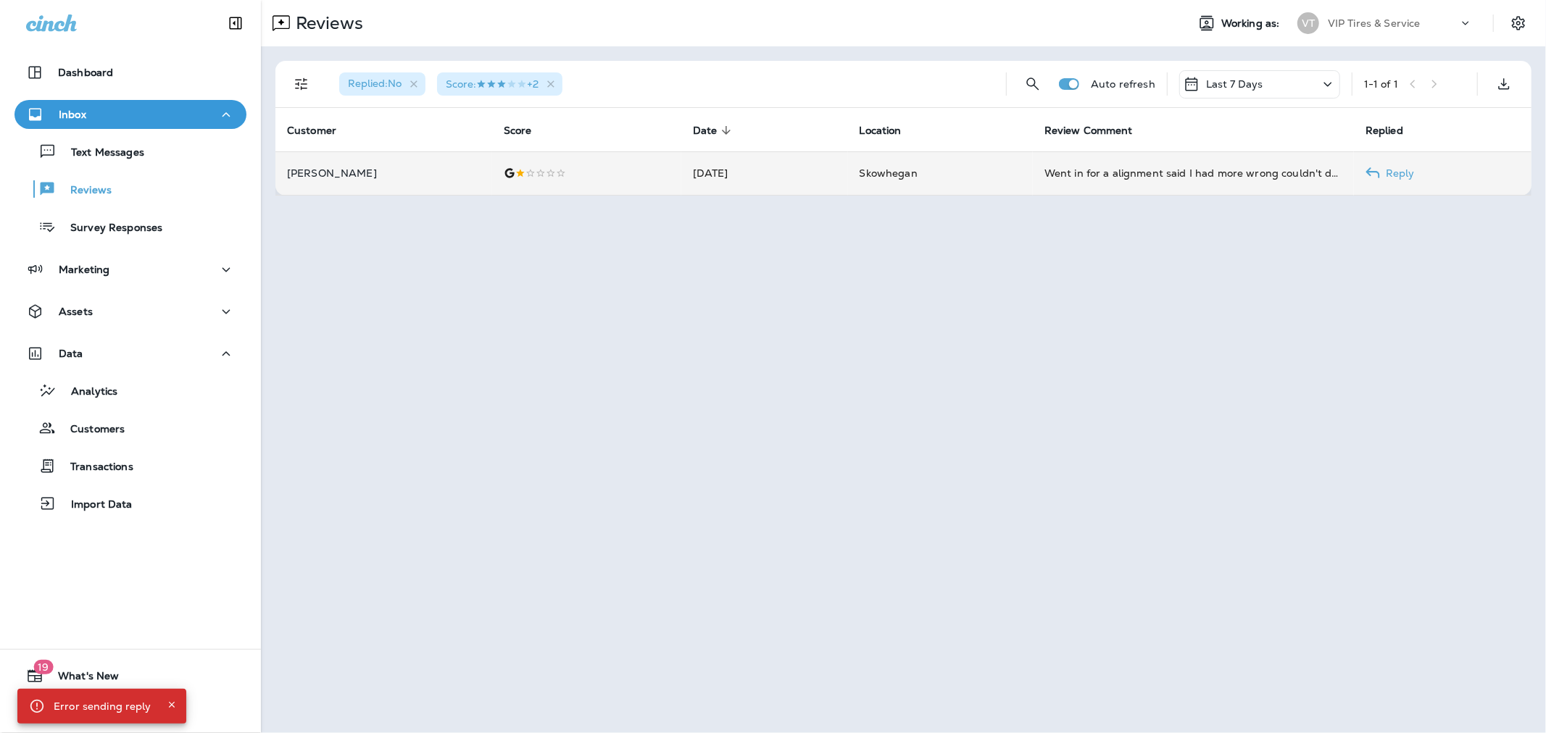
click at [360, 174] on p "[PERSON_NAME]" at bounding box center [384, 173] width 194 height 12
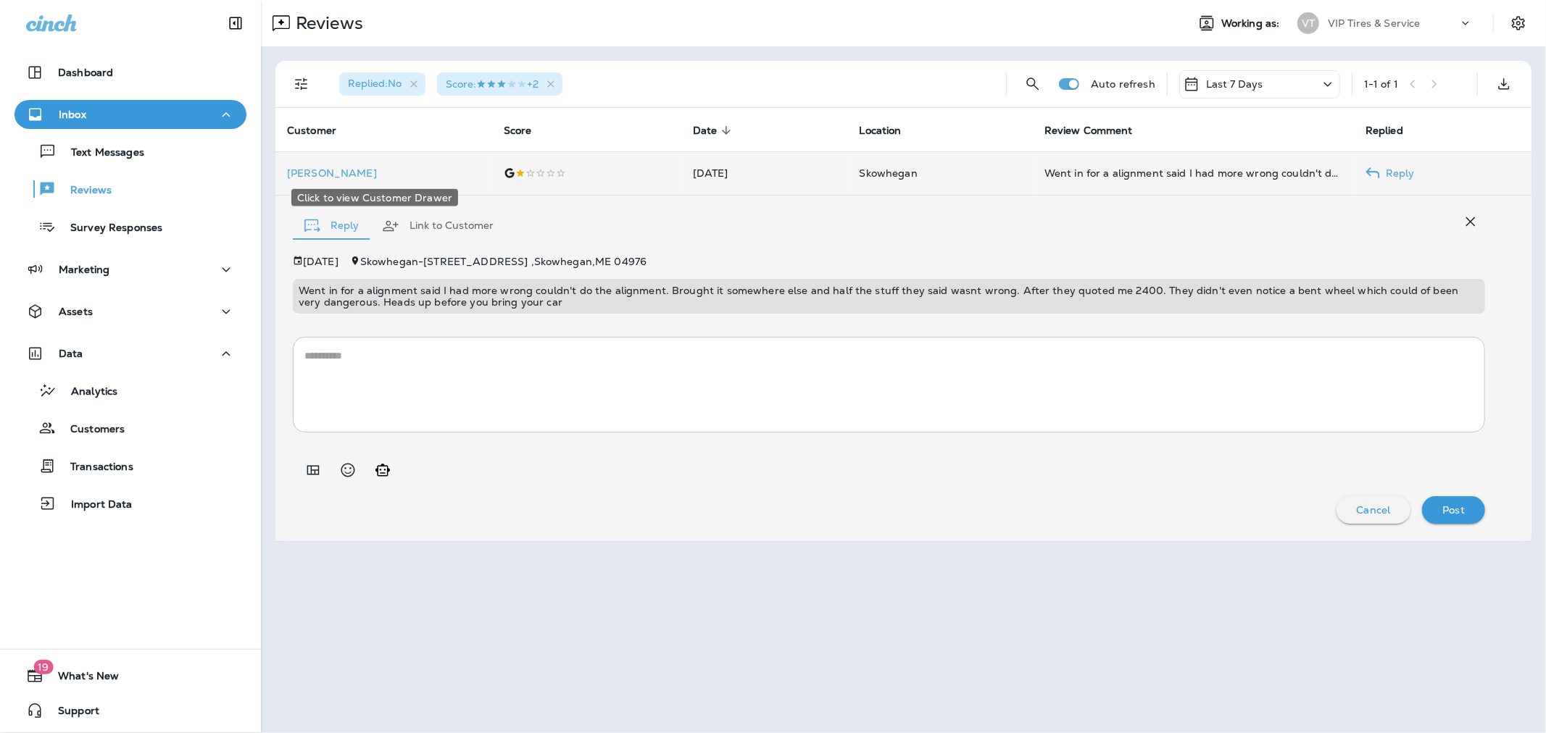
click at [314, 170] on p "[PERSON_NAME]" at bounding box center [384, 173] width 194 height 12
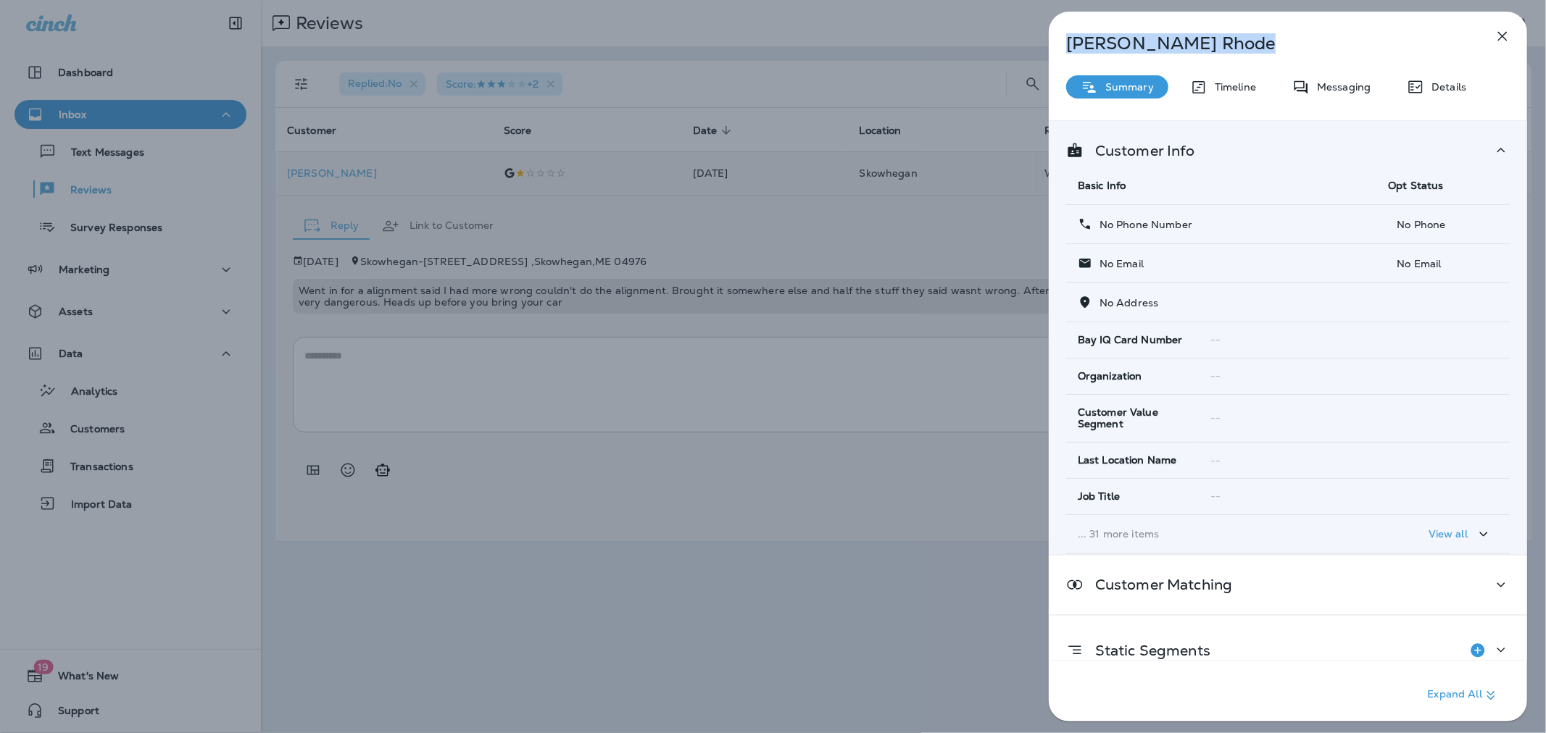
drag, startPoint x: 1132, startPoint y: 46, endPoint x: 1055, endPoint y: 47, distance: 76.8
click at [1055, 47] on div "[PERSON_NAME]" at bounding box center [1264, 43] width 430 height 20
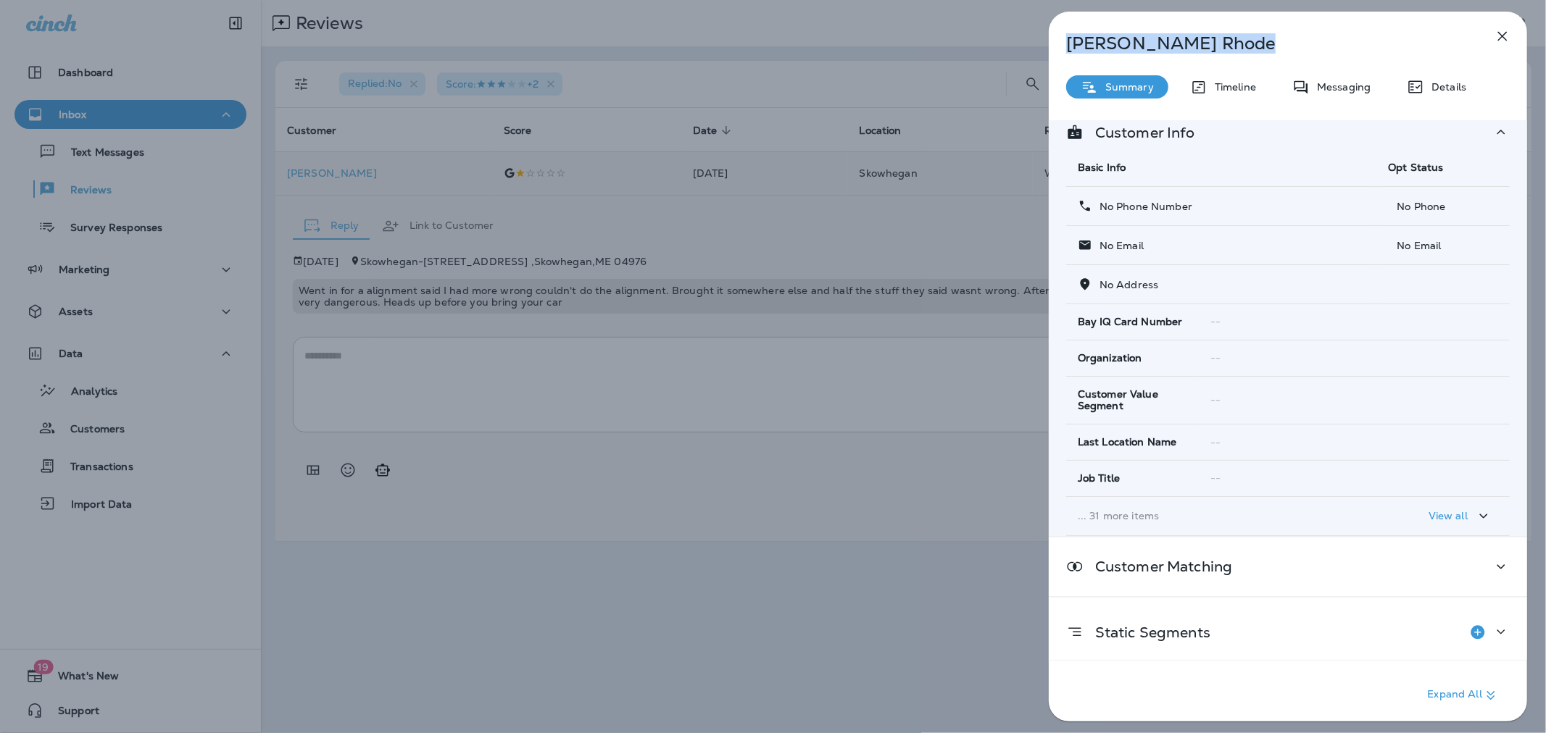
scroll to position [26, 0]
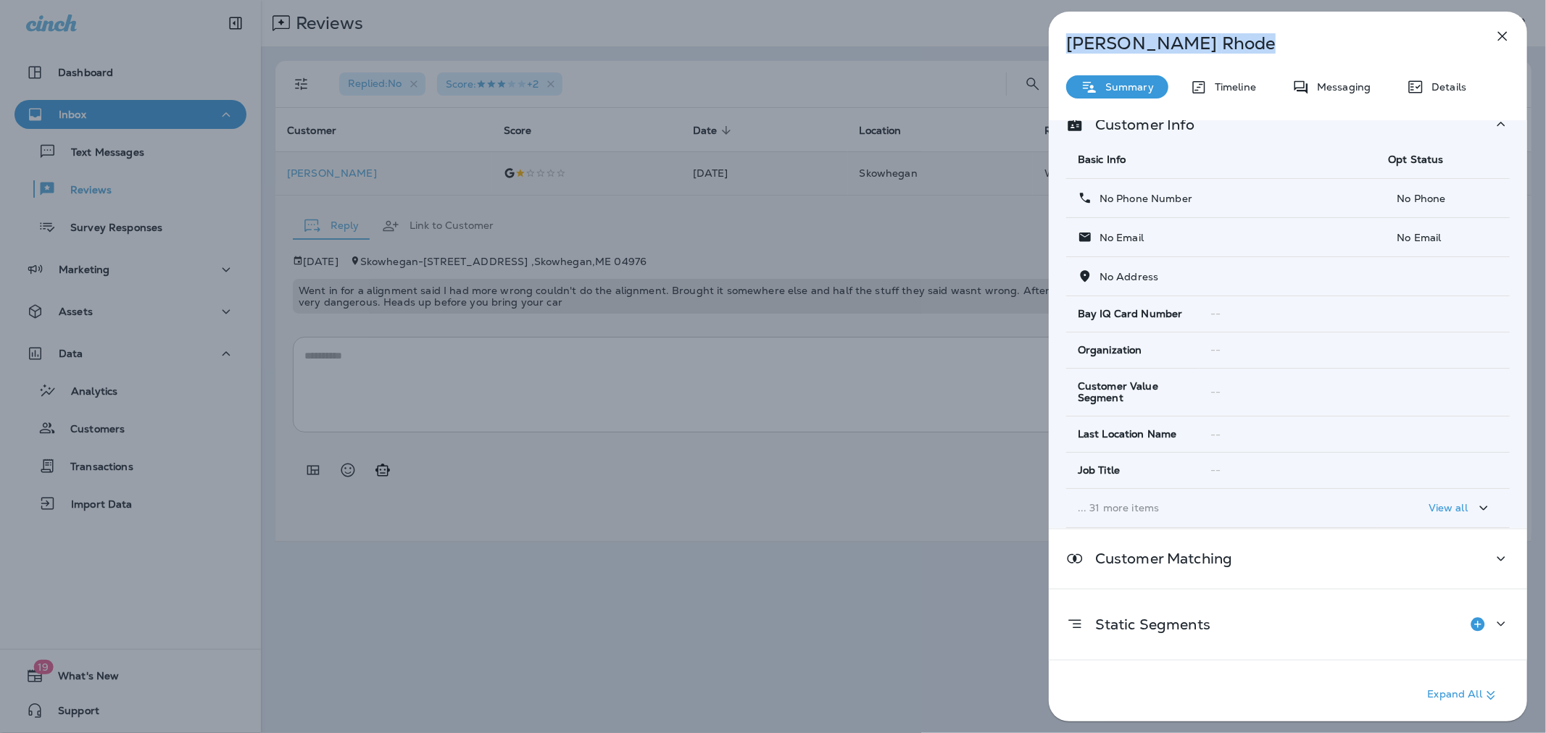
click at [616, 378] on div "[PERSON_NAME] Summary Timeline Messaging Details Customer Info Basic Info Opt S…" at bounding box center [773, 366] width 1546 height 733
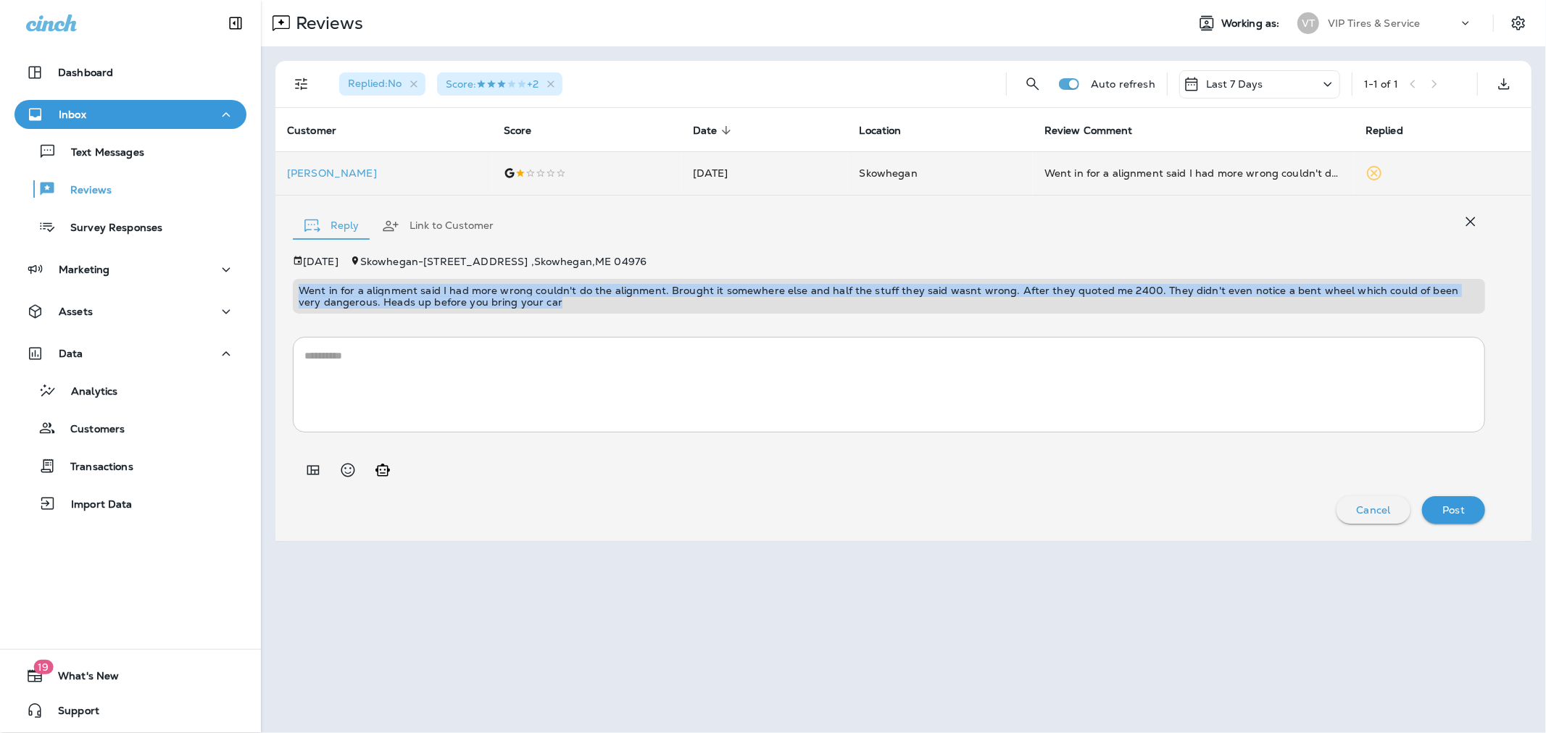
drag, startPoint x: 548, startPoint y: 297, endPoint x: 284, endPoint y: 277, distance: 264.6
click at [284, 277] on div "Reply Link to Customer [DATE] [GEOGRAPHIC_DATA] - [STREET_ADDRESS] Went in for …" at bounding box center [903, 369] width 1256 height 346
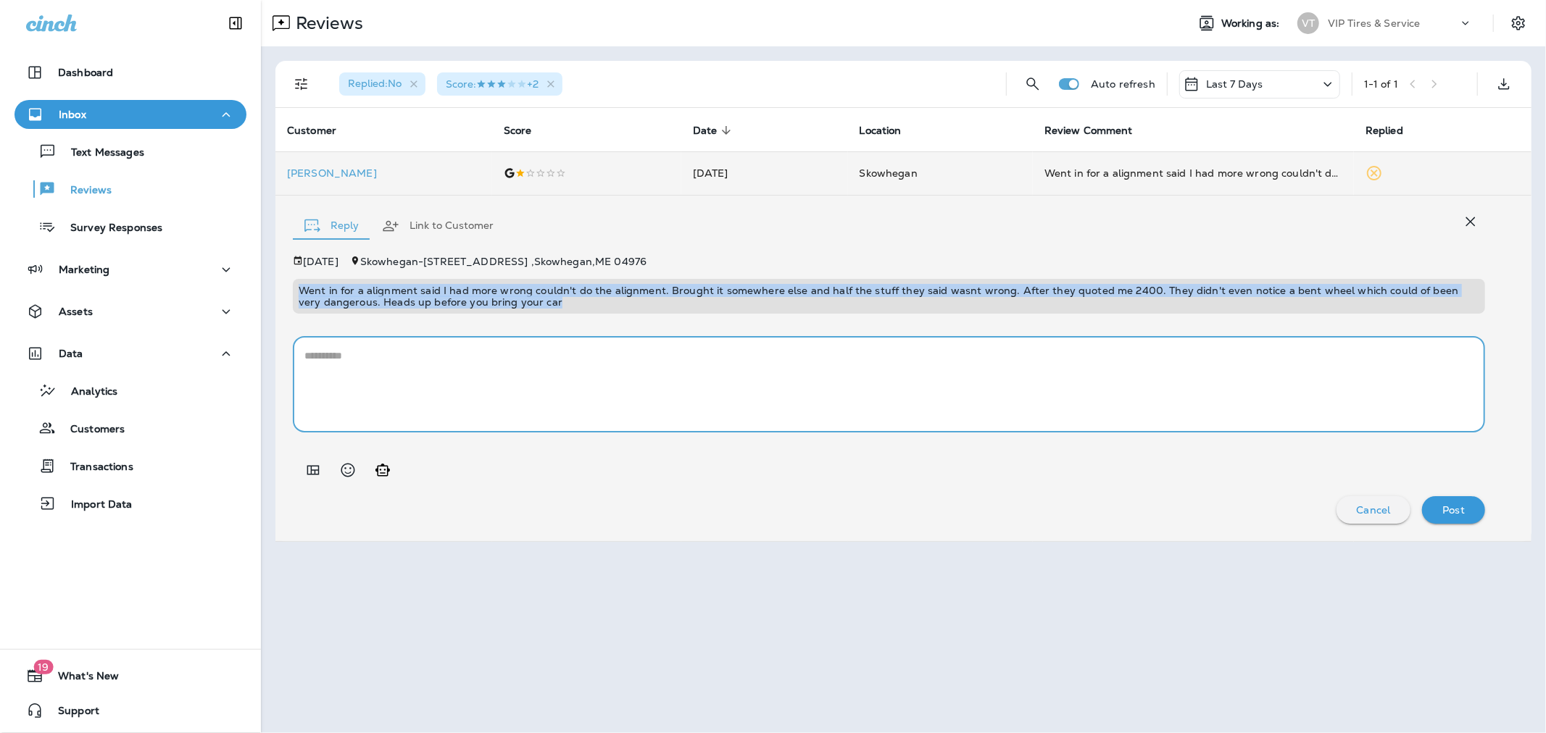
click at [498, 366] on textarea at bounding box center [888, 385] width 1169 height 72
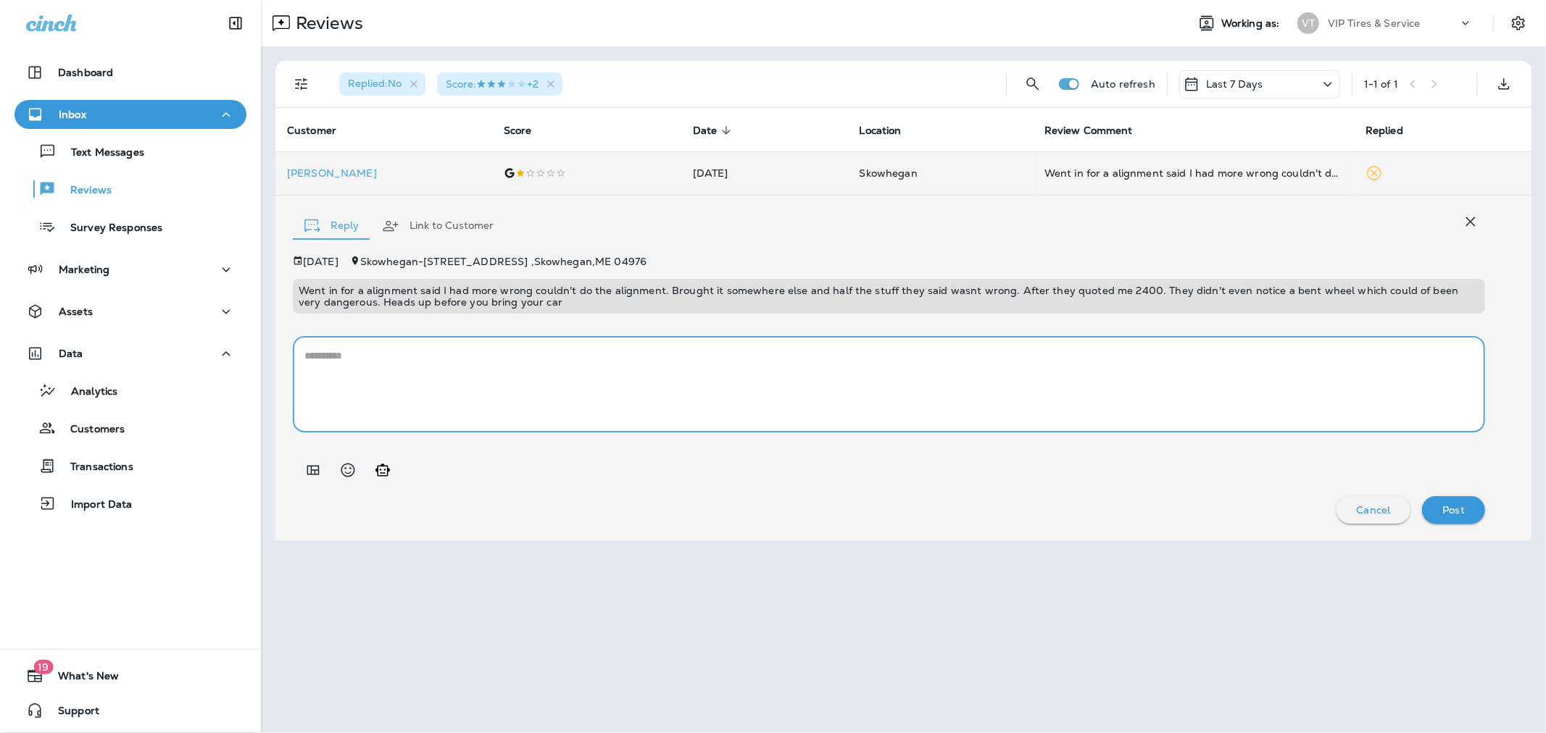
click at [308, 473] on icon "Add in a premade template" at bounding box center [312, 470] width 17 height 17
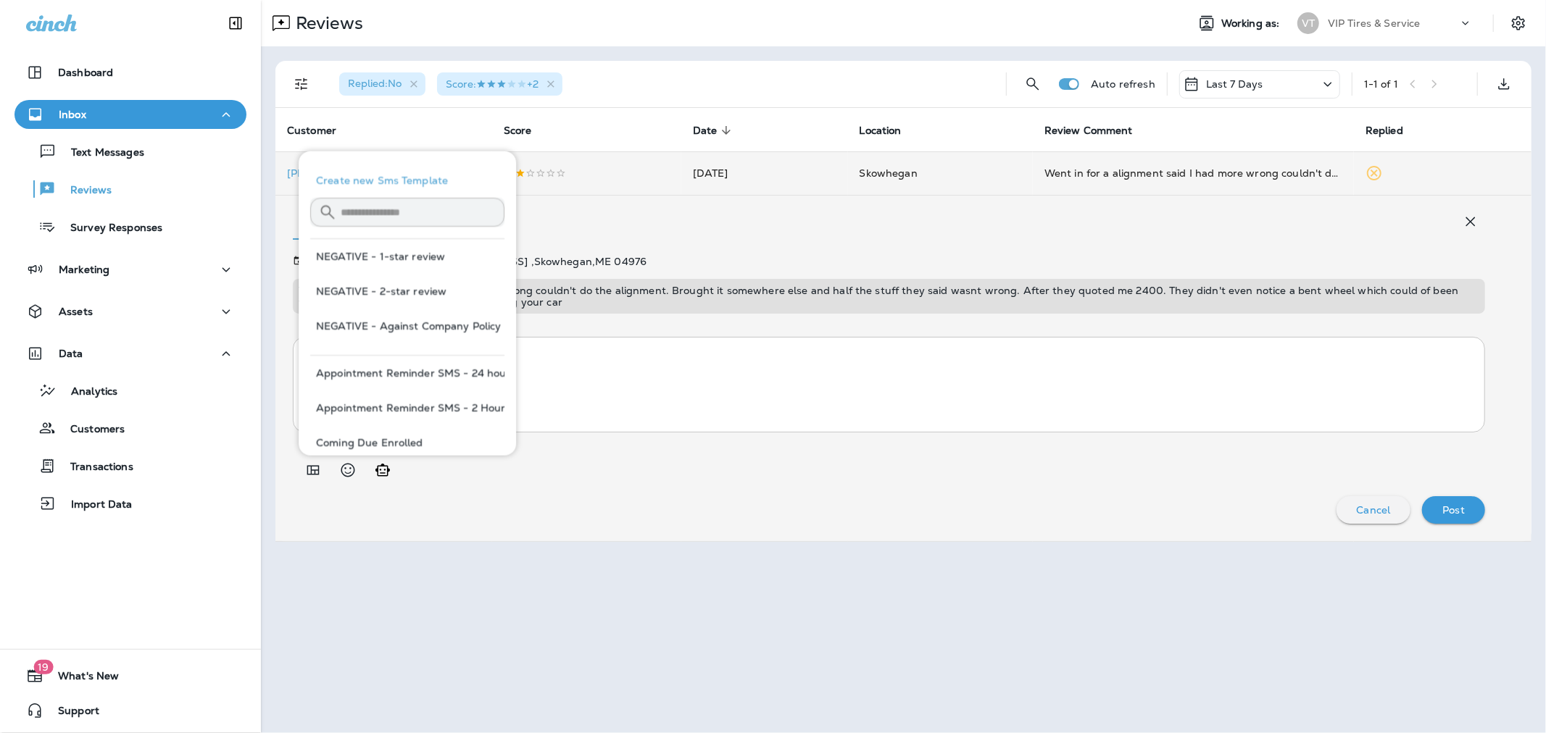
click at [370, 259] on button "NEGATIVE - 1-star review" at bounding box center [407, 256] width 194 height 35
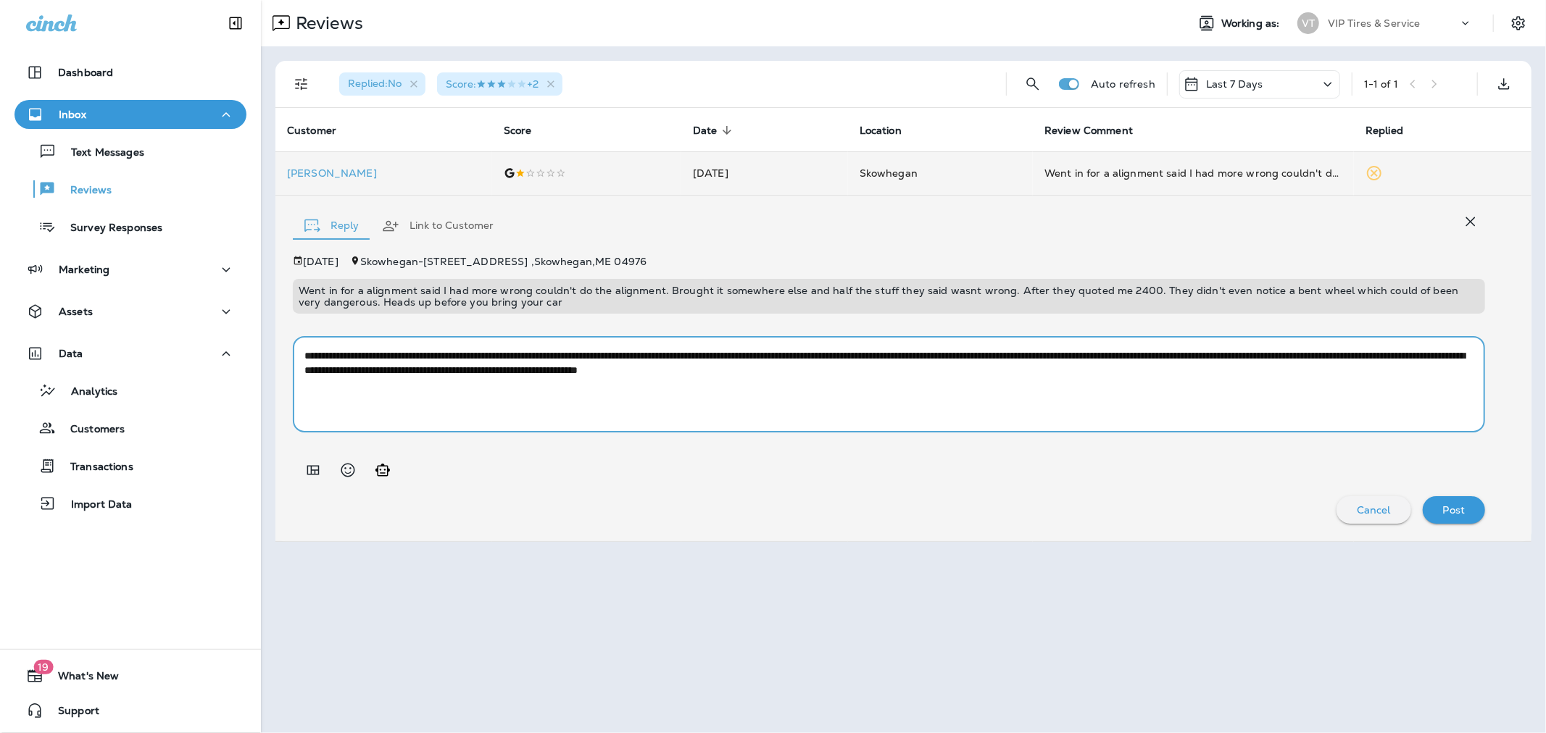
drag, startPoint x: 483, startPoint y: 372, endPoint x: 443, endPoint y: 372, distance: 40.6
click at [443, 372] on textarea "**********" at bounding box center [888, 385] width 1169 height 72
type textarea "**********"
click at [698, 484] on div "**********" at bounding box center [889, 390] width 1192 height 268
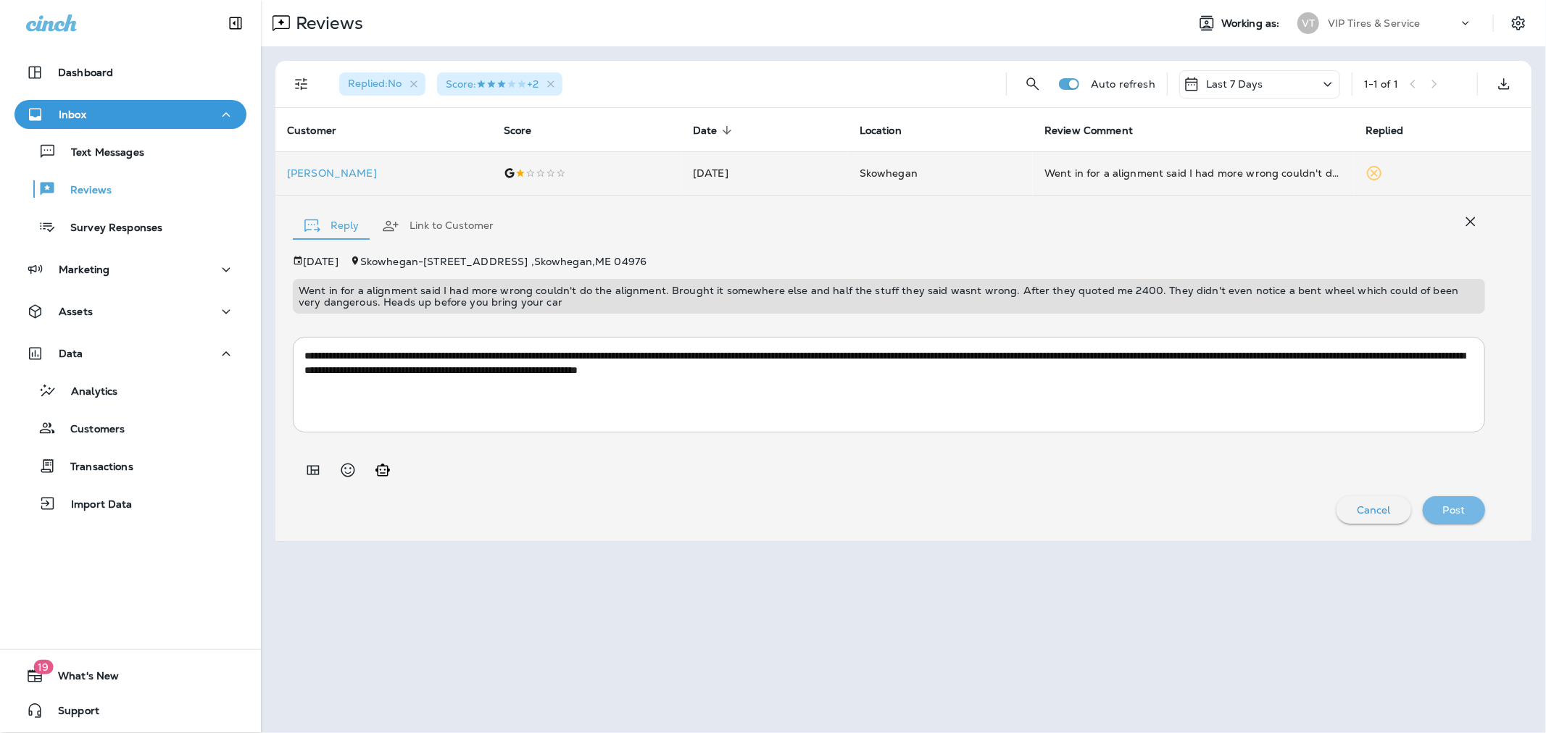
click at [1056, 516] on div "Post" at bounding box center [1454, 510] width 40 height 19
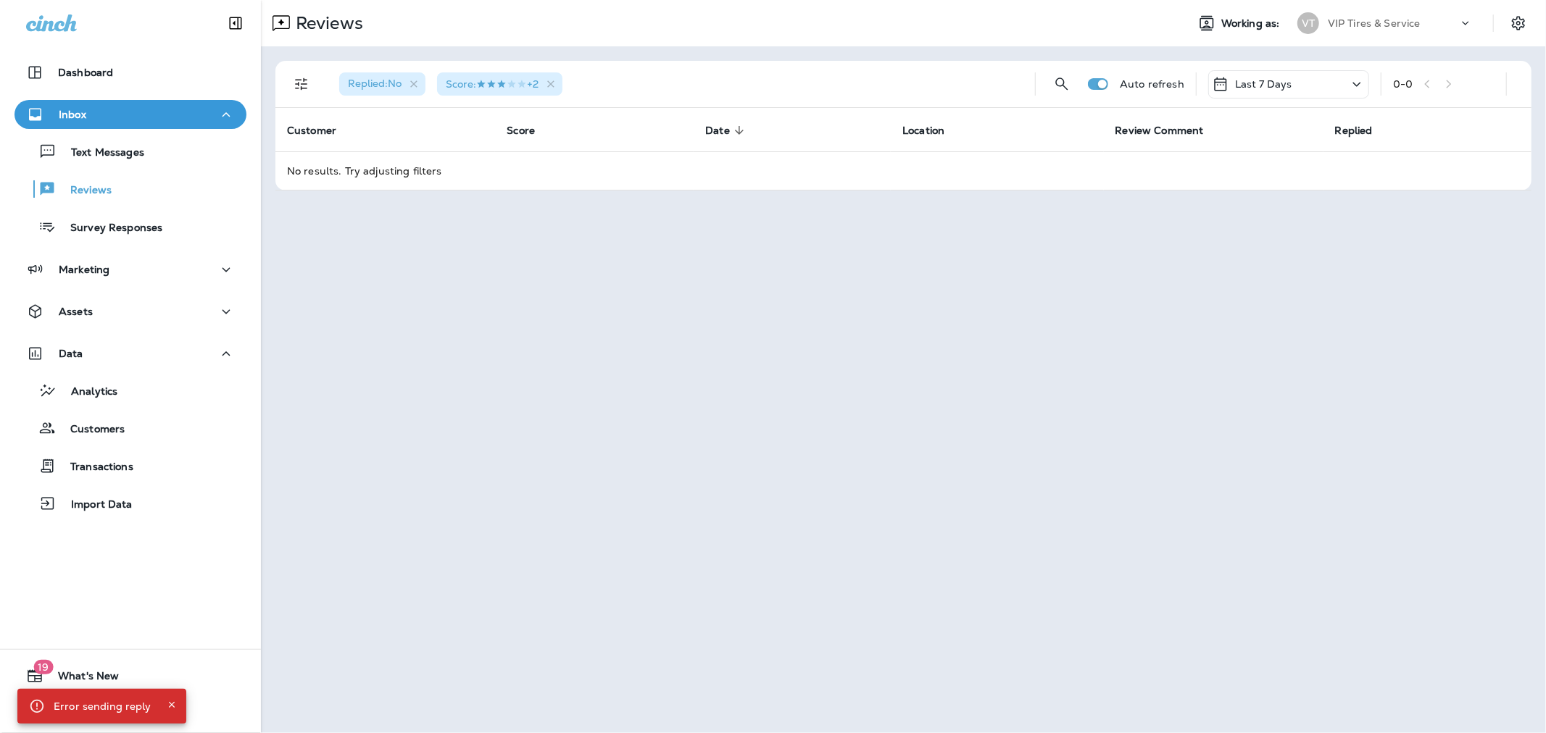
drag, startPoint x: 418, startPoint y: 301, endPoint x: 428, endPoint y: 272, distance: 30.7
click at [418, 301] on div "Reviews Working as: VT VIP Tires & Service Replied : No Score : +2 Auto refresh…" at bounding box center [903, 366] width 1285 height 733
click at [415, 86] on icon "button" at bounding box center [414, 84] width 12 height 12
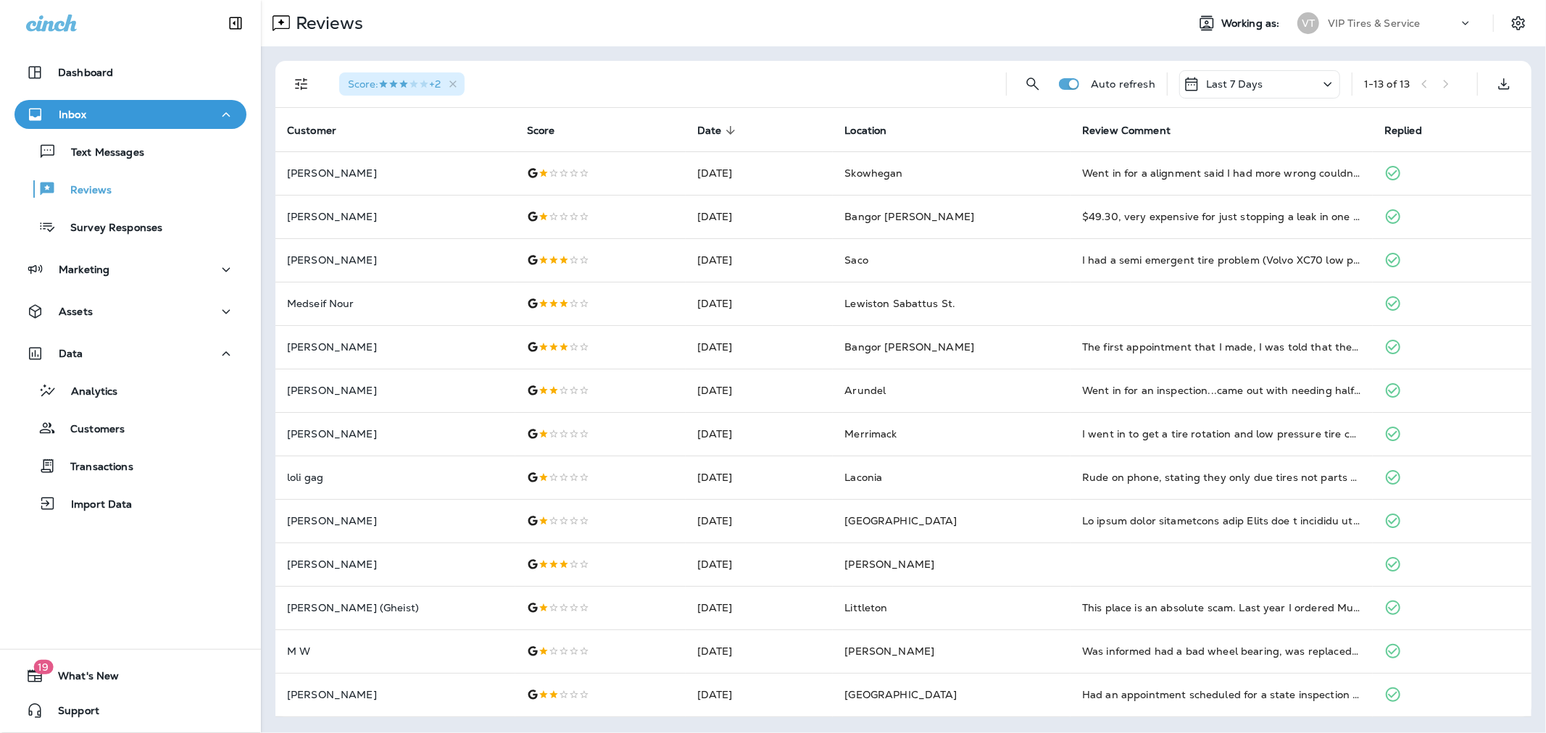
click at [1056, 81] on div "1 - 13 of 13" at bounding box center [1414, 84] width 101 height 22
click at [1056, 84] on div "1 - 13 of 13" at bounding box center [1414, 84] width 101 height 22
click at [1056, 91] on div "Last 7 Days" at bounding box center [1259, 84] width 161 height 28
click at [1056, 252] on p "Last 30 Days" at bounding box center [1214, 255] width 66 height 12
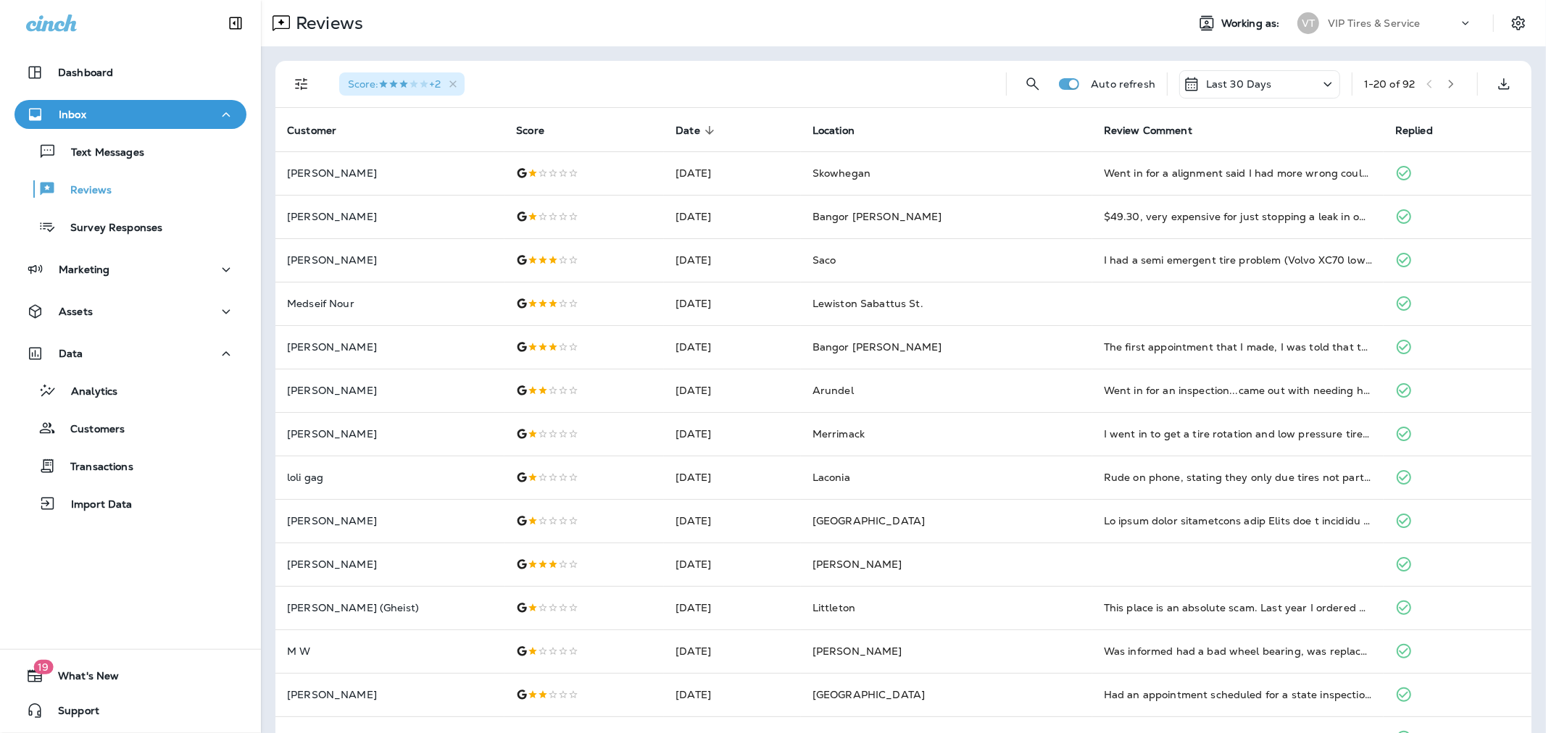
click at [707, 76] on div "Score : +2" at bounding box center [661, 84] width 667 height 46
